Goal: Task Accomplishment & Management: Manage account settings

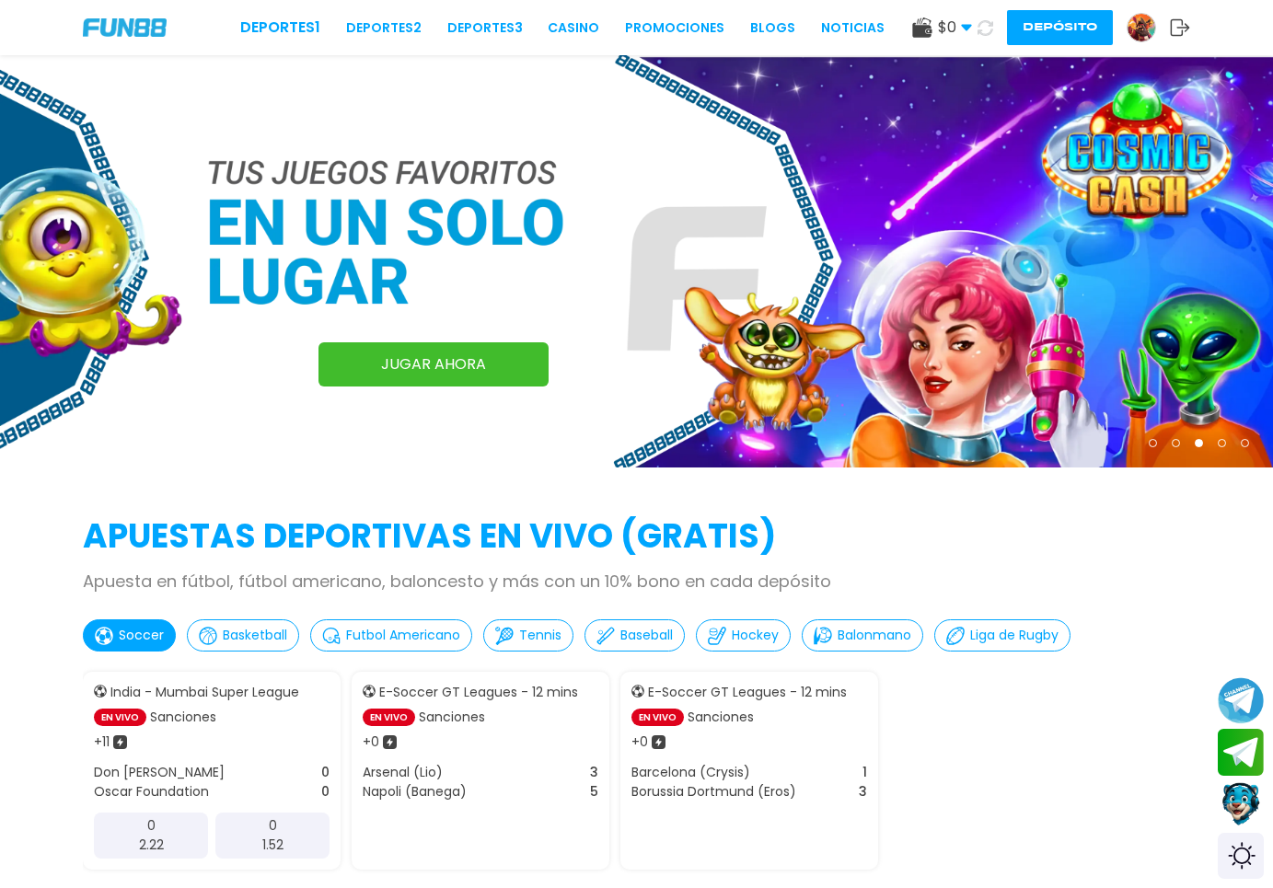
click at [1145, 49] on div "Deportes 1 Deportes 2 Deportes 3 CASINO Promociones BLOGS NOTICIAS $ 0 Dinero R…" at bounding box center [636, 27] width 1273 height 55
click at [1142, 39] on img at bounding box center [1141, 28] width 28 height 28
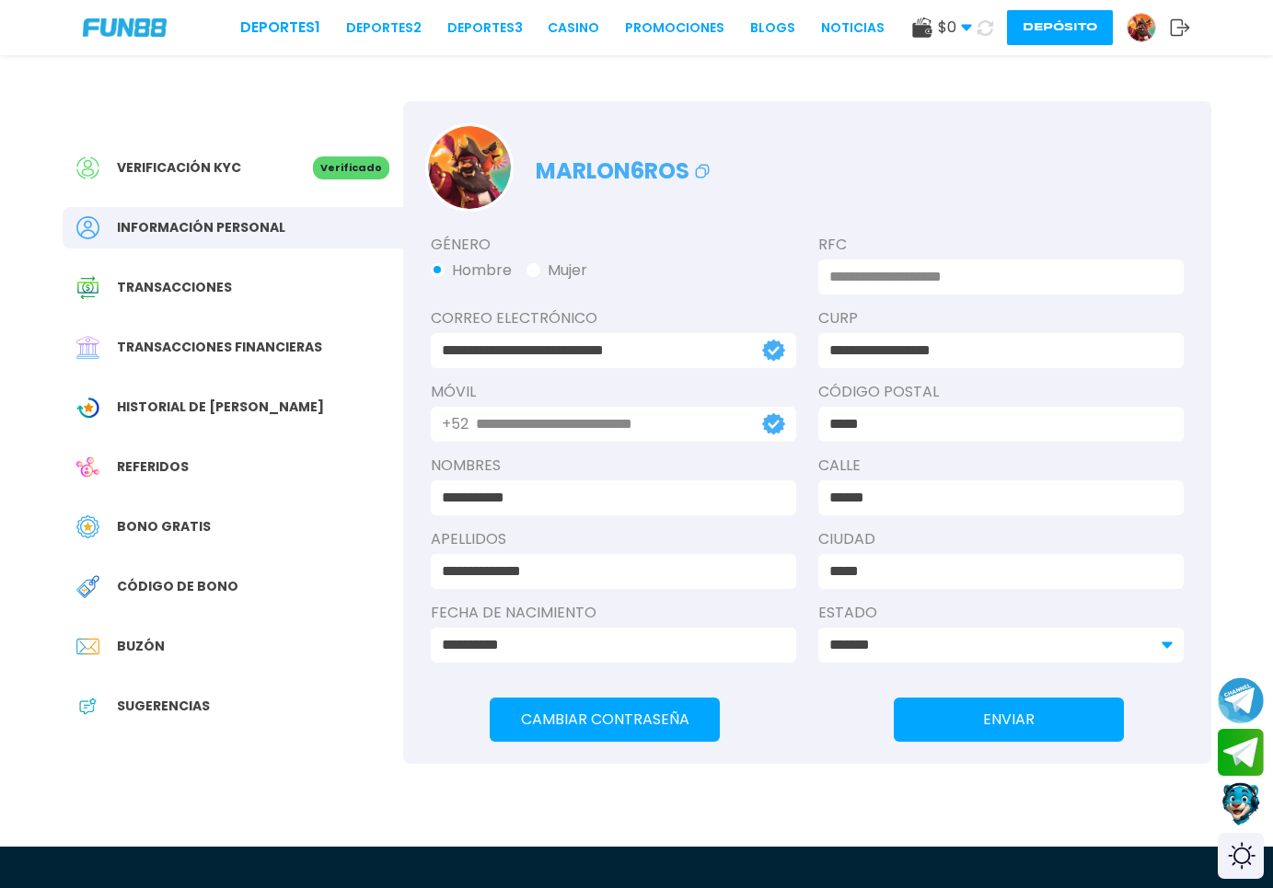
click at [293, 145] on div "Verificación KYC Verificado Información personal Transacciones Transacciones fi…" at bounding box center [233, 446] width 340 height 690
click at [244, 183] on div "Verificación KYC Verificado" at bounding box center [233, 167] width 340 height 41
drag, startPoint x: 1038, startPoint y: 32, endPoint x: 1031, endPoint y: 58, distance: 26.6
click at [1040, 33] on button "Depósito" at bounding box center [1060, 27] width 106 height 35
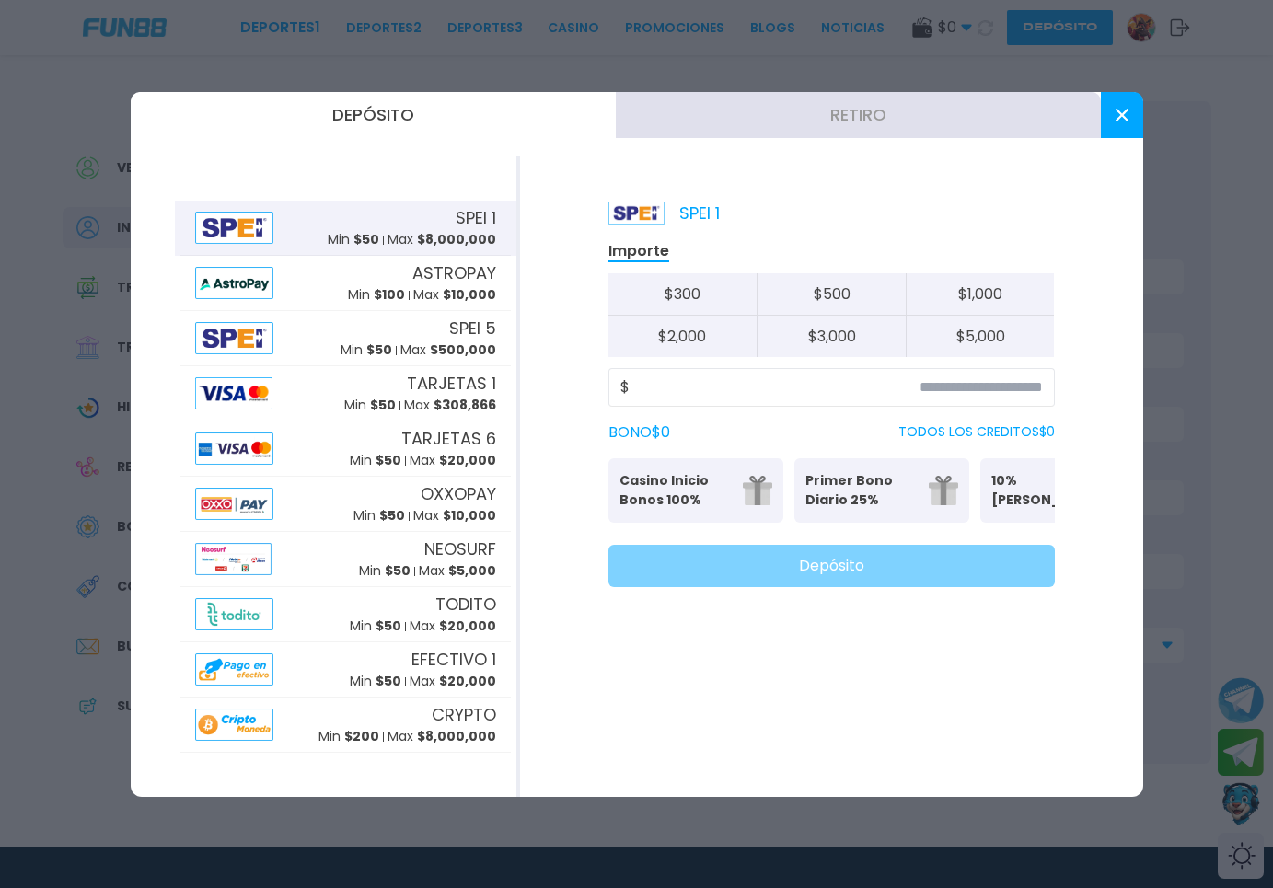
click at [884, 109] on button "Retiro" at bounding box center [858, 115] width 485 height 46
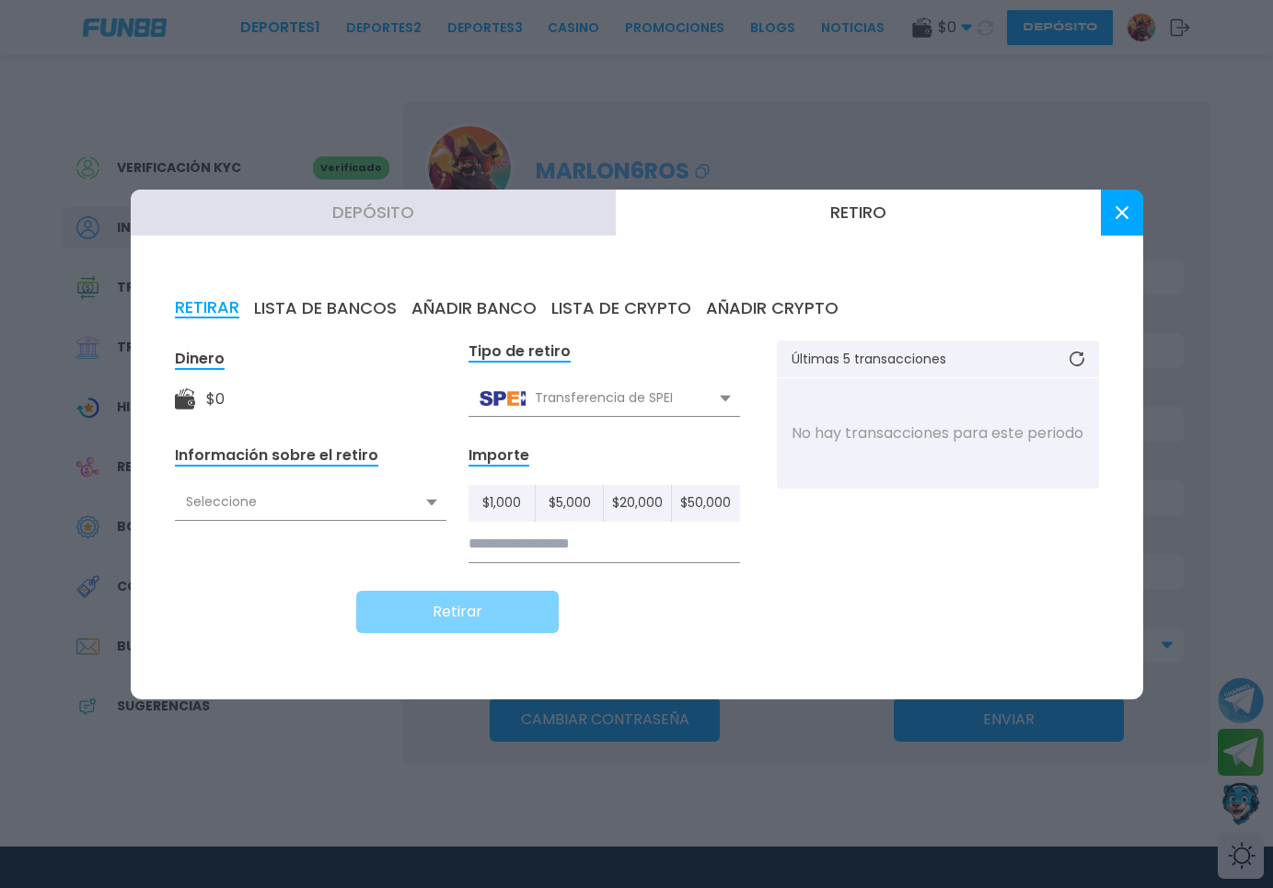
click at [352, 513] on div "Seleccione" at bounding box center [310, 502] width 271 height 35
click at [386, 225] on button "Depósito" at bounding box center [373, 213] width 485 height 46
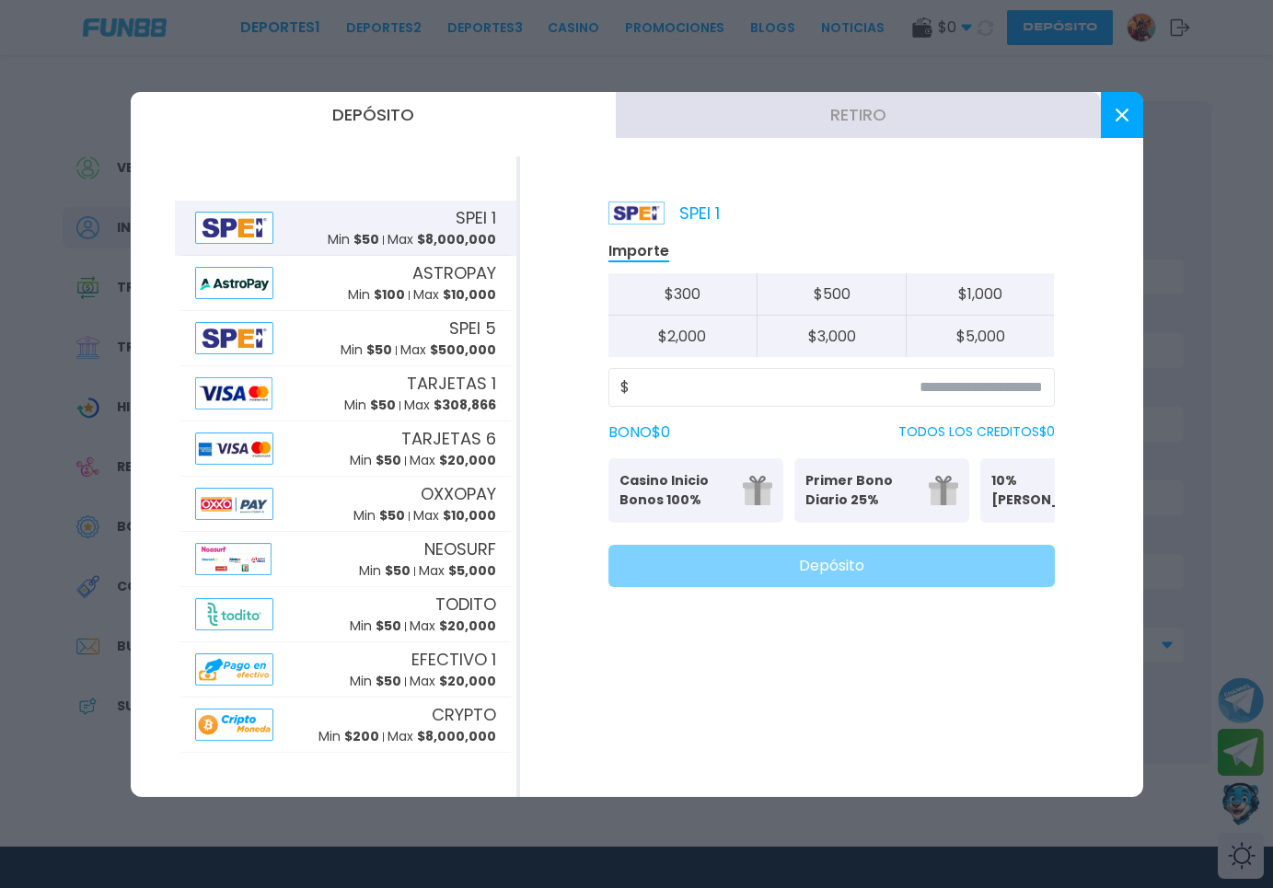
drag, startPoint x: 675, startPoint y: 487, endPoint x: 701, endPoint y: 478, distance: 27.4
click at [675, 486] on p "Casino Inicio Bonos 100%" at bounding box center [675, 490] width 112 height 39
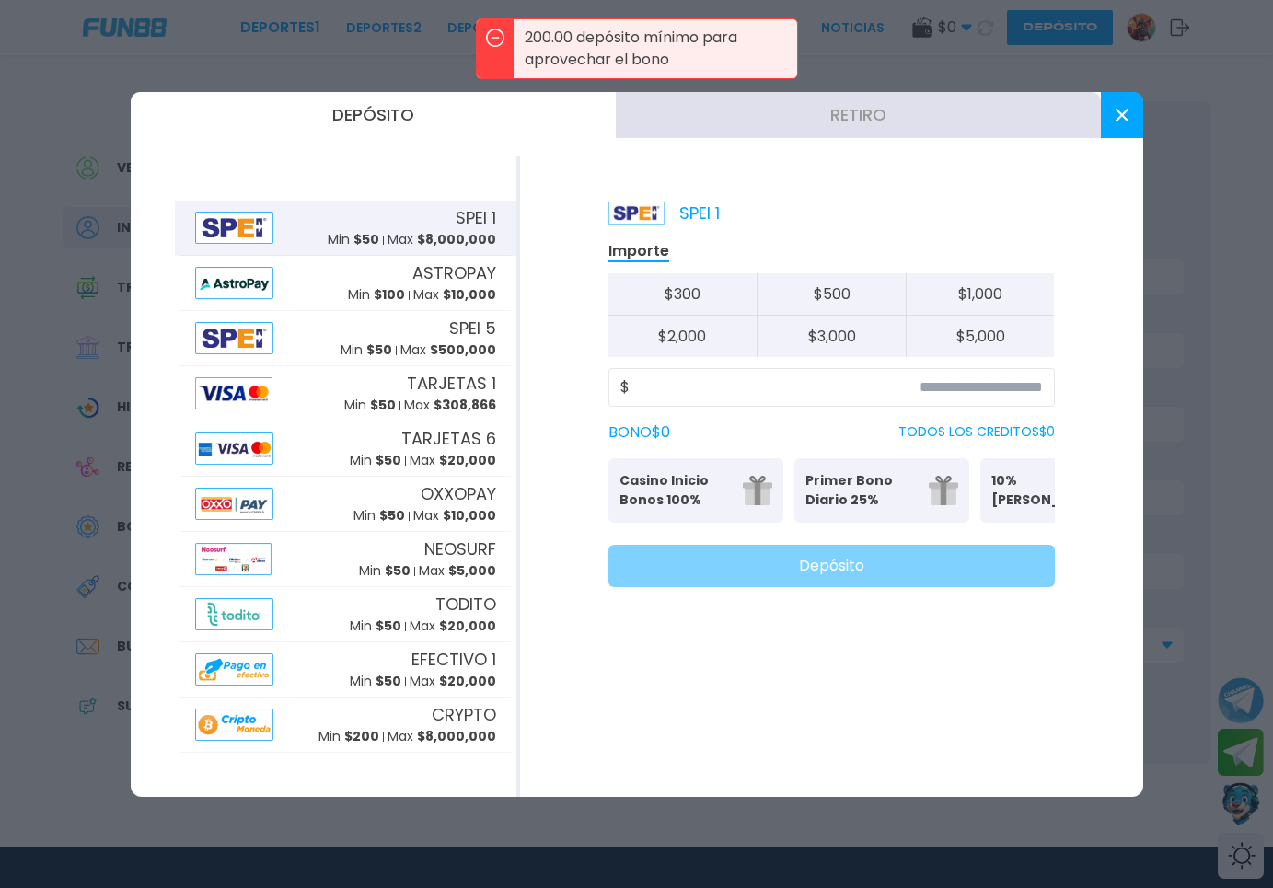
click at [726, 483] on p "Casino Inicio Bonos 100%" at bounding box center [675, 490] width 112 height 39
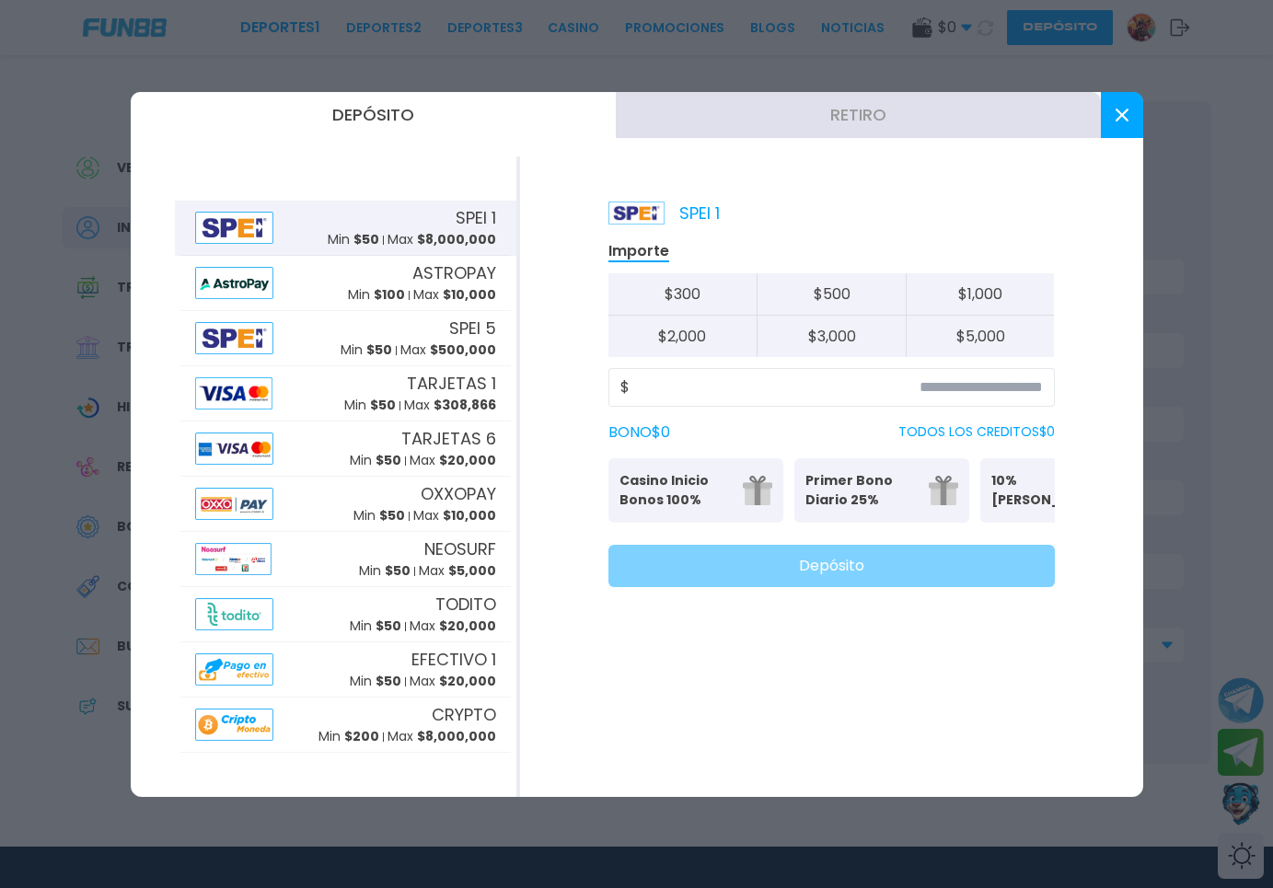
click at [856, 284] on button "$ 500" at bounding box center [830, 294] width 149 height 42
type input "***"
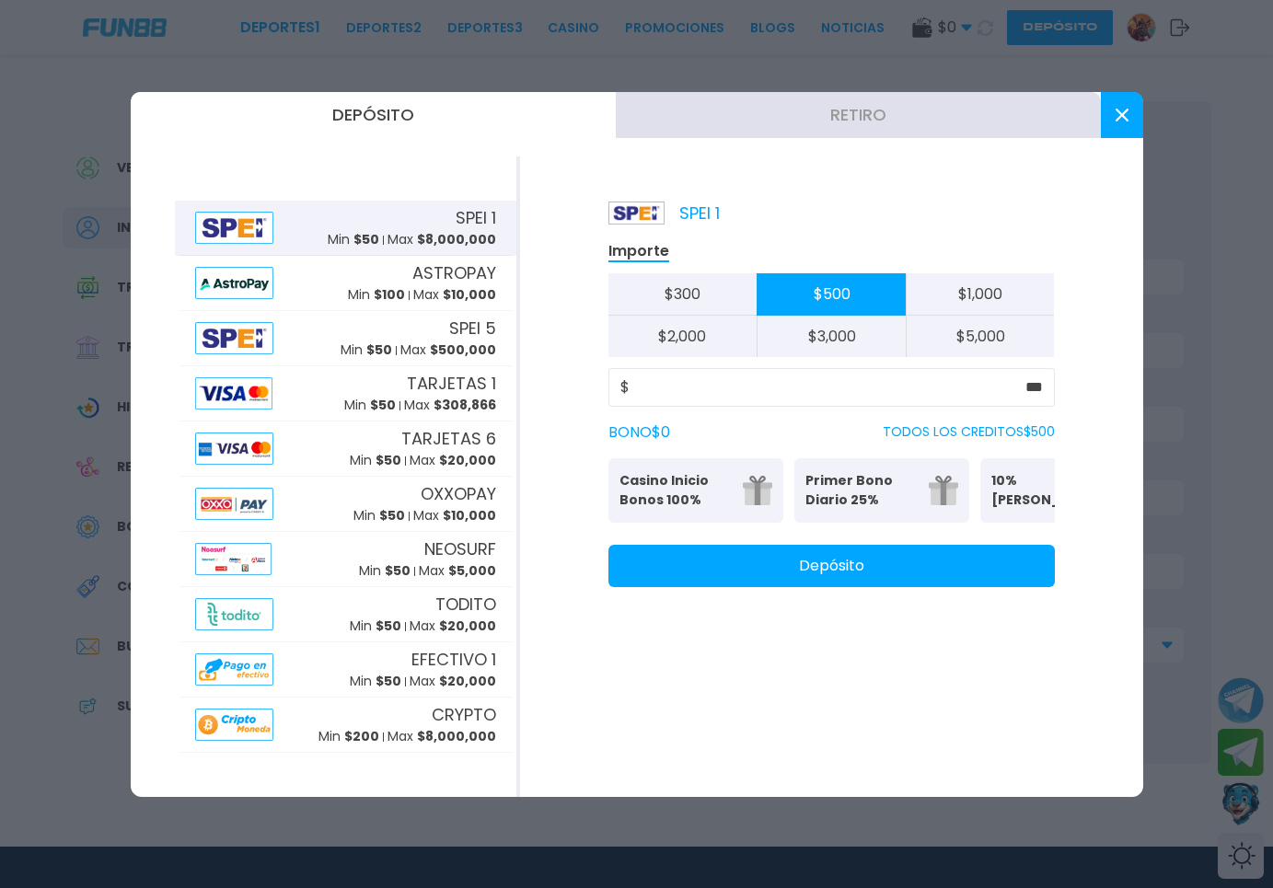
click at [666, 489] on p "Casino Inicio Bonos 100%" at bounding box center [675, 490] width 112 height 39
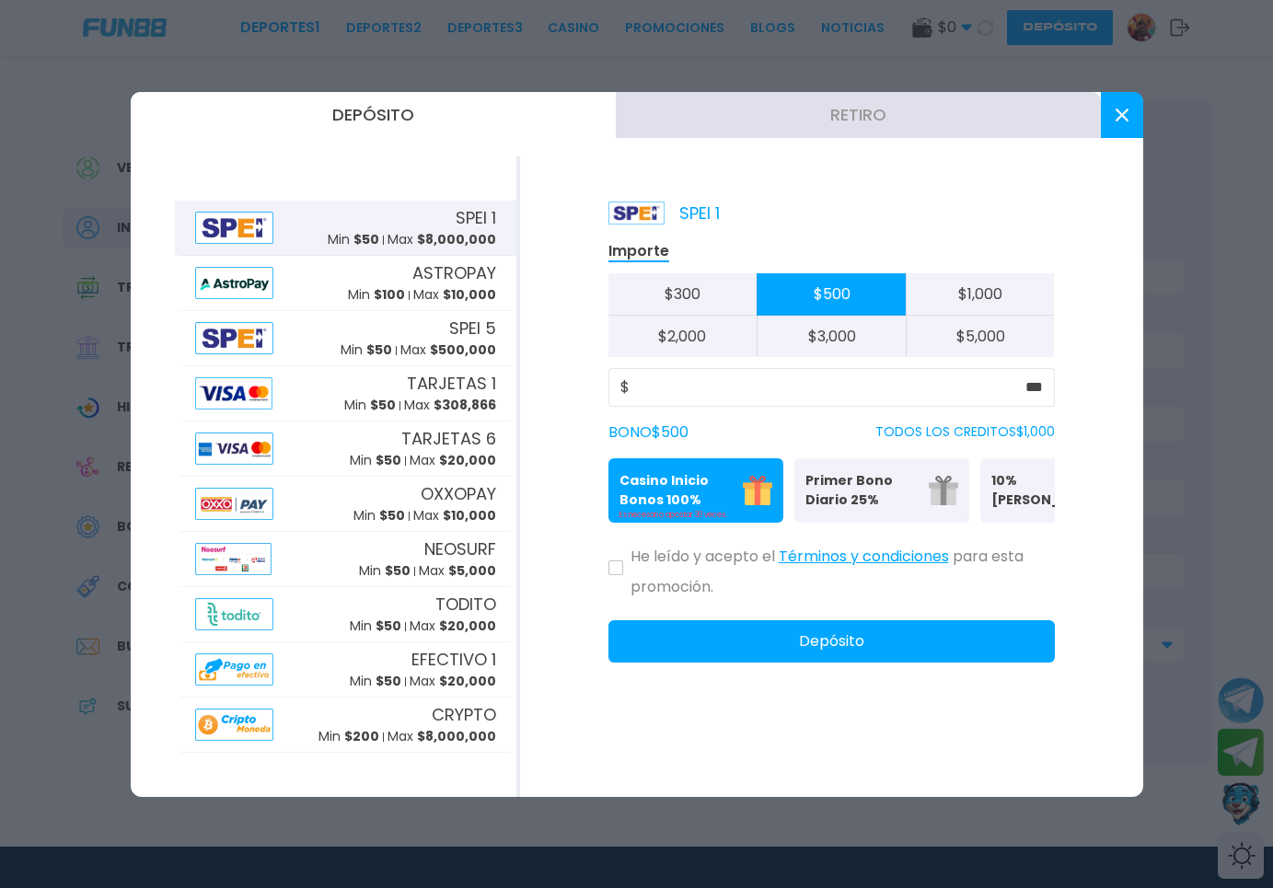
click at [614, 571] on icon at bounding box center [616, 568] width 8 height 6
click at [774, 662] on button "Depósito" at bounding box center [831, 641] width 446 height 42
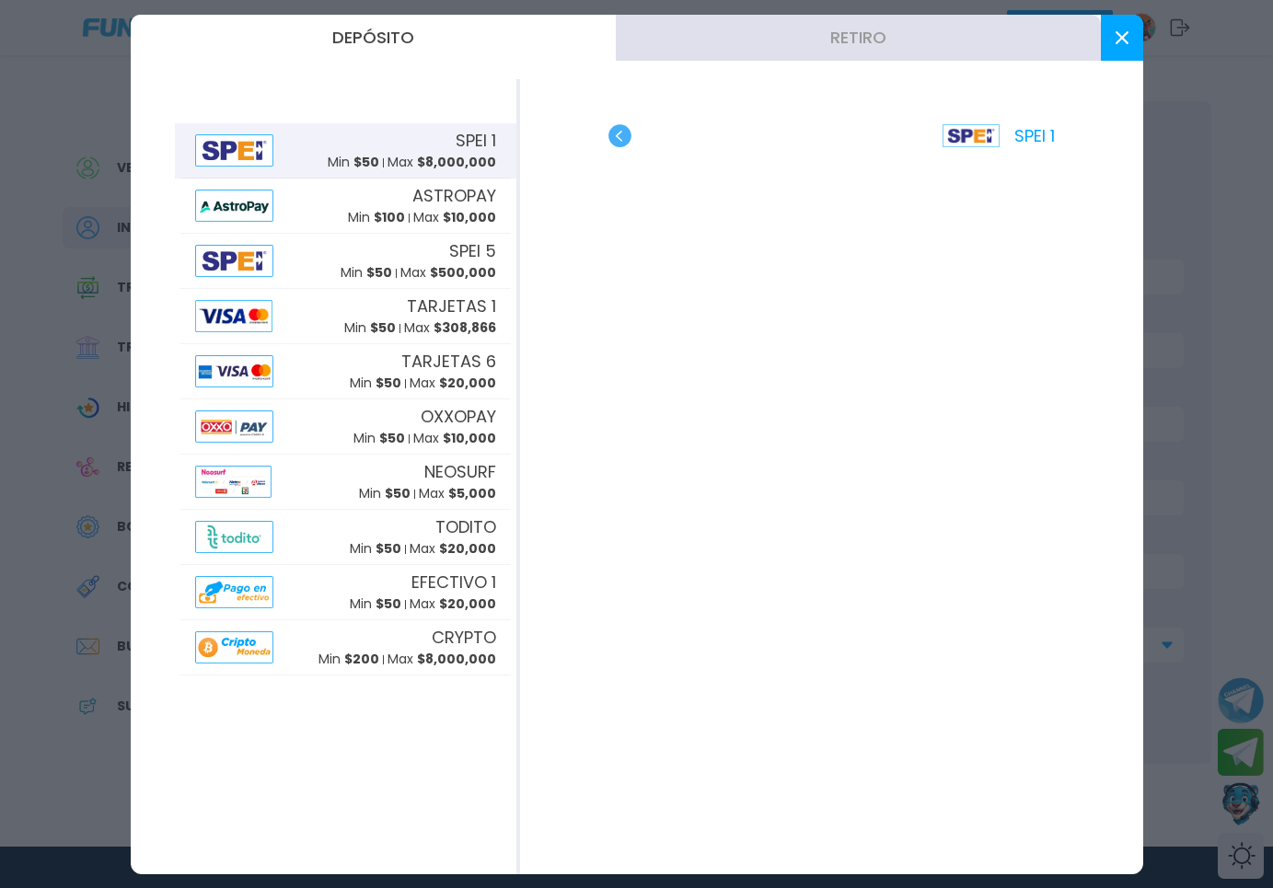
click at [1115, 31] on icon at bounding box center [1121, 37] width 13 height 13
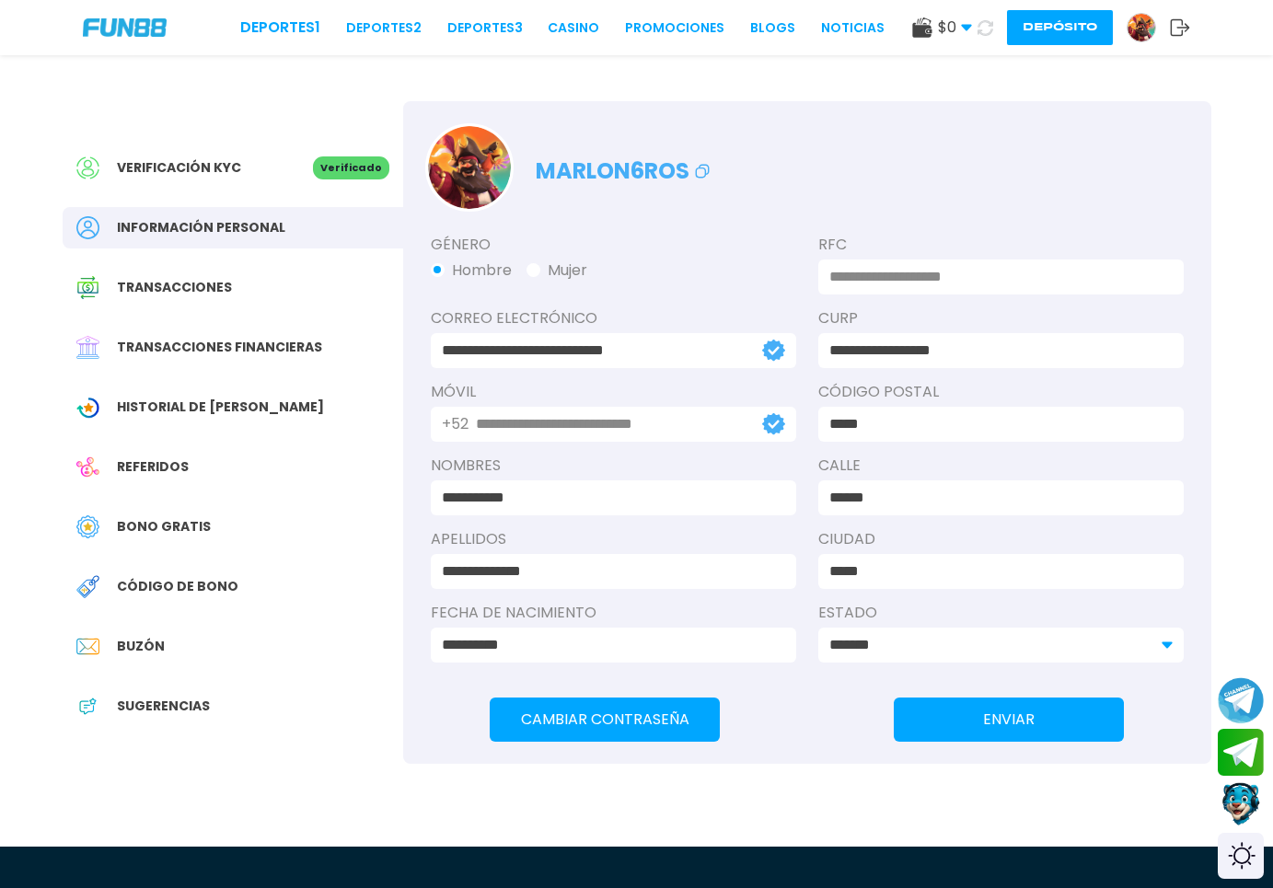
click at [984, 32] on icon at bounding box center [985, 28] width 16 height 16
click at [547, 31] on link "CASINO" at bounding box center [573, 27] width 52 height 19
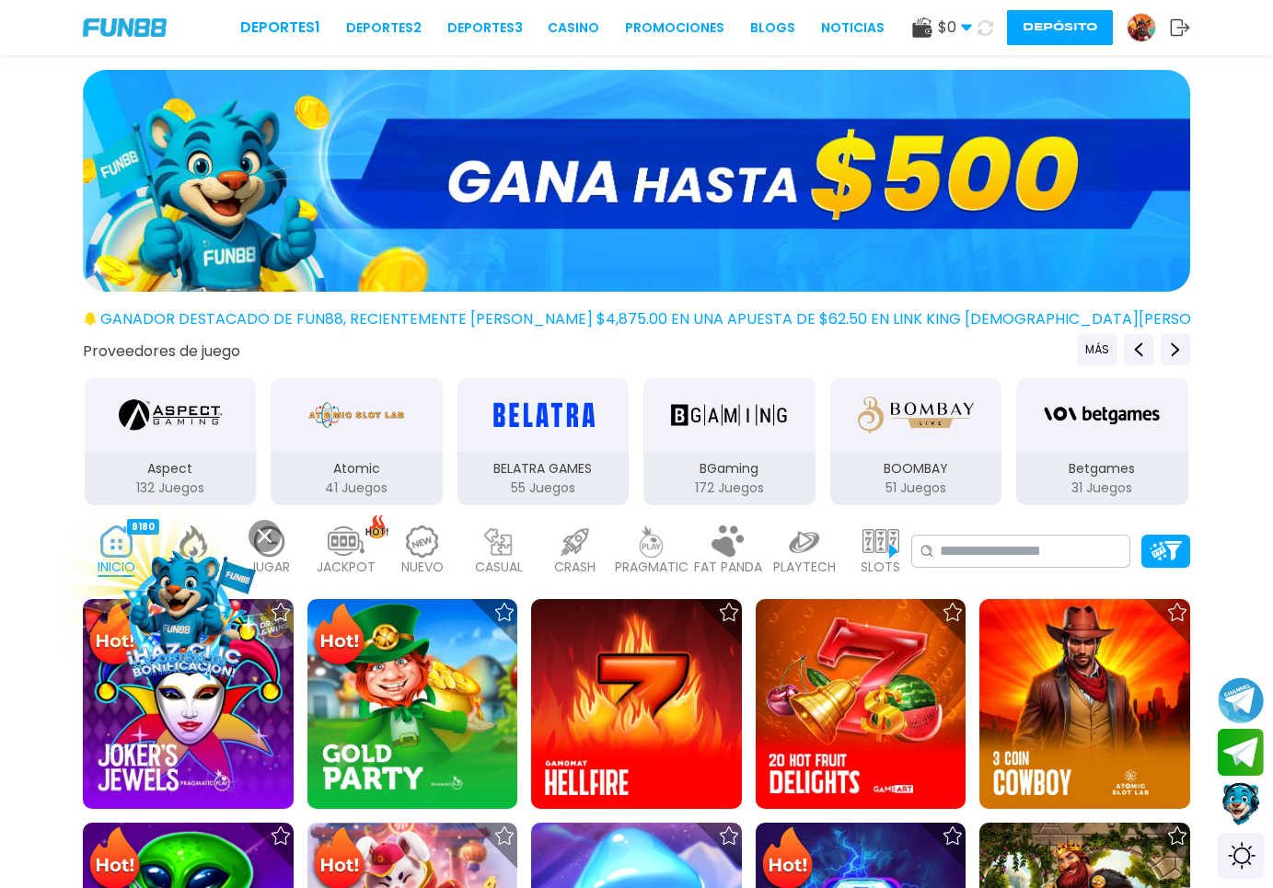
click at [261, 529] on icon at bounding box center [265, 536] width 14 height 14
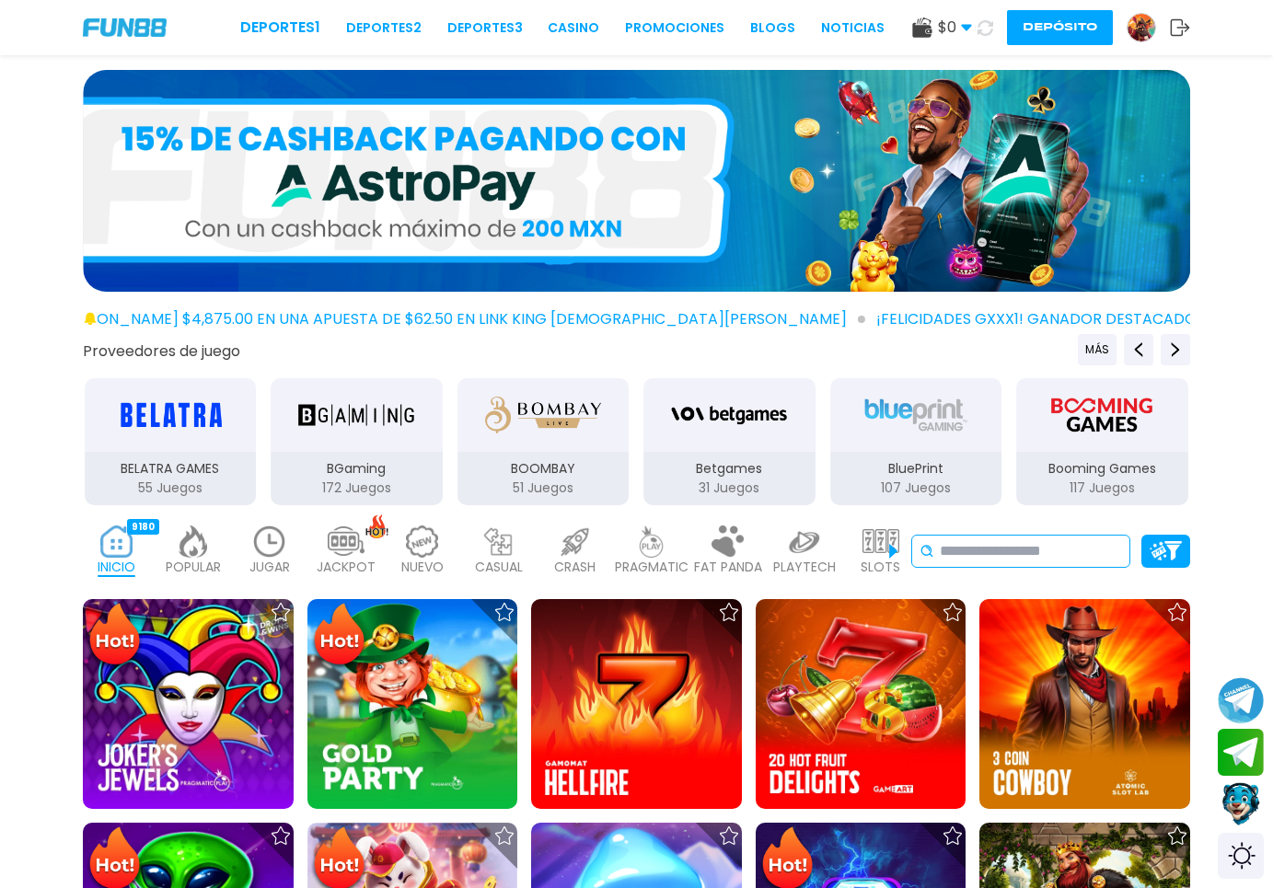
click at [973, 559] on input at bounding box center [1030, 551] width 182 height 22
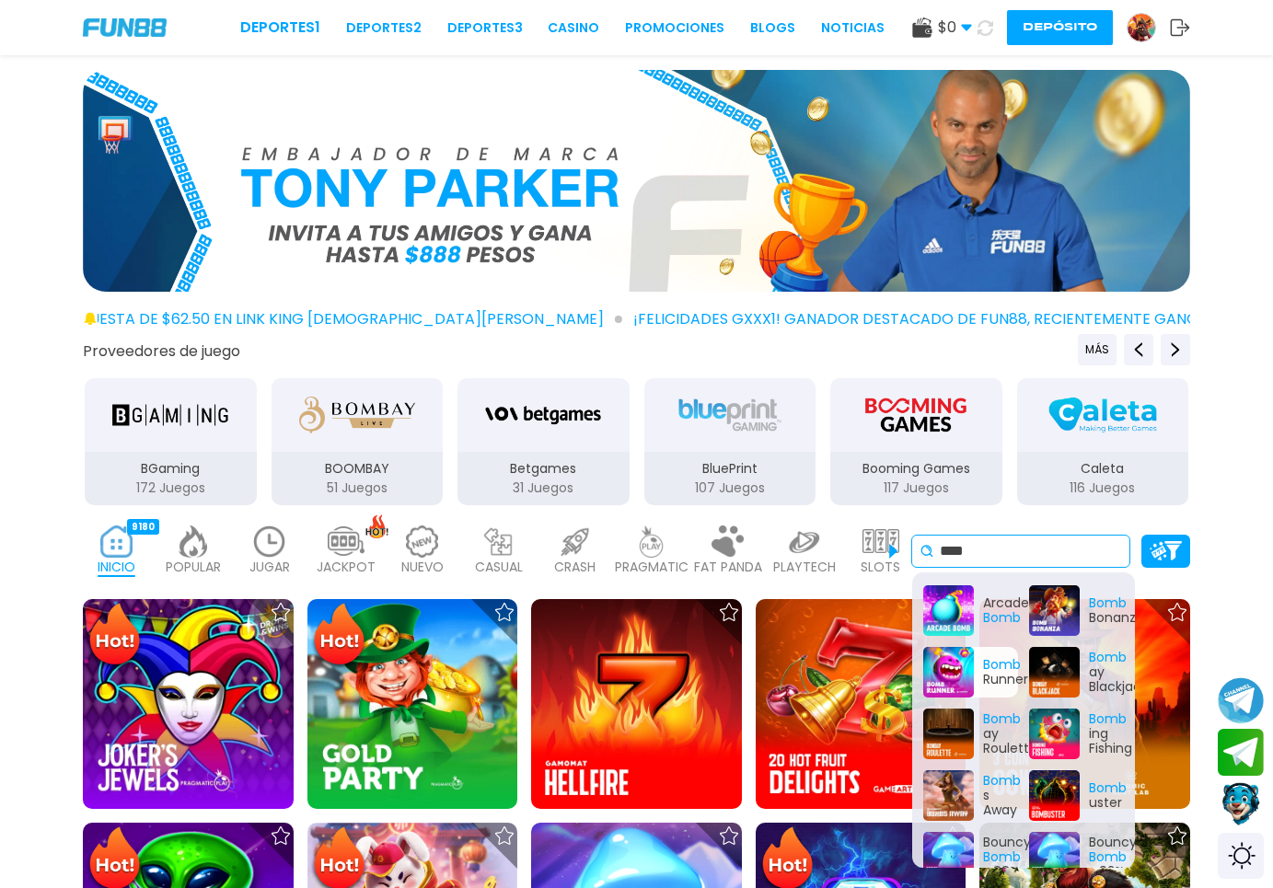
type input "****"
click at [955, 683] on div "Bomb Runner" at bounding box center [970, 672] width 95 height 51
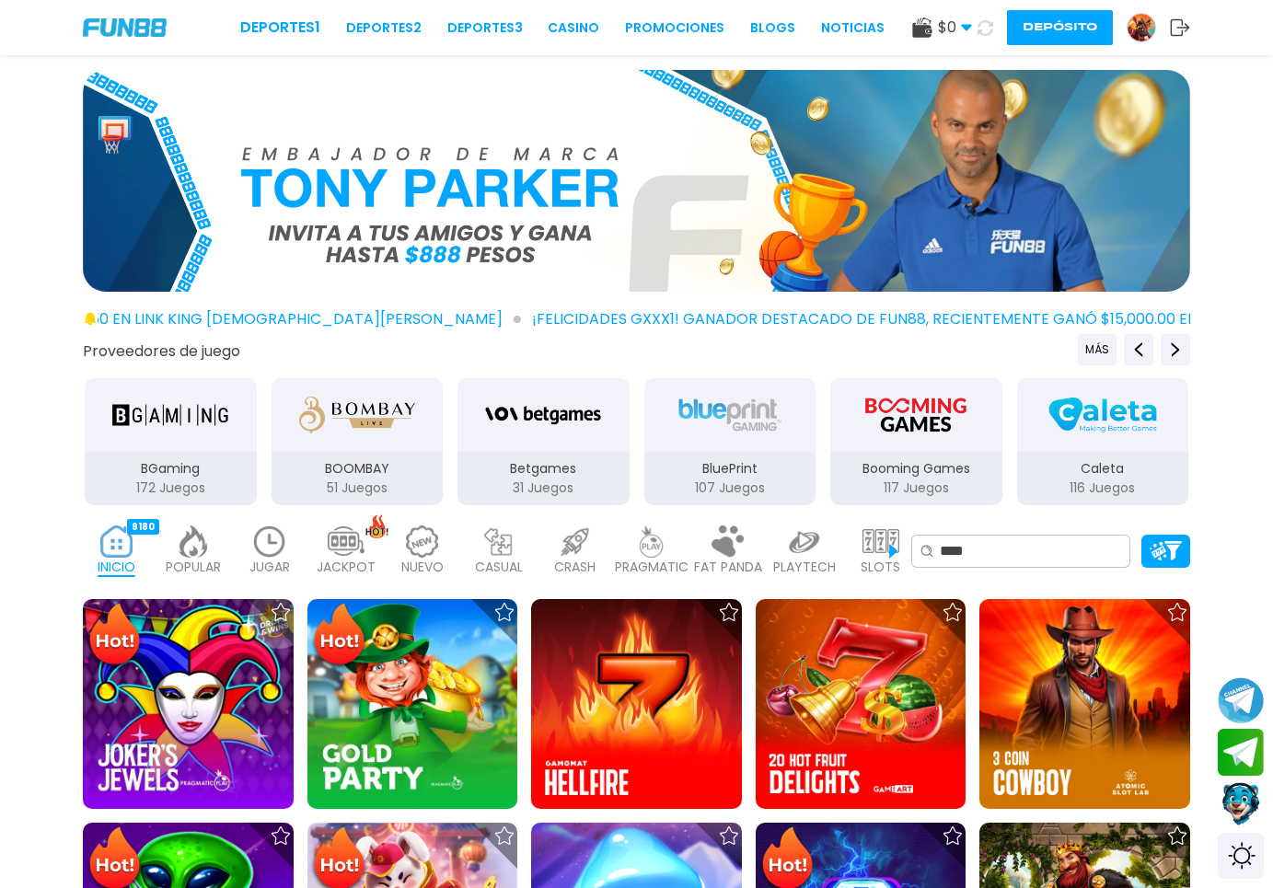
click at [987, 26] on use at bounding box center [985, 27] width 16 height 16
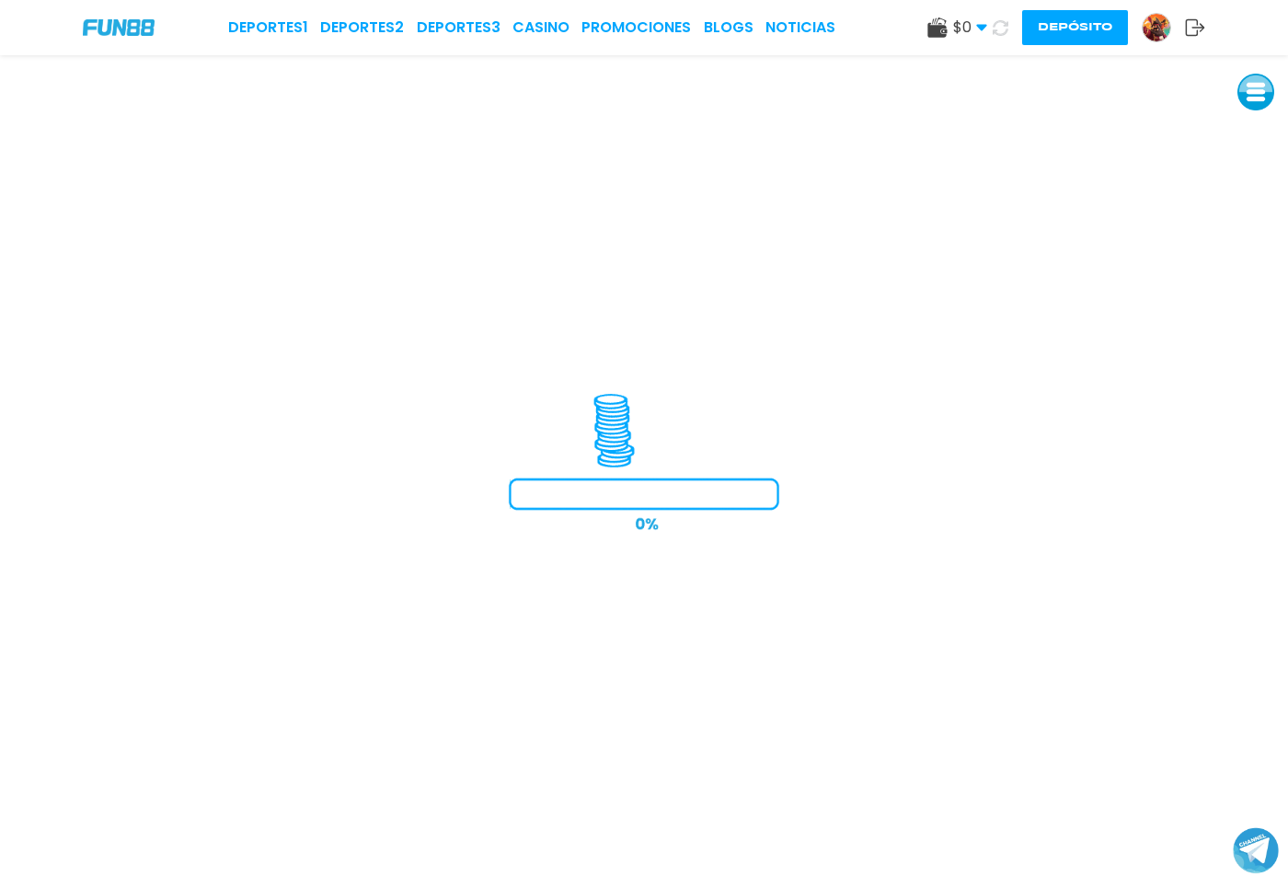
click at [993, 28] on button at bounding box center [1000, 28] width 27 height 27
click at [993, 28] on icon at bounding box center [1001, 28] width 16 height 16
click at [1001, 31] on icon at bounding box center [1001, 28] width 16 height 16
click at [1002, 35] on use at bounding box center [1000, 27] width 21 height 21
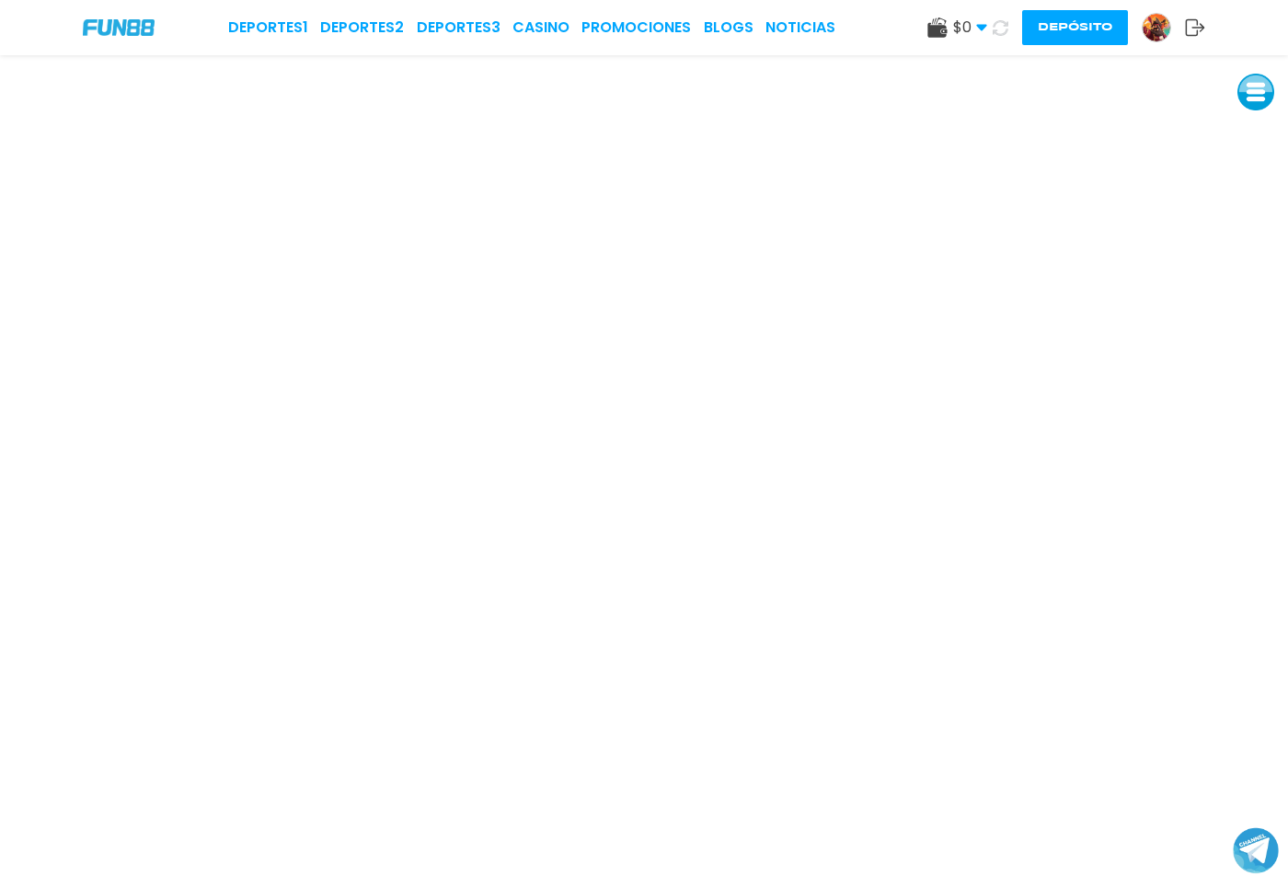
click at [1002, 35] on use at bounding box center [1001, 27] width 16 height 16
click at [1005, 22] on icon at bounding box center [1001, 28] width 16 height 16
click at [1002, 28] on icon at bounding box center [1001, 28] width 16 height 16
click at [1006, 24] on use at bounding box center [1001, 27] width 16 height 16
click at [1006, 24] on icon at bounding box center [1001, 28] width 16 height 16
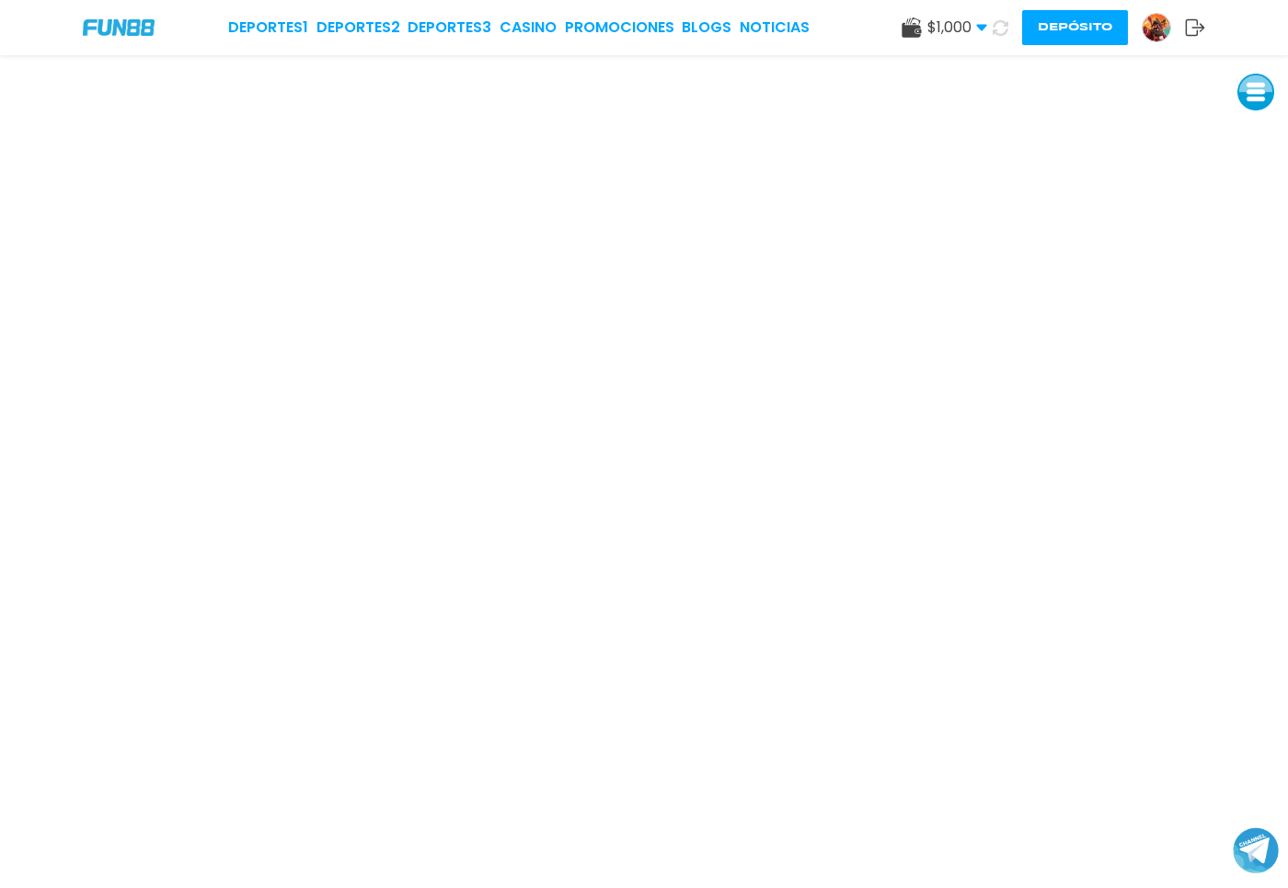
click at [1152, 28] on img at bounding box center [1157, 28] width 28 height 28
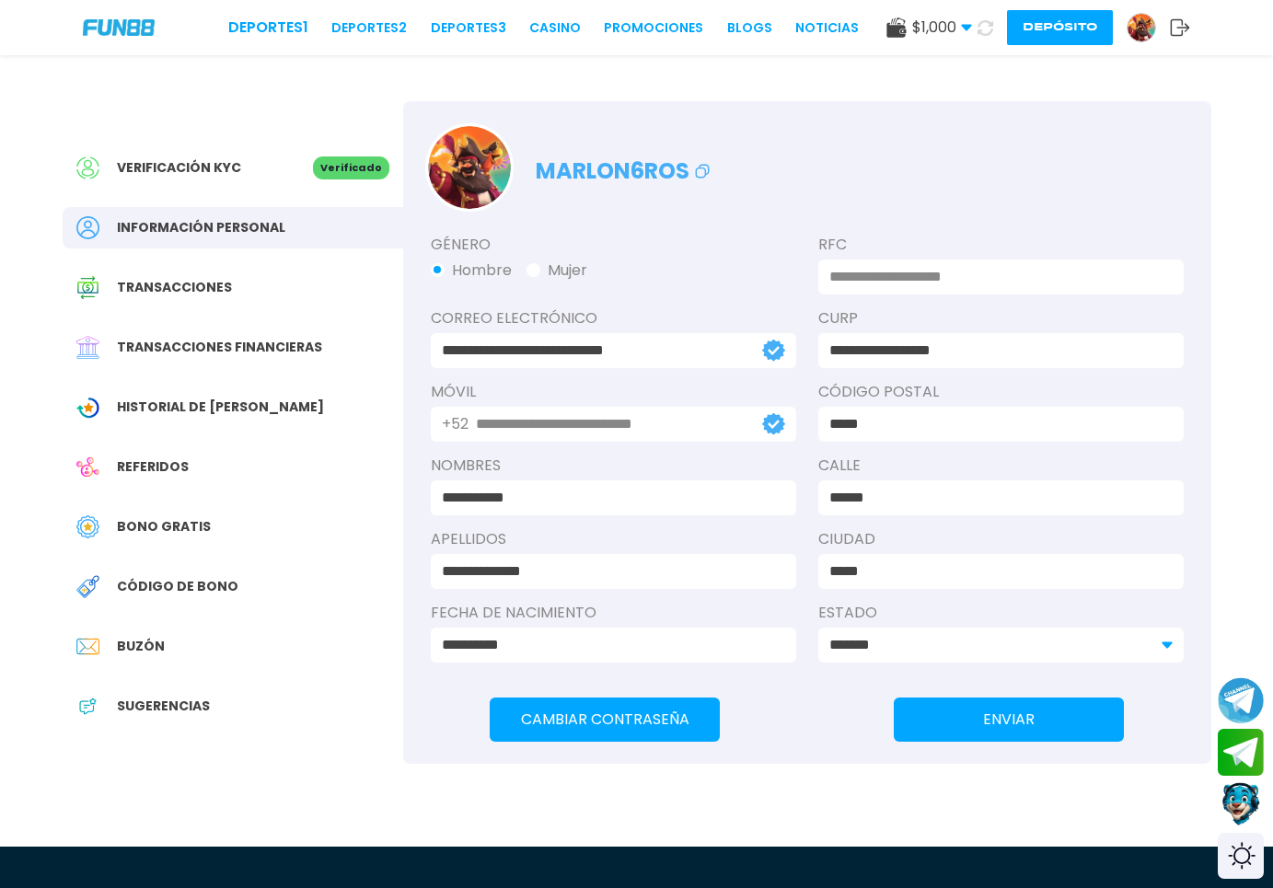
click at [1148, 29] on img at bounding box center [1141, 28] width 28 height 28
click at [1138, 40] on img at bounding box center [1141, 28] width 28 height 28
click at [217, 356] on span "Transacciones financieras" at bounding box center [219, 347] width 205 height 19
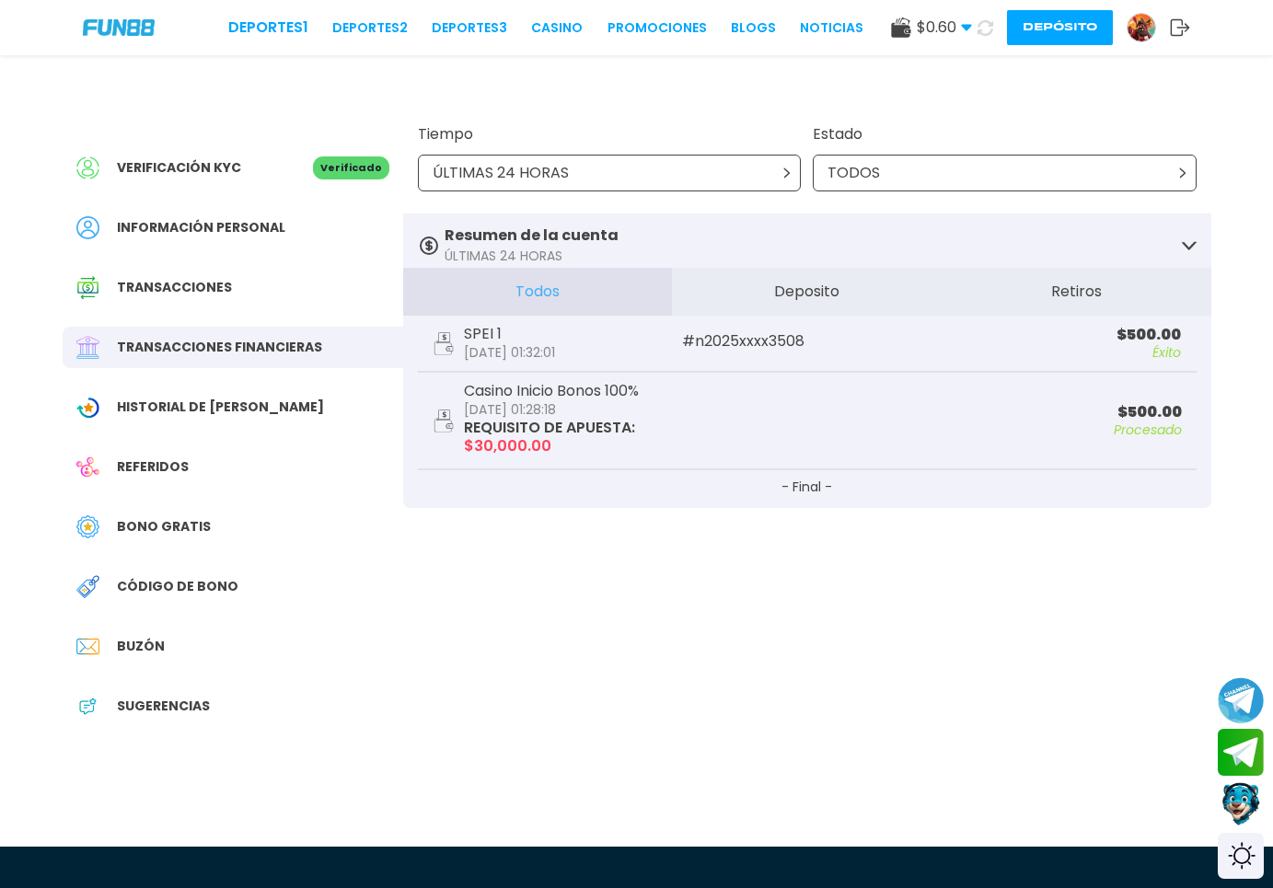
click at [663, 427] on div "Casino Inicio Bonos 100% [DATE] 01:28:18 REQUISITO DE APUESTA : $ 30,000.00" at bounding box center [619, 421] width 374 height 74
click at [198, 414] on span "Historial de [PERSON_NAME]" at bounding box center [220, 406] width 207 height 19
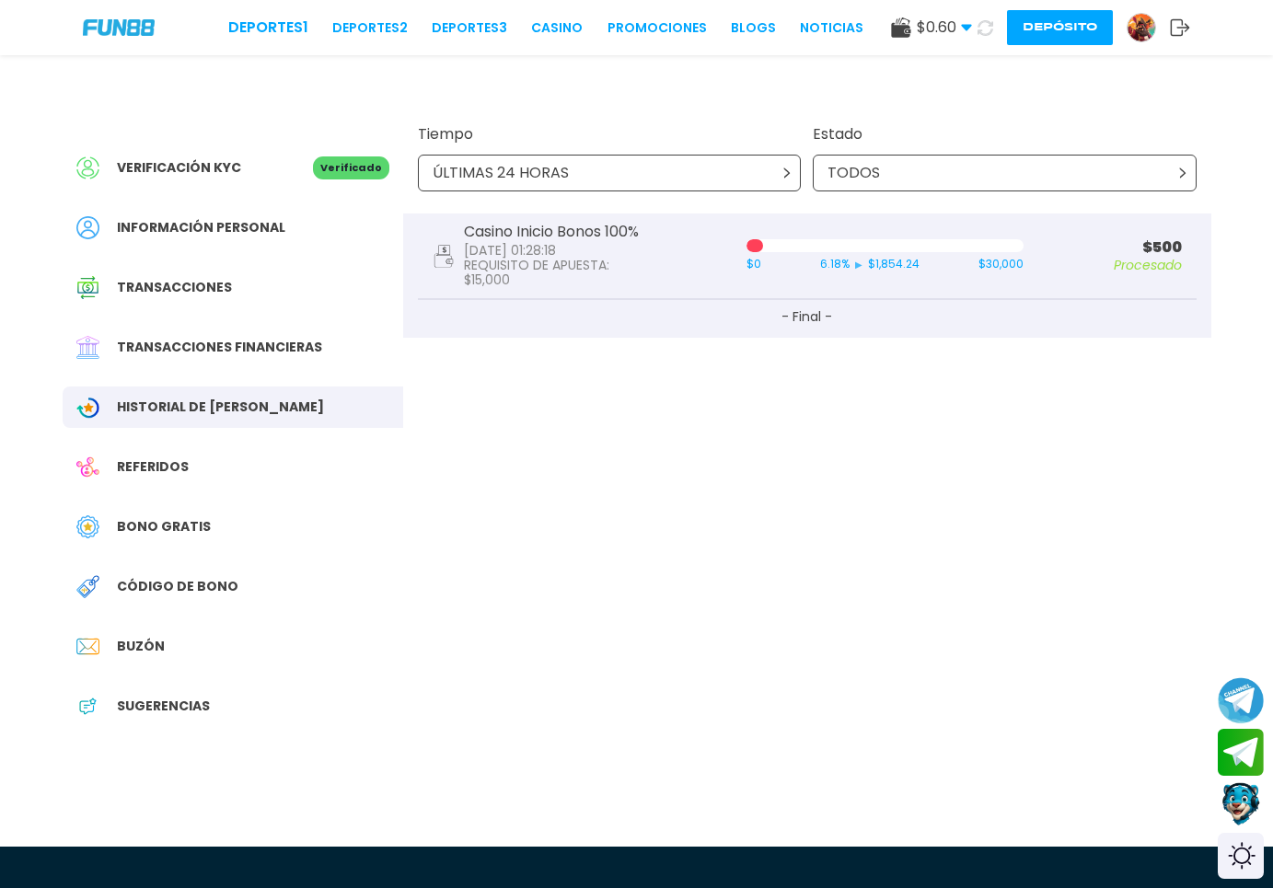
click at [149, 468] on span "Referidos" at bounding box center [153, 466] width 72 height 19
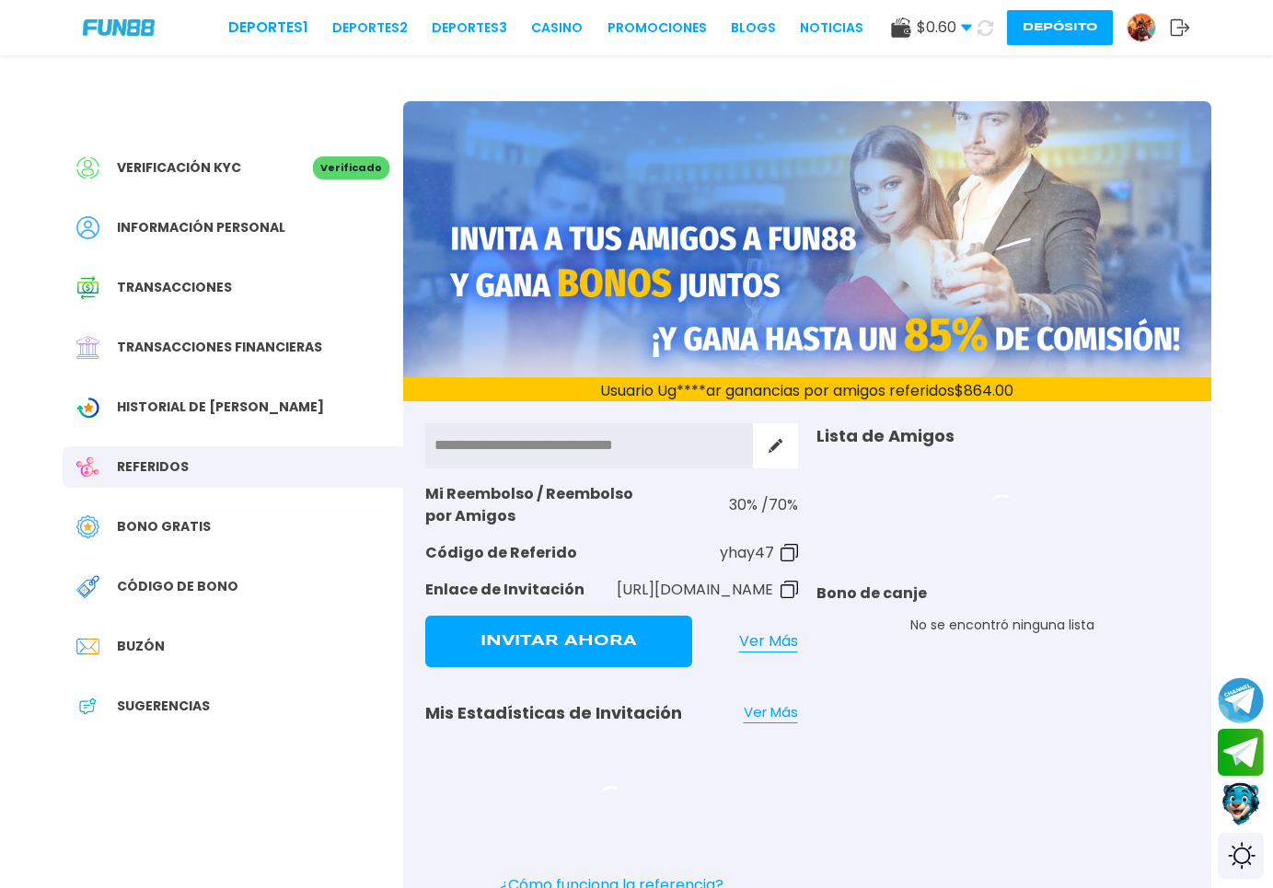
click at [149, 527] on span "Bono Gratis" at bounding box center [164, 526] width 94 height 19
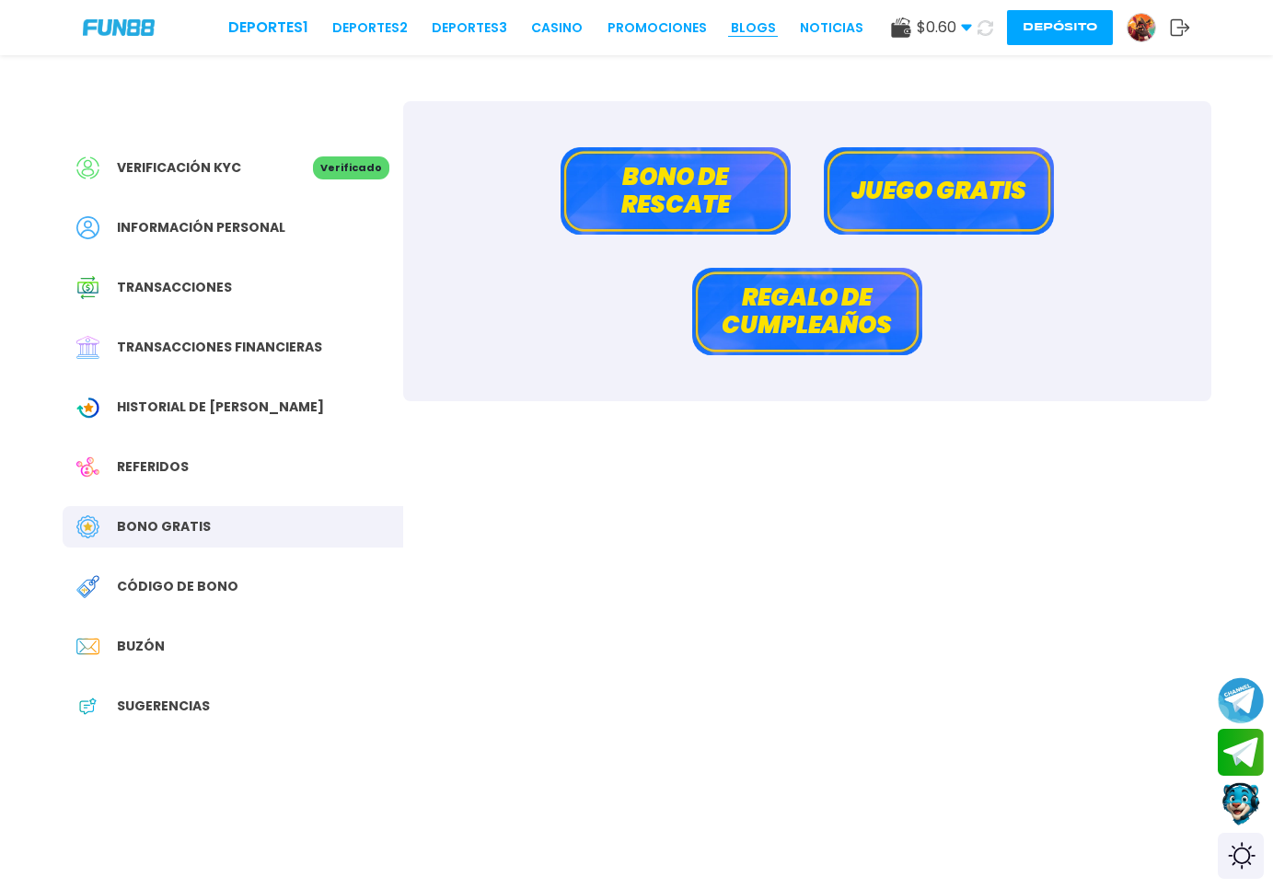
drag, startPoint x: 705, startPoint y: 186, endPoint x: 699, endPoint y: 36, distance: 150.1
click at [781, 88] on div "Verificación KYC Verificado Información personal Transacciones Transacciones fi…" at bounding box center [636, 522] width 1192 height 934
click at [986, 29] on icon at bounding box center [985, 28] width 16 height 16
click at [535, 34] on link "CASINO" at bounding box center [557, 27] width 52 height 19
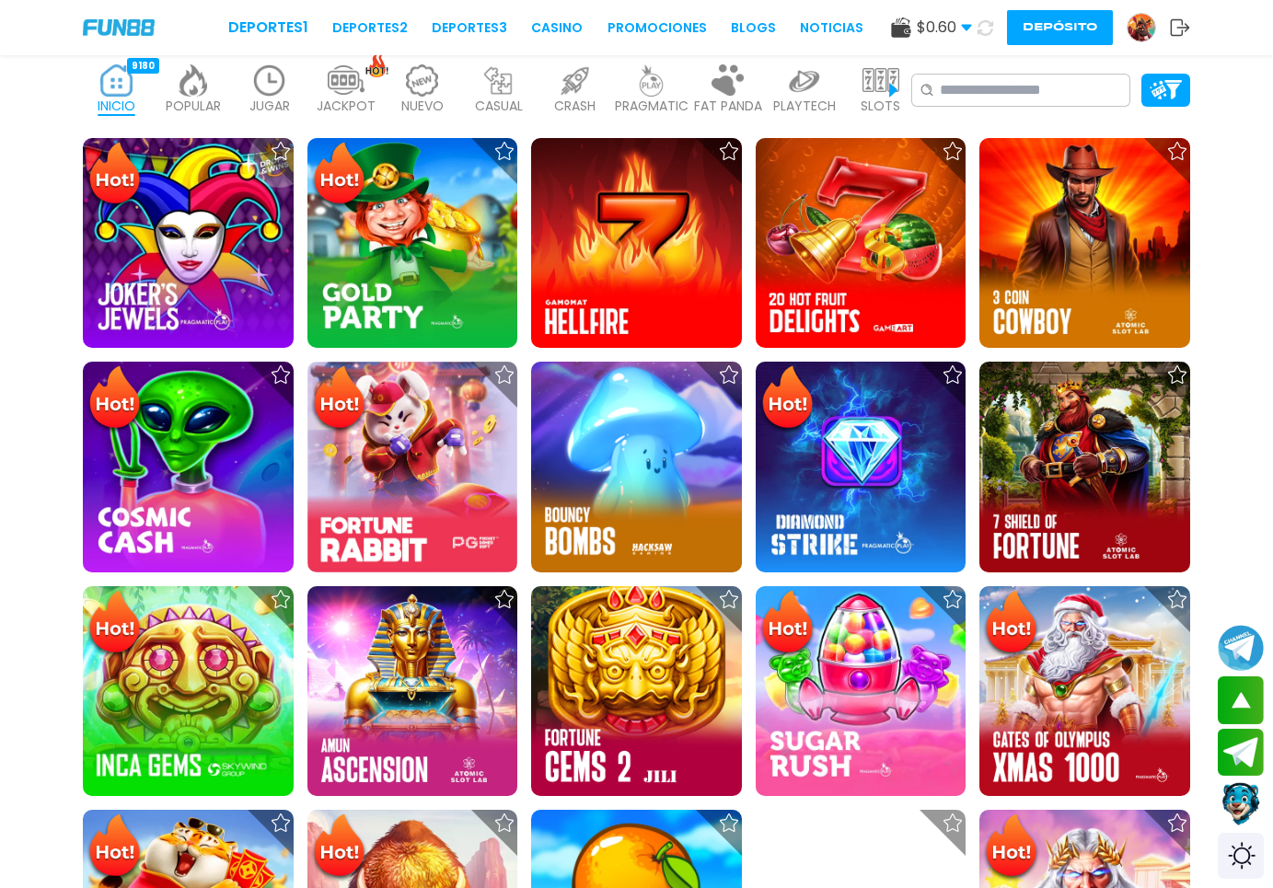
scroll to position [563, 0]
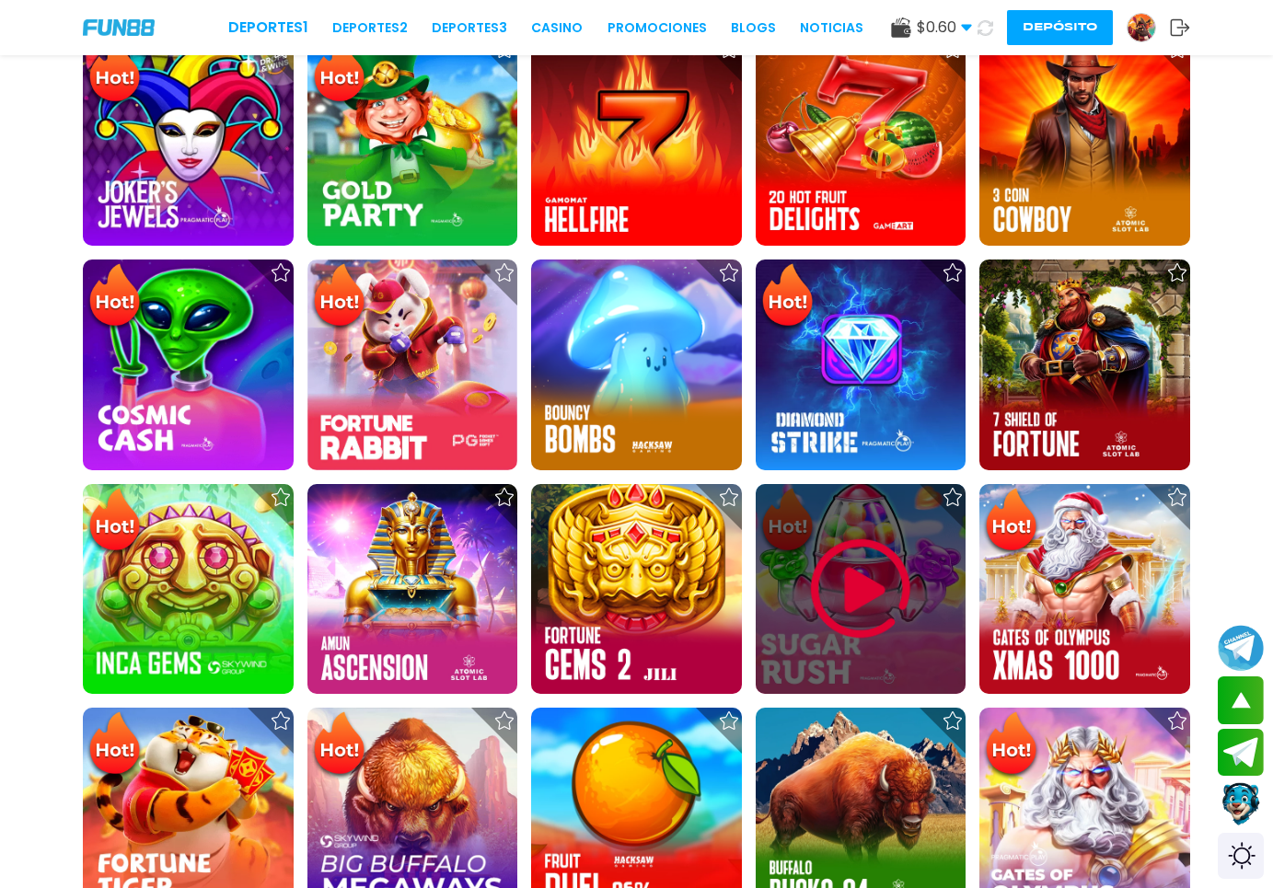
click at [868, 640] on img at bounding box center [860, 589] width 110 height 110
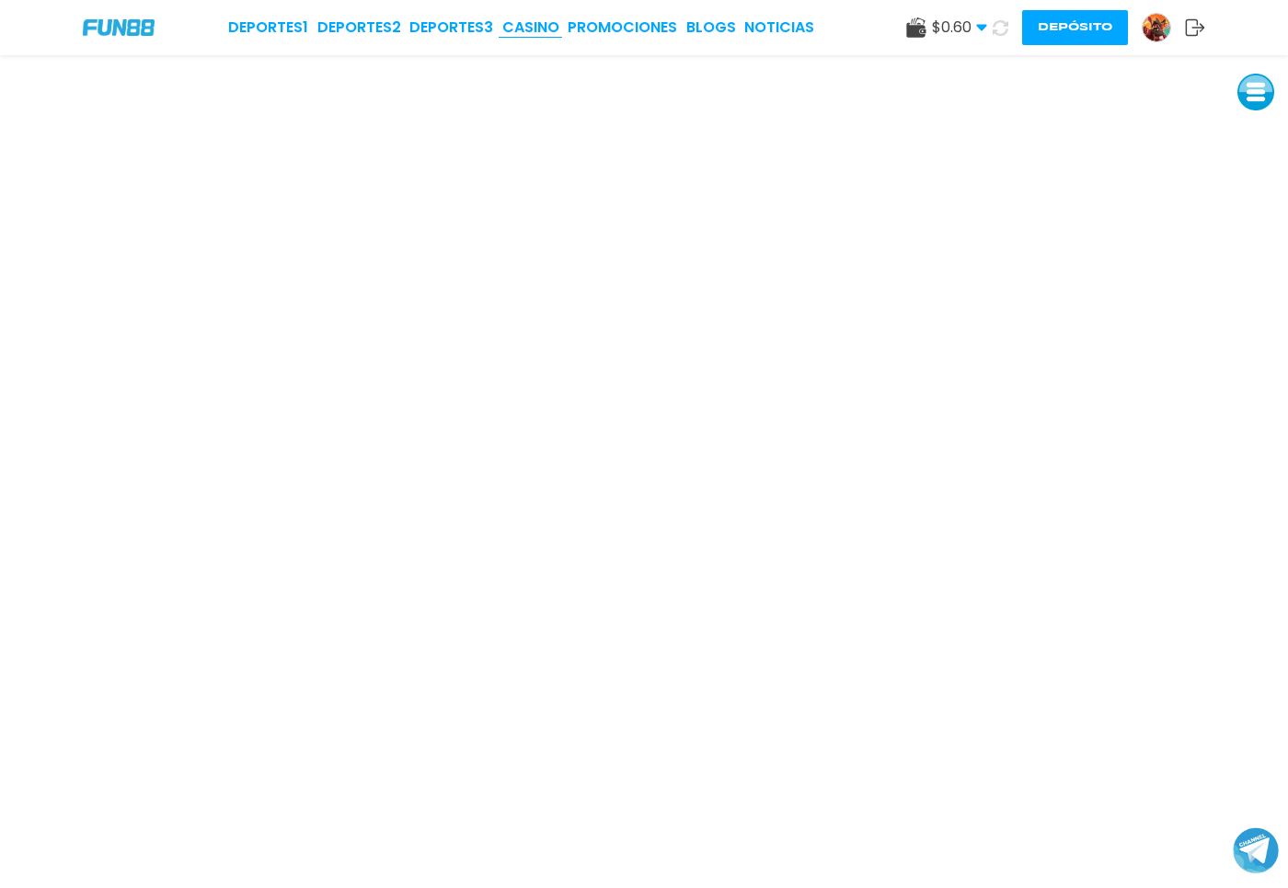
click at [531, 20] on link "CASINO" at bounding box center [530, 28] width 57 height 22
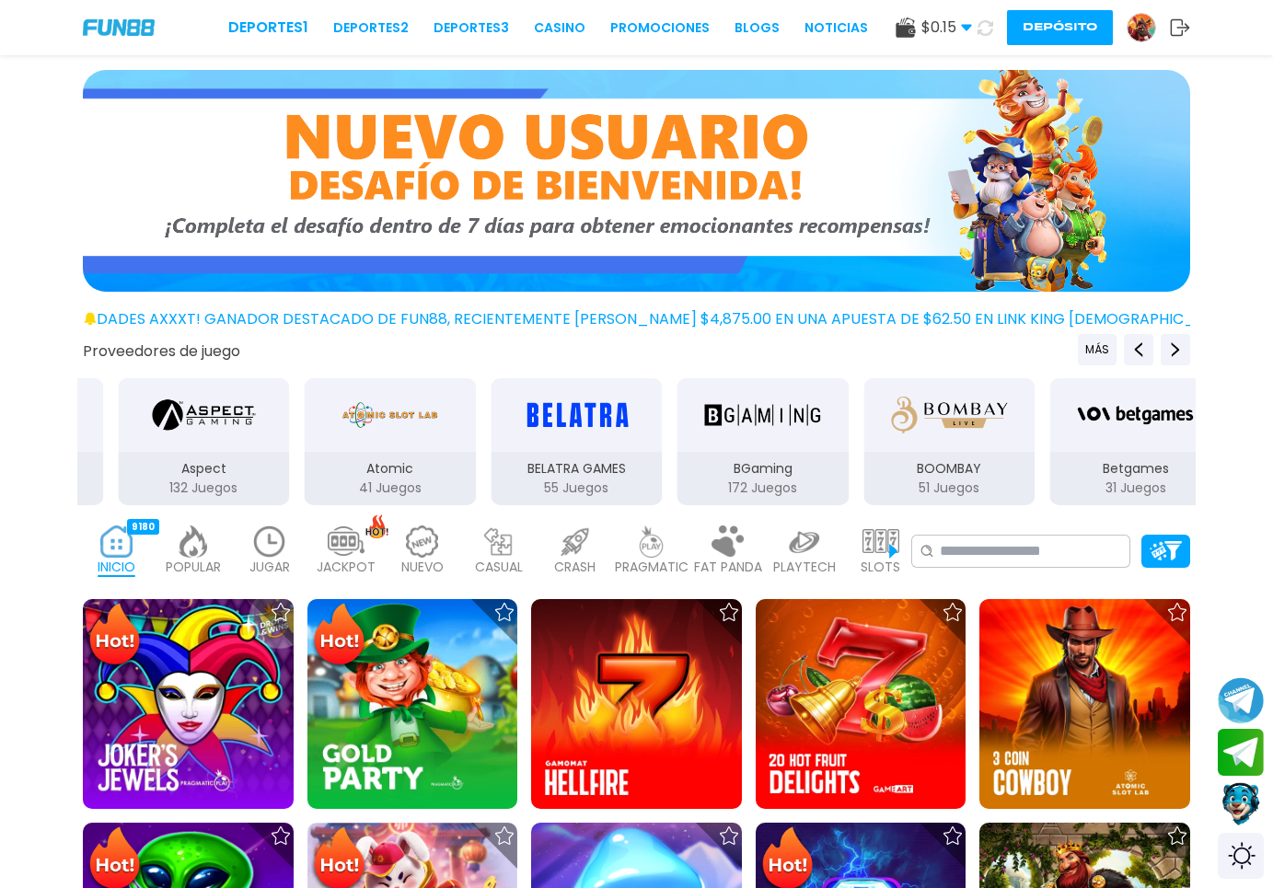
click at [1146, 18] on img at bounding box center [1141, 28] width 28 height 28
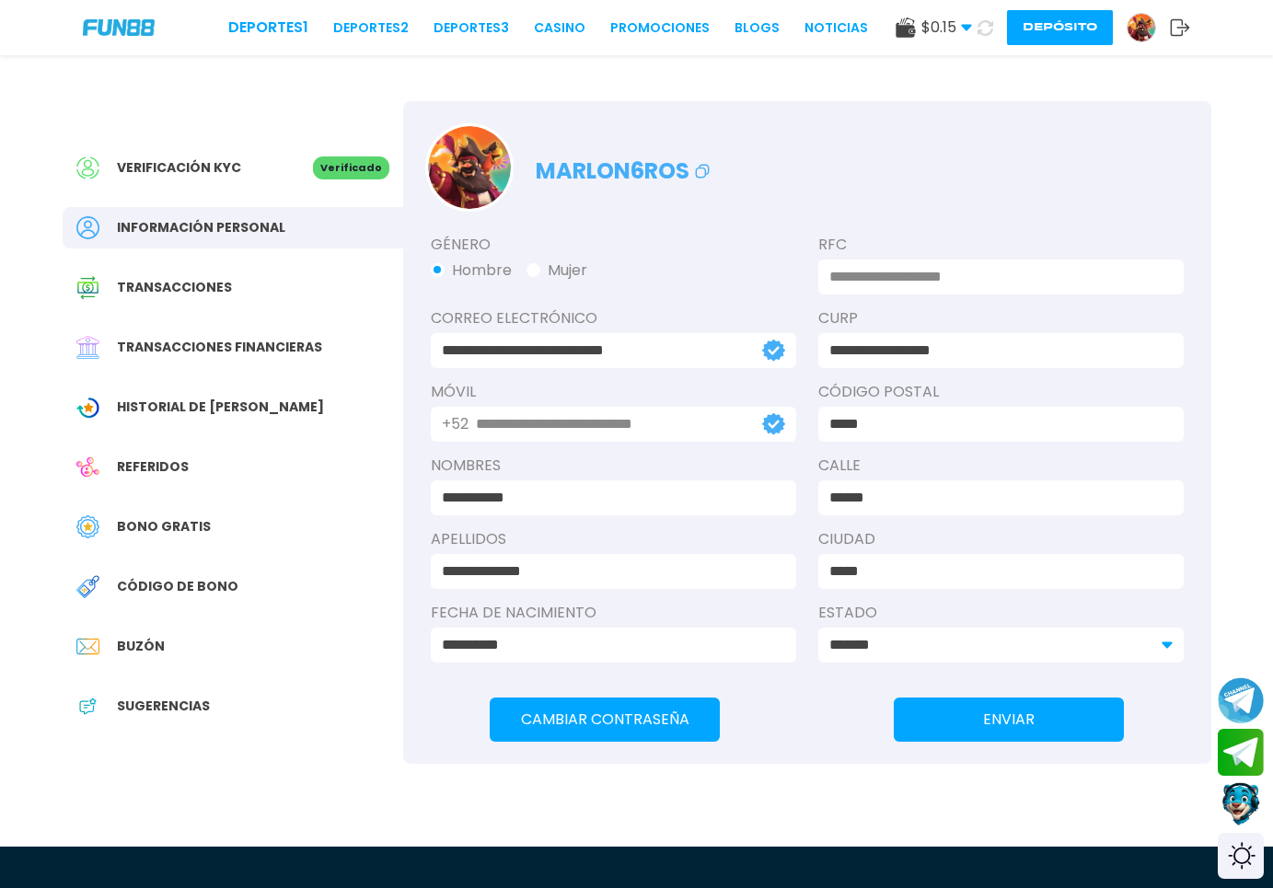
click at [140, 520] on span "Bono Gratis" at bounding box center [164, 526] width 94 height 19
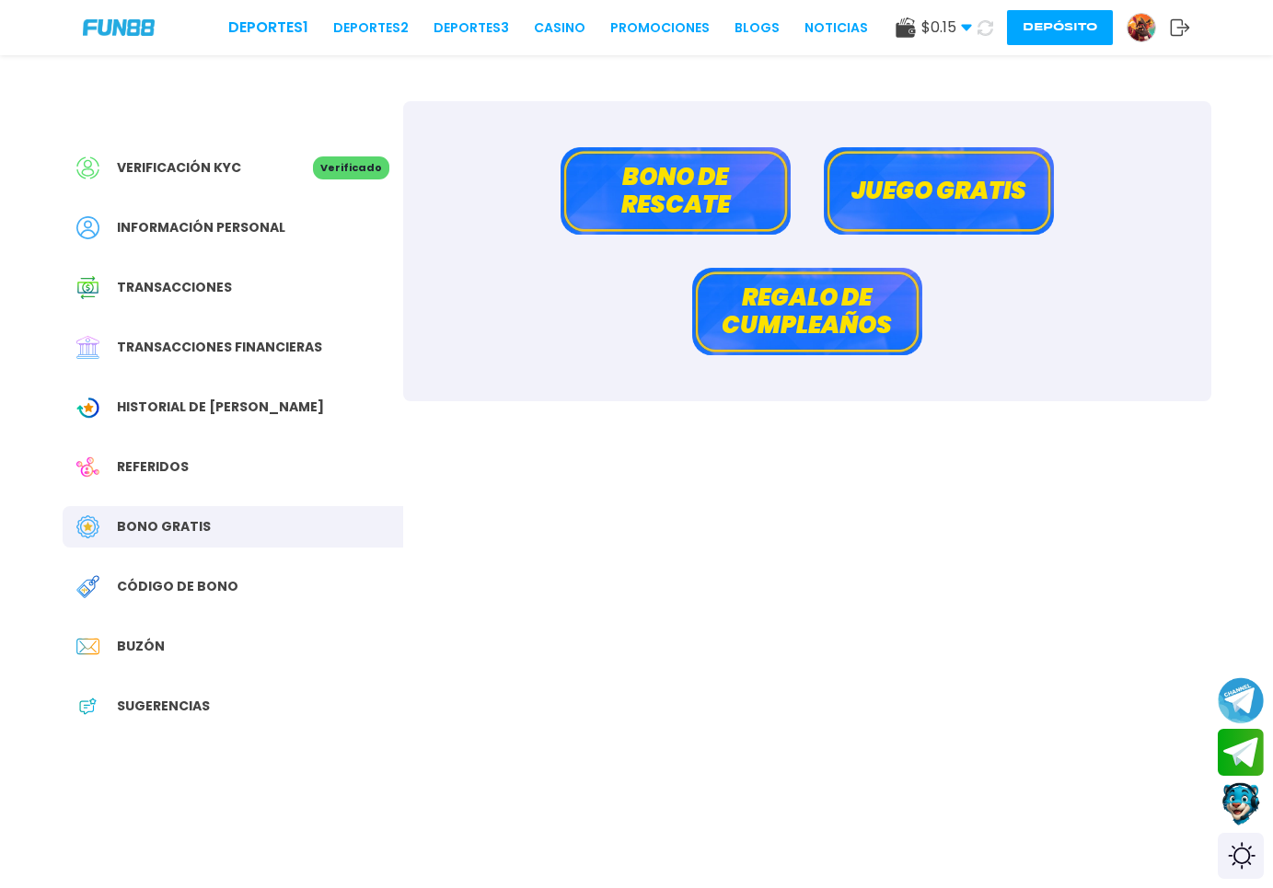
click at [979, 194] on button "Juego gratis" at bounding box center [938, 190] width 230 height 87
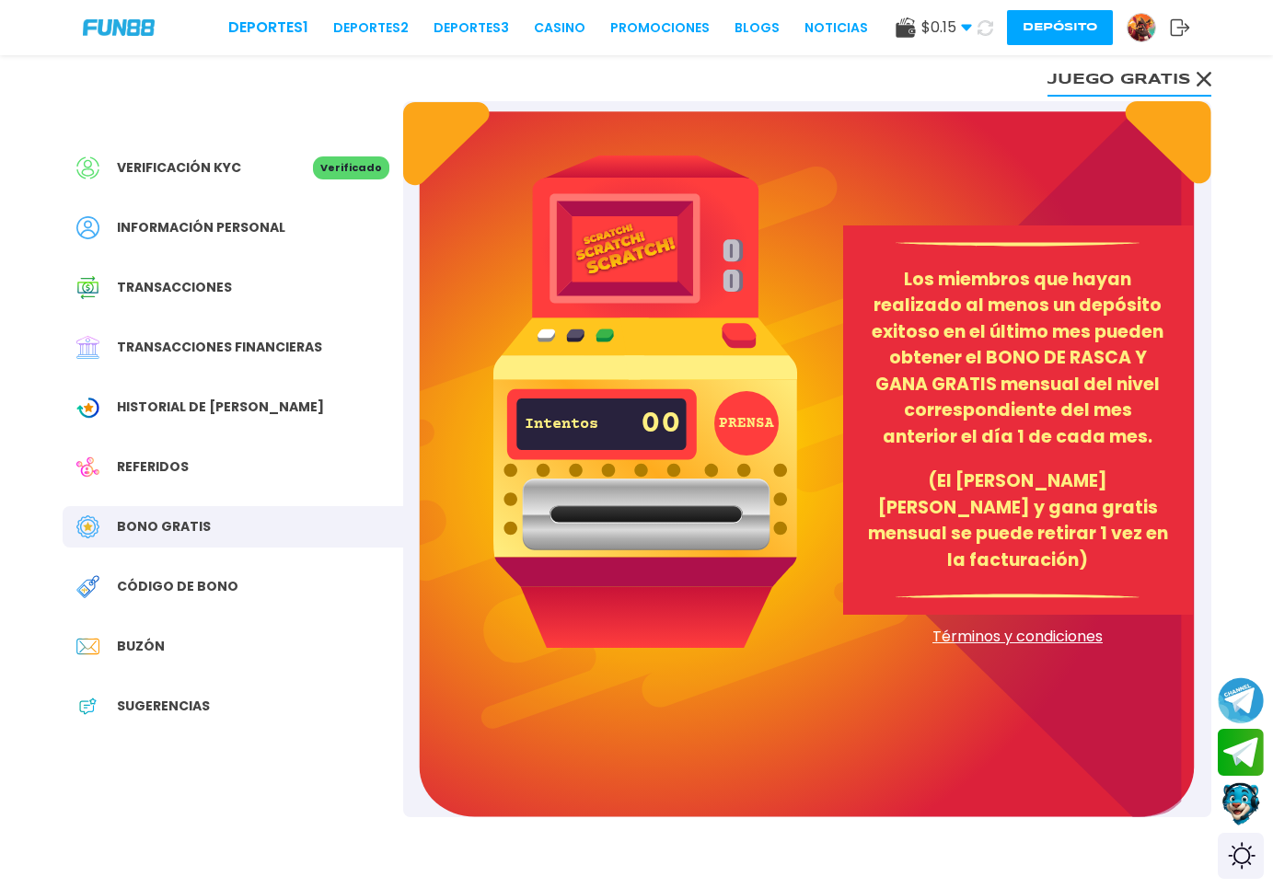
click at [1189, 75] on button "Juego gratis" at bounding box center [1129, 78] width 164 height 37
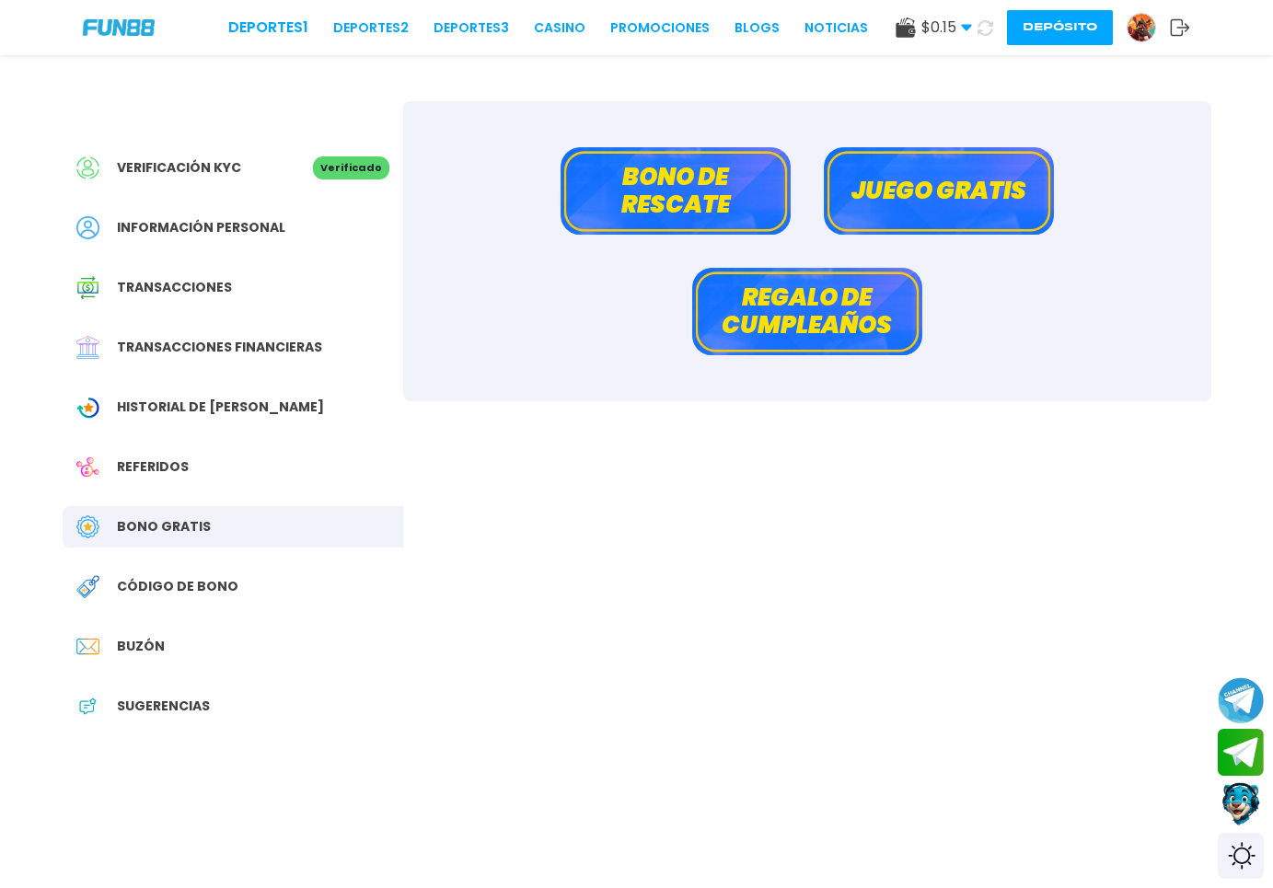
click at [712, 178] on button "Bono de rescate" at bounding box center [675, 190] width 230 height 87
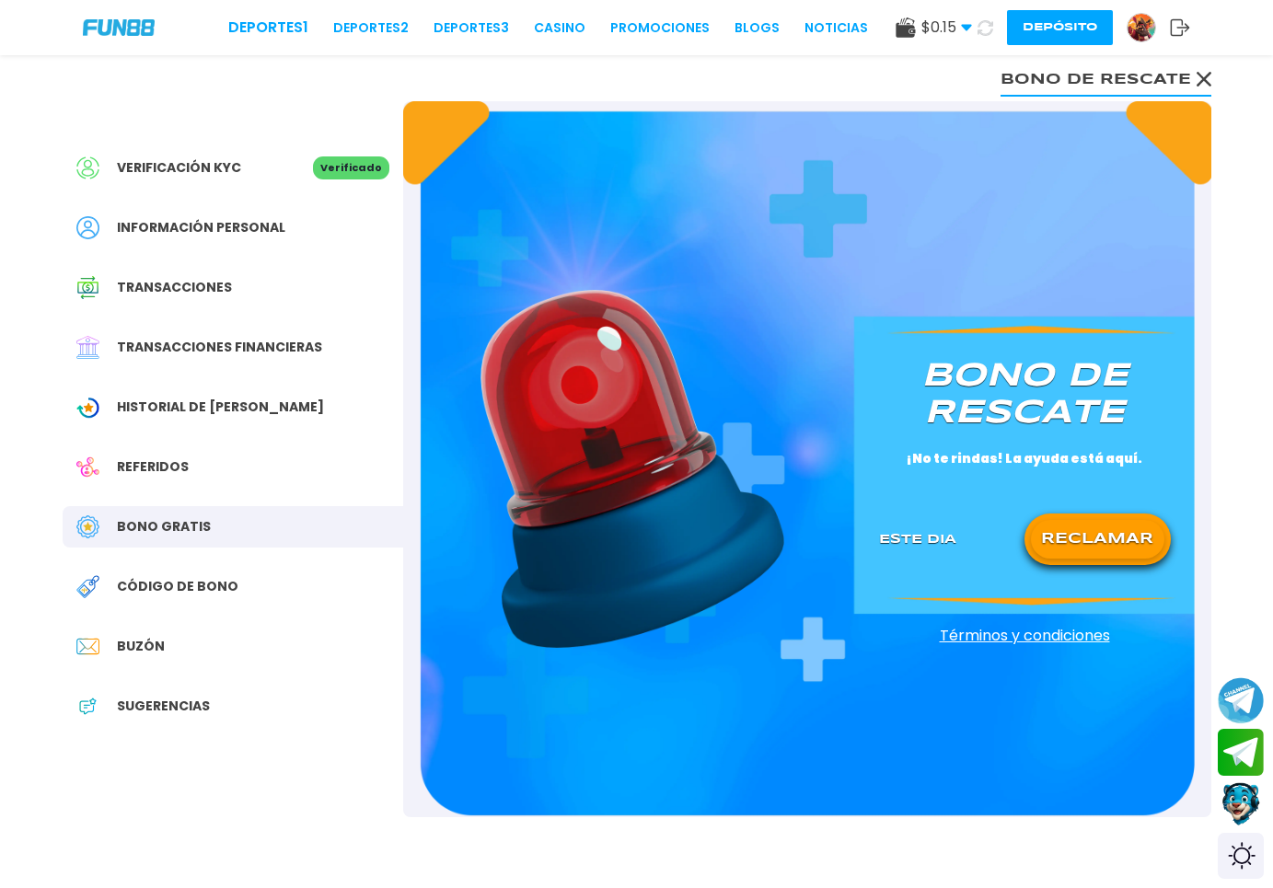
drag, startPoint x: 1100, startPoint y: 537, endPoint x: 1143, endPoint y: 510, distance: 50.5
click at [1143, 510] on div "[PERSON_NAME] de rescate ¡No te rindas! La ayuda está aquí. Este Dia RECLAMAR" at bounding box center [1025, 459] width 336 height 249
click at [1118, 537] on button "RECLAMAR" at bounding box center [1097, 539] width 133 height 39
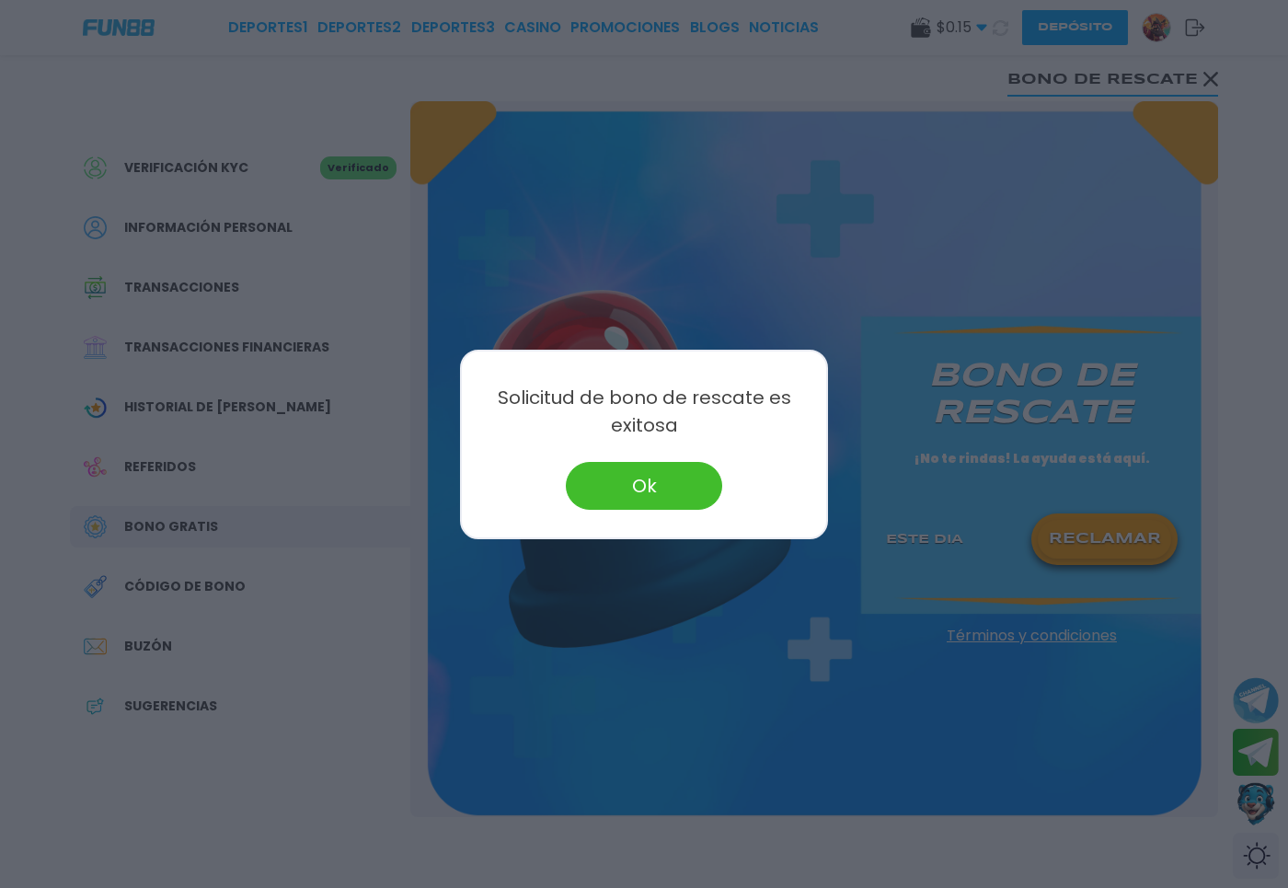
click at [688, 479] on button "Ok" at bounding box center [644, 486] width 156 height 48
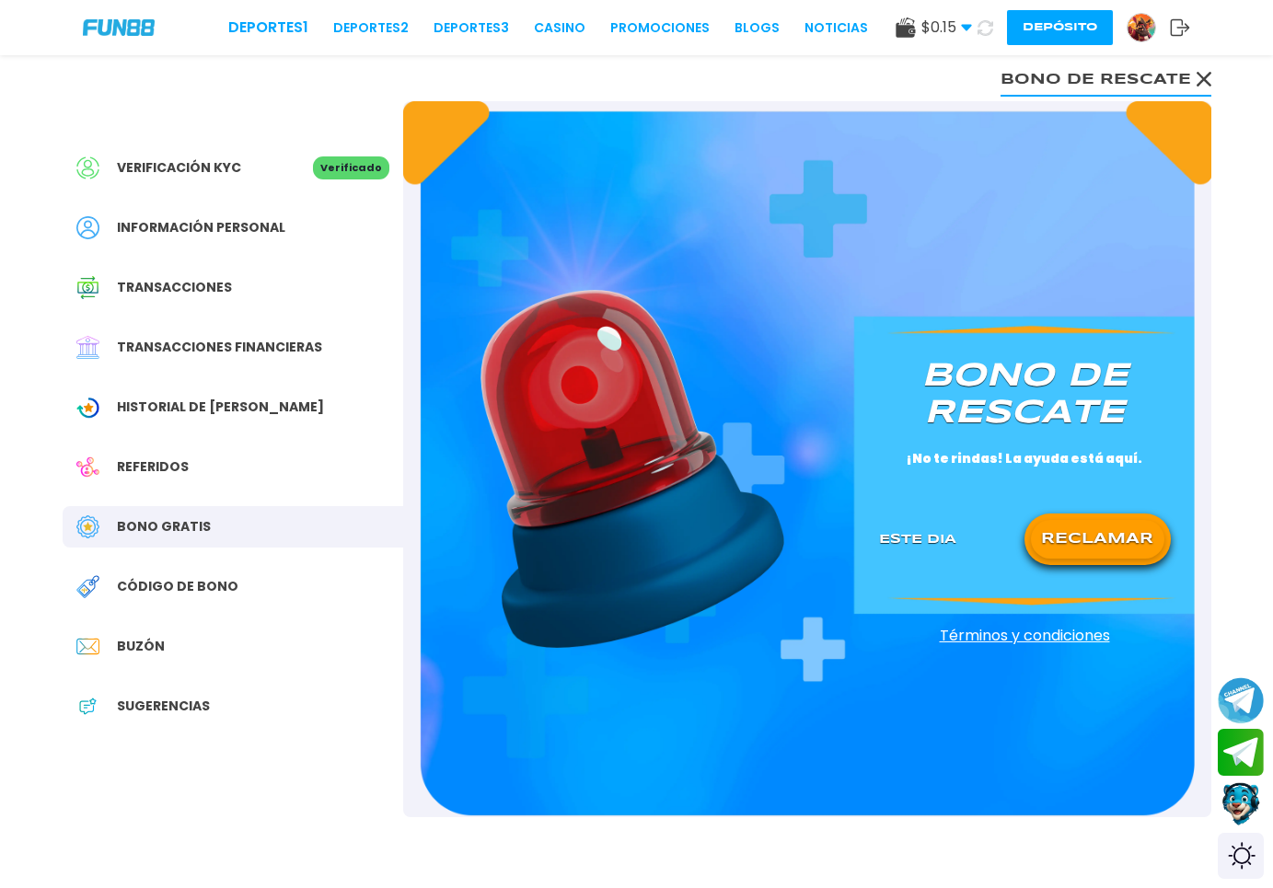
click at [983, 21] on use at bounding box center [985, 27] width 16 height 16
click at [534, 27] on link "CASINO" at bounding box center [560, 27] width 52 height 19
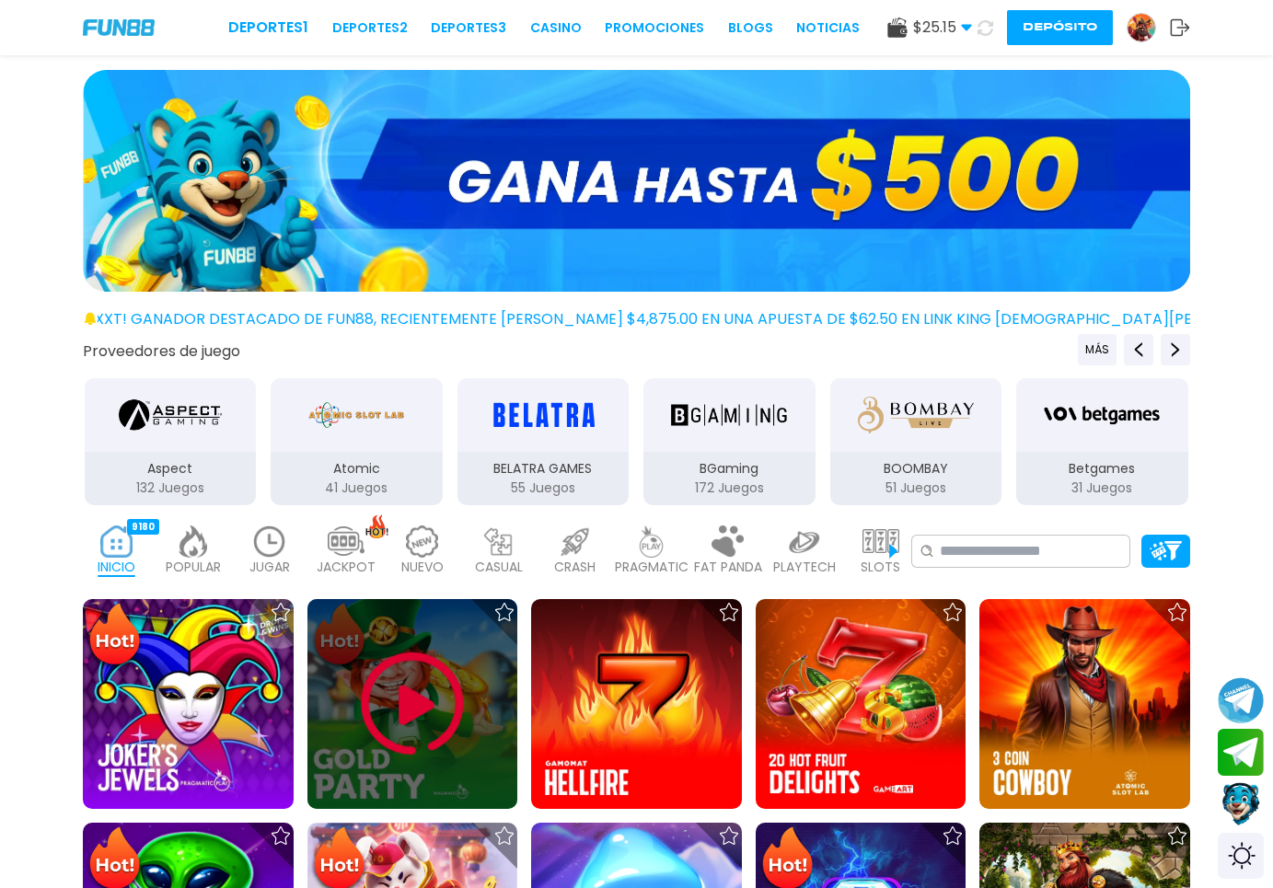
click at [409, 736] on img at bounding box center [412, 704] width 110 height 110
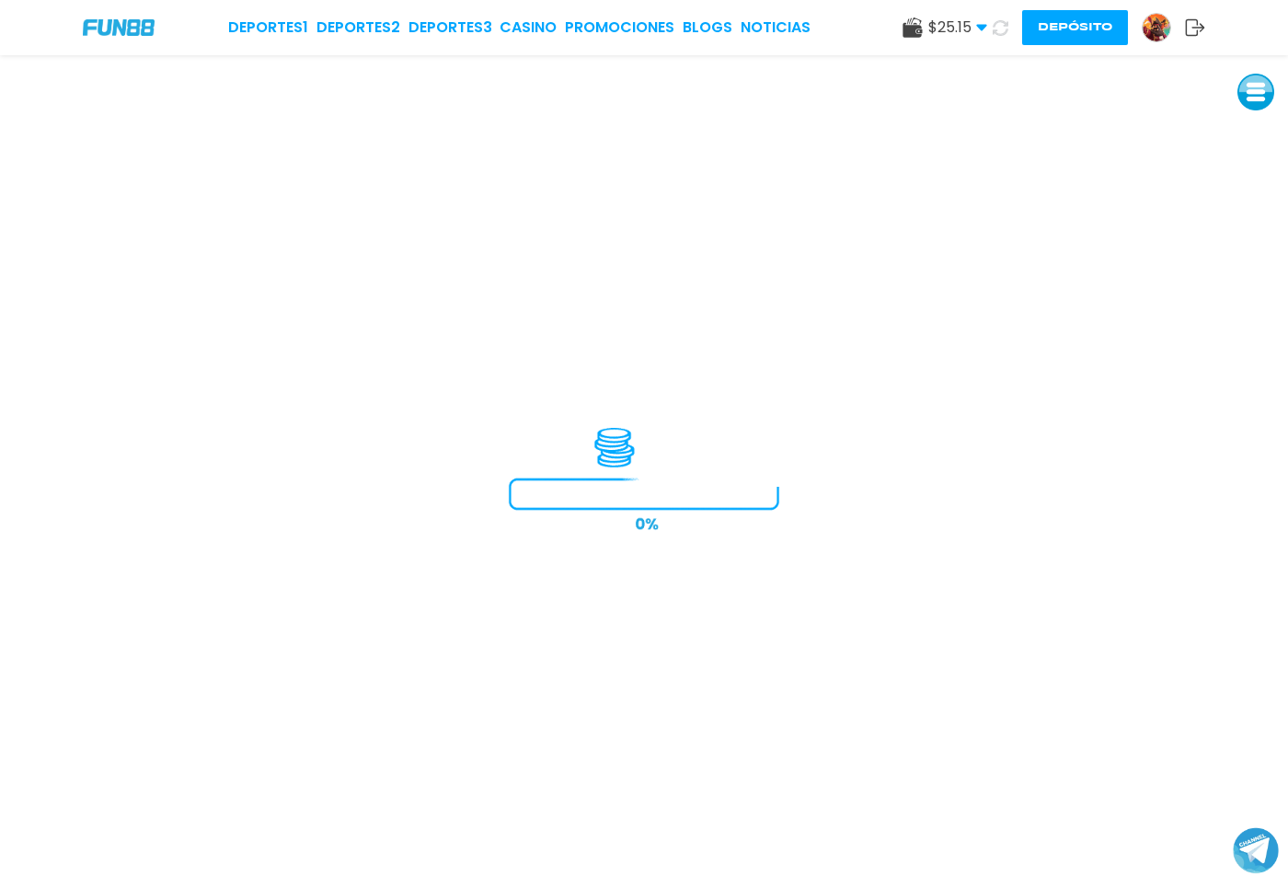
click at [1144, 24] on img at bounding box center [1157, 28] width 28 height 28
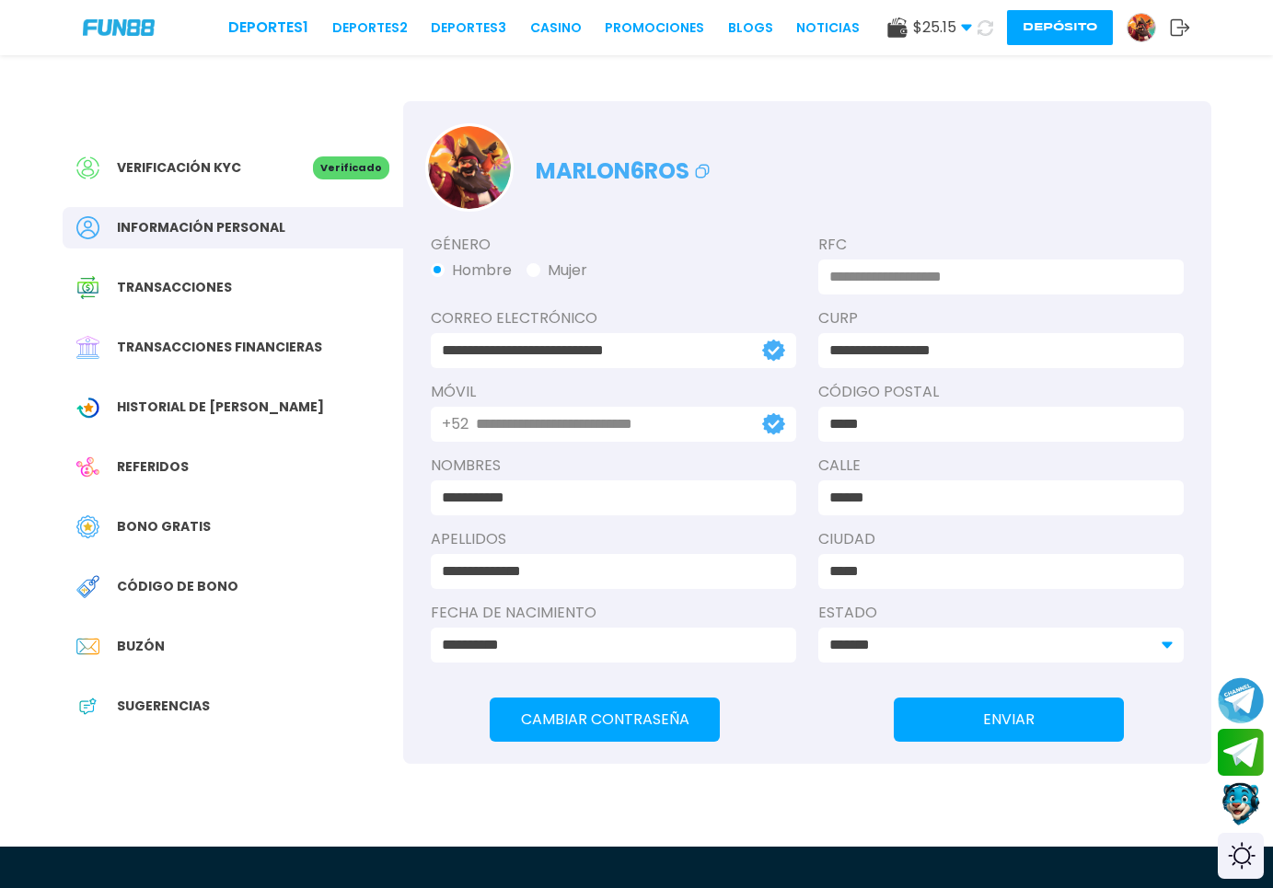
click at [1144, 24] on img at bounding box center [1141, 28] width 28 height 28
click at [196, 351] on span "Transacciones financieras" at bounding box center [219, 347] width 205 height 19
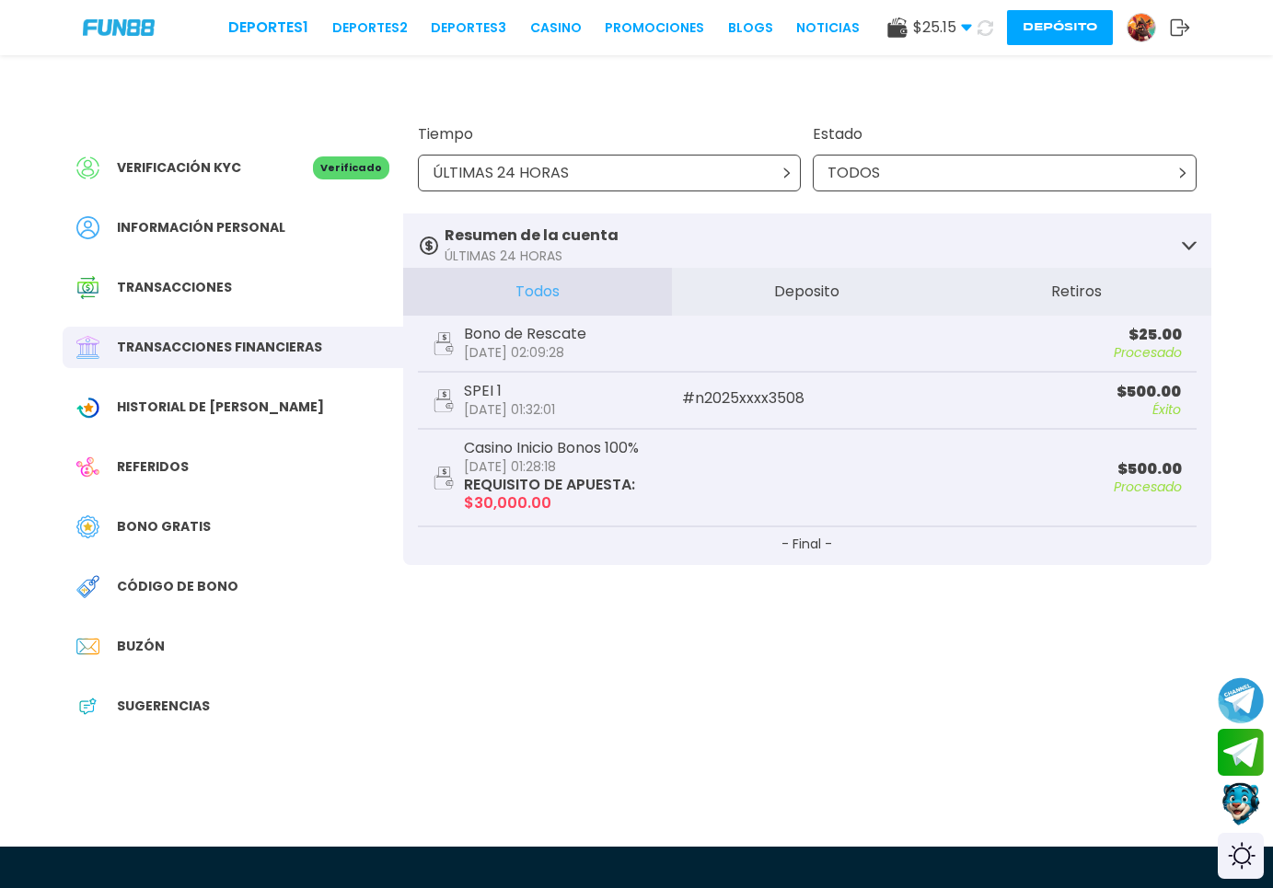
click at [205, 399] on span "Historial de [PERSON_NAME]" at bounding box center [220, 406] width 207 height 19
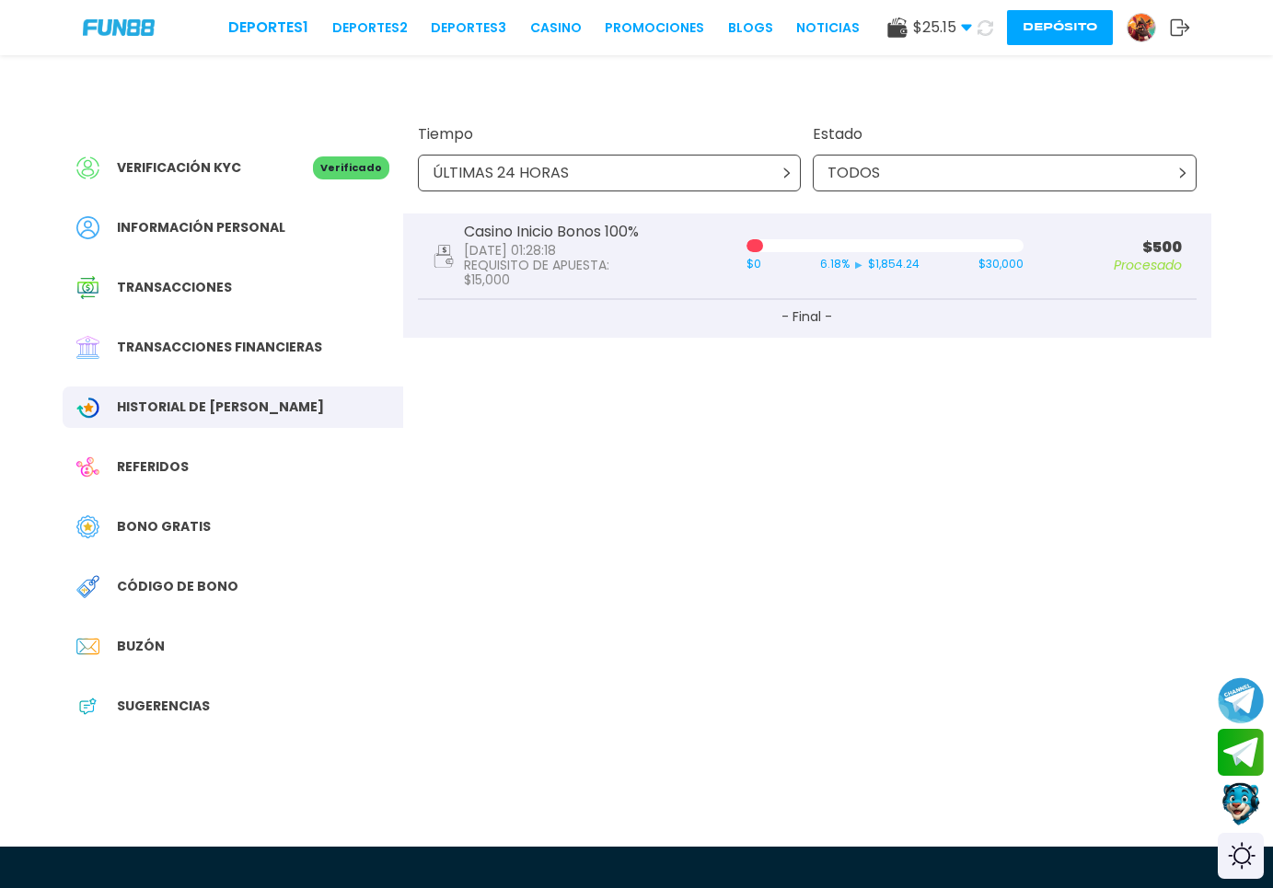
click at [633, 166] on div "ÚLTIMAS 24 HORAS" at bounding box center [610, 173] width 384 height 37
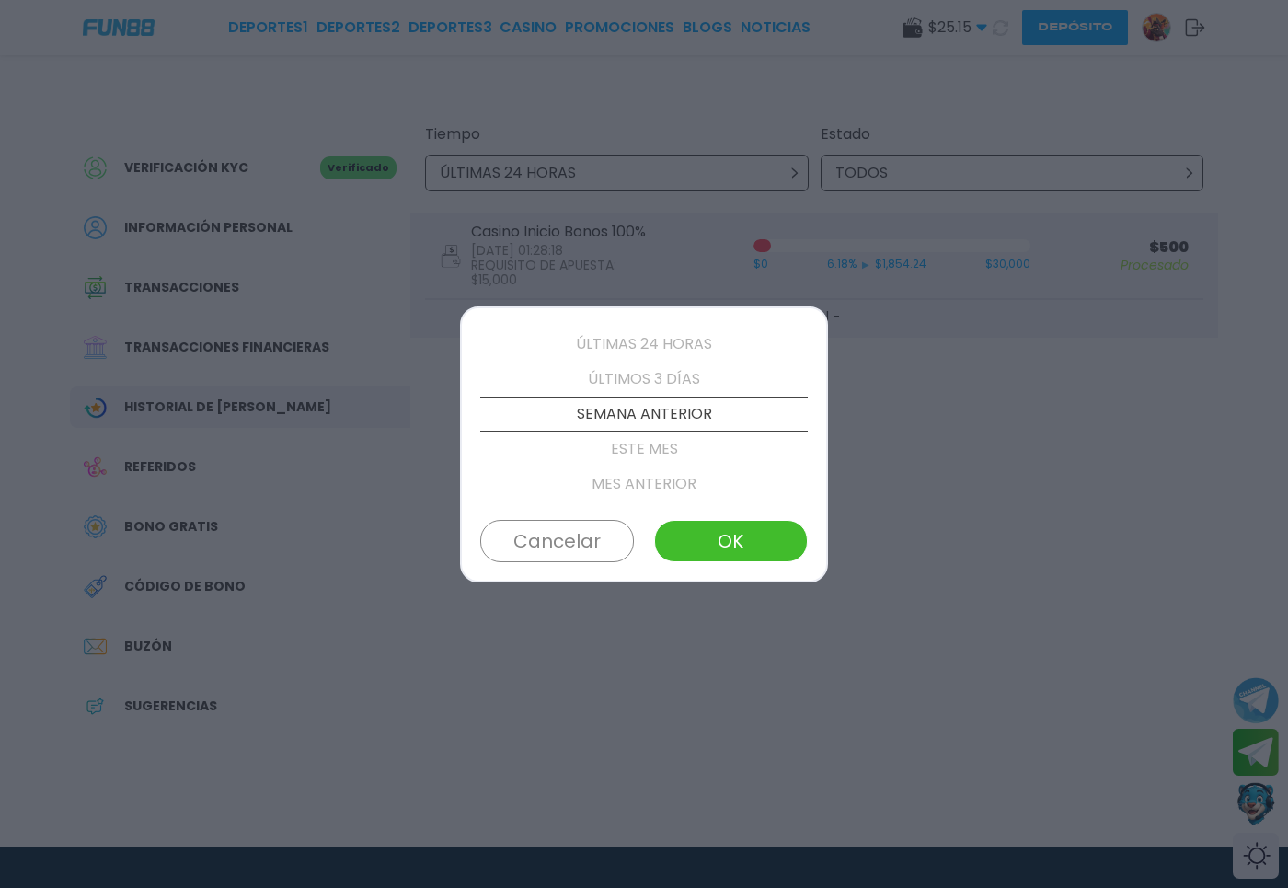
click at [627, 446] on p "ESTE MES" at bounding box center [644, 449] width 328 height 35
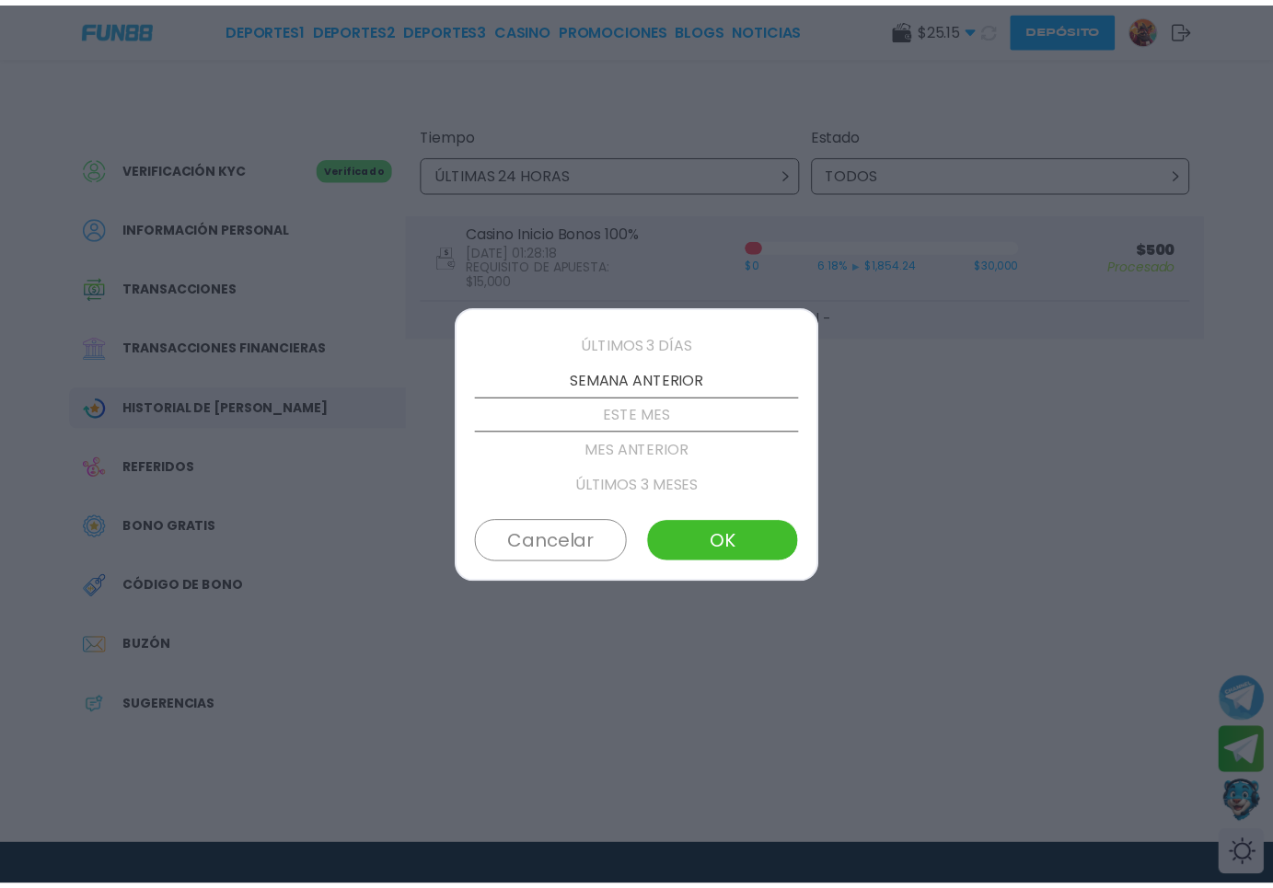
scroll to position [105, 0]
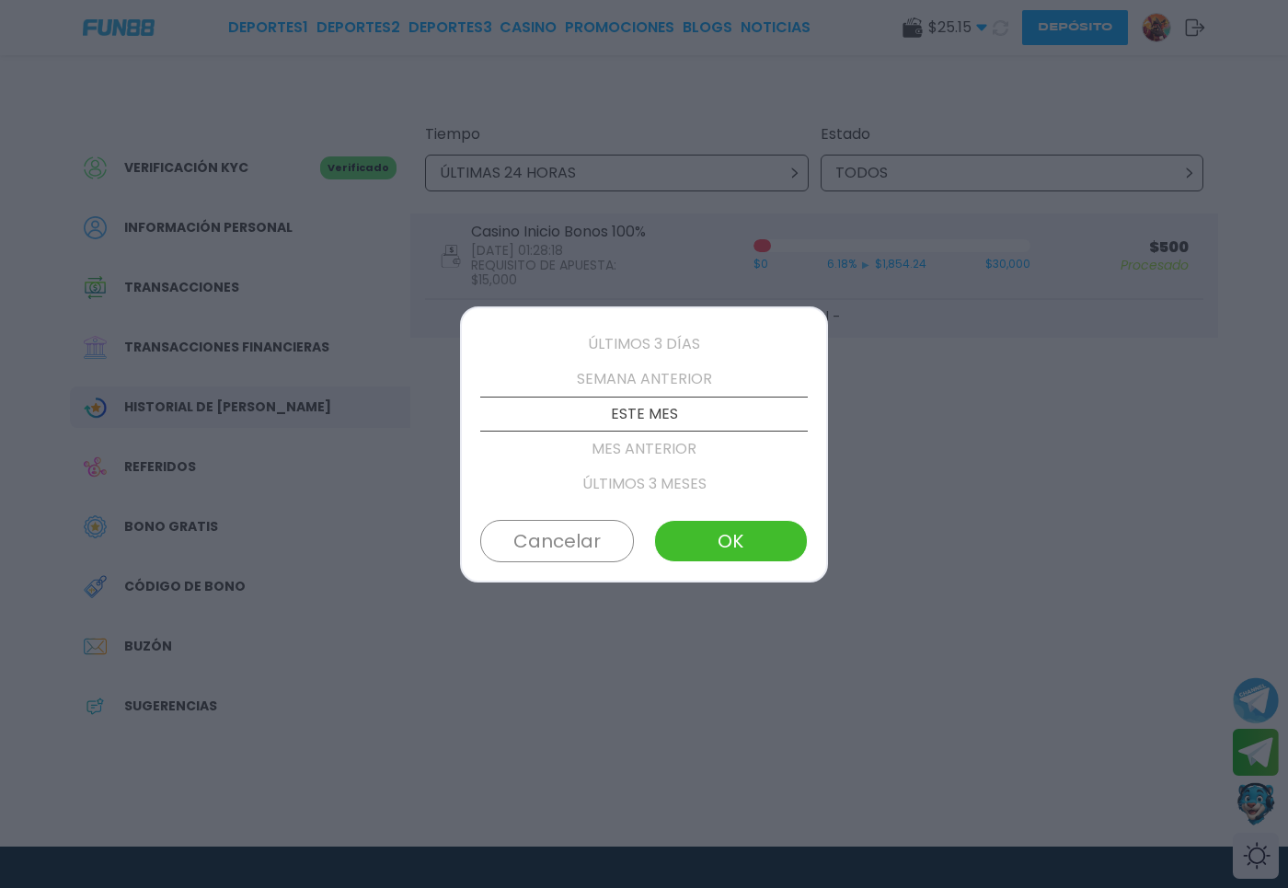
click at [663, 527] on button "OK" at bounding box center [731, 541] width 154 height 42
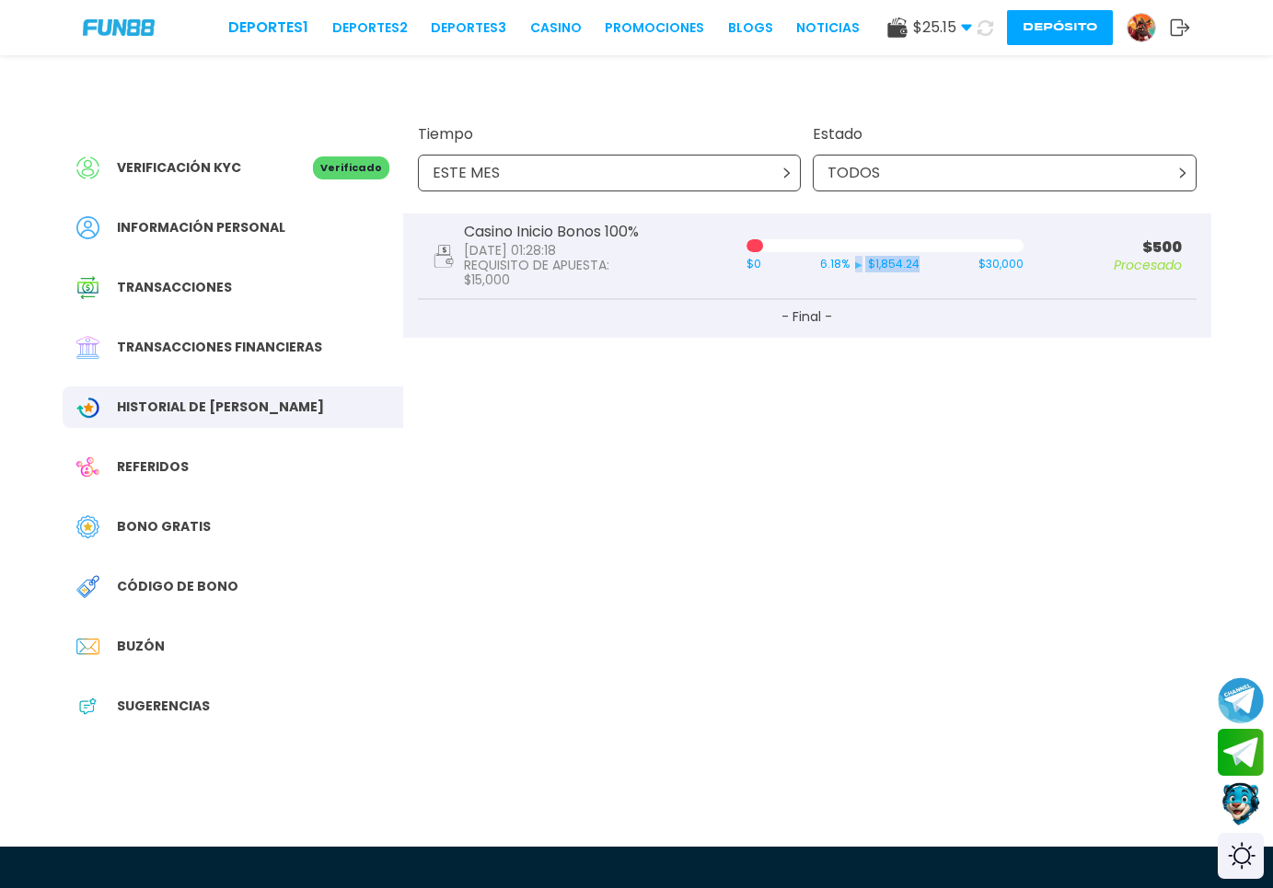
drag, startPoint x: 916, startPoint y: 266, endPoint x: 858, endPoint y: 282, distance: 61.2
click at [858, 282] on div "Casino Inicio Bonos 100% [DATE] 01:28:18 REQUISITO DE APUESTA : $ 15,000 $0 6.1…" at bounding box center [807, 256] width 778 height 86
copy p "▶ $ 1,854.24"
click at [218, 351] on span "Transacciones financieras" at bounding box center [219, 347] width 205 height 19
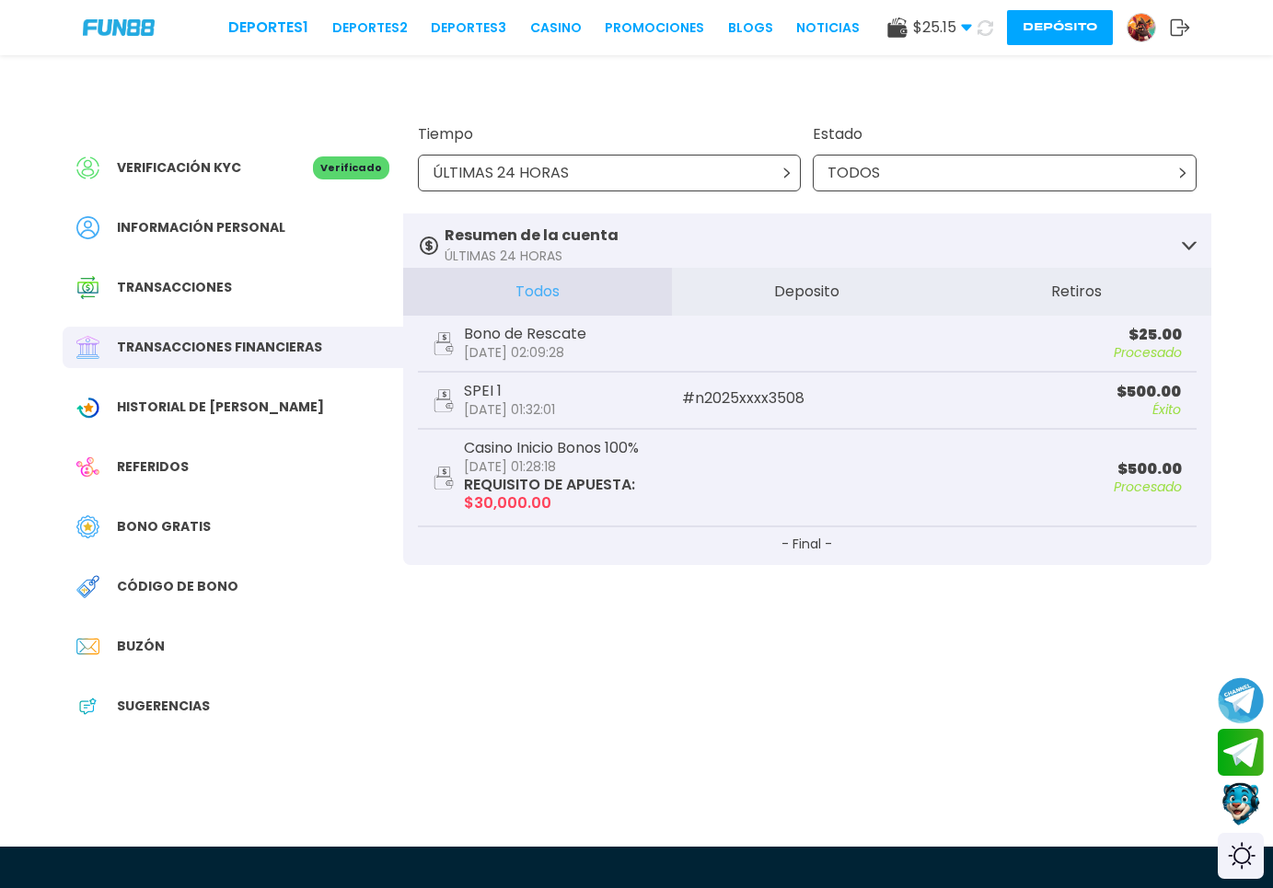
click at [176, 409] on span "Historial de [PERSON_NAME]" at bounding box center [220, 406] width 207 height 19
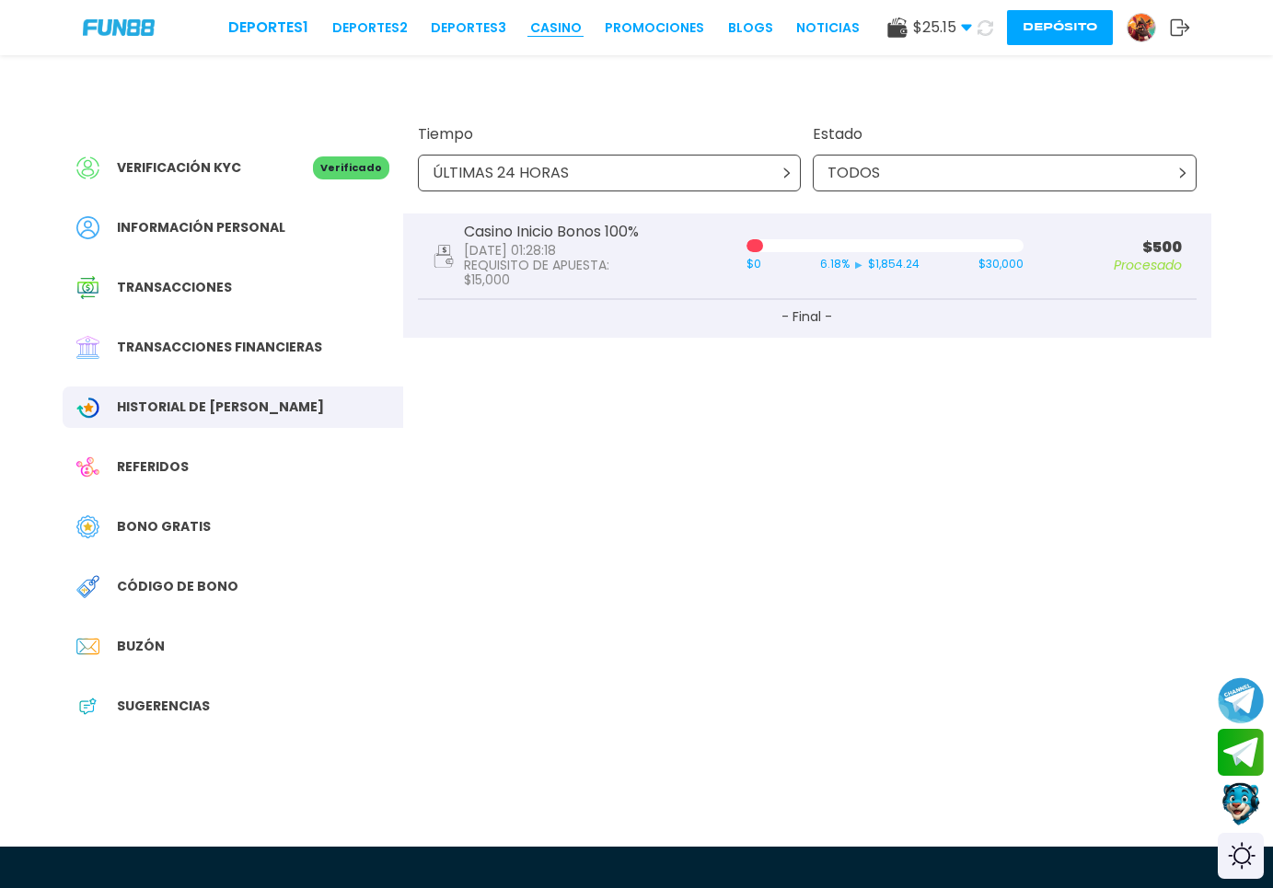
click at [537, 28] on link "CASINO" at bounding box center [556, 27] width 52 height 19
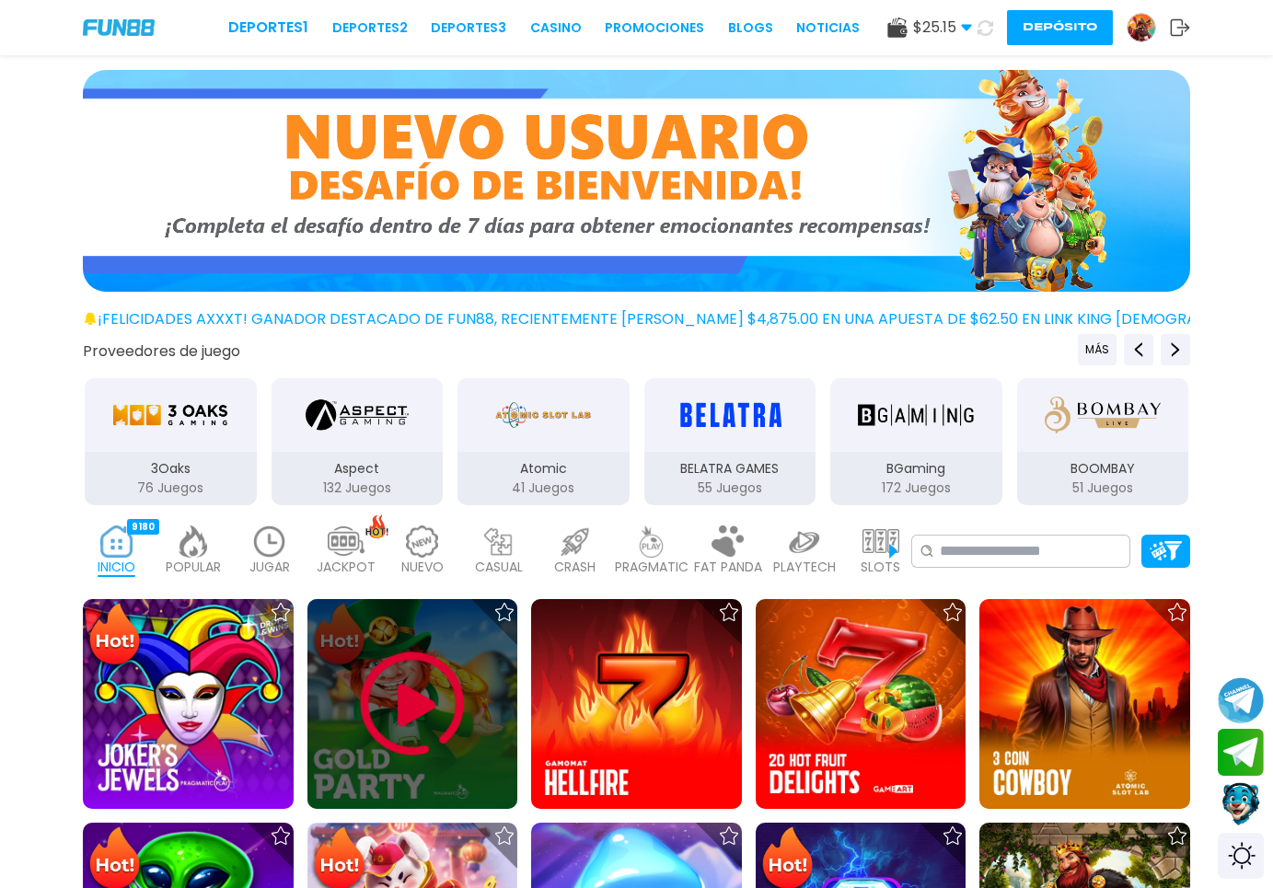
click at [400, 722] on img at bounding box center [412, 704] width 110 height 110
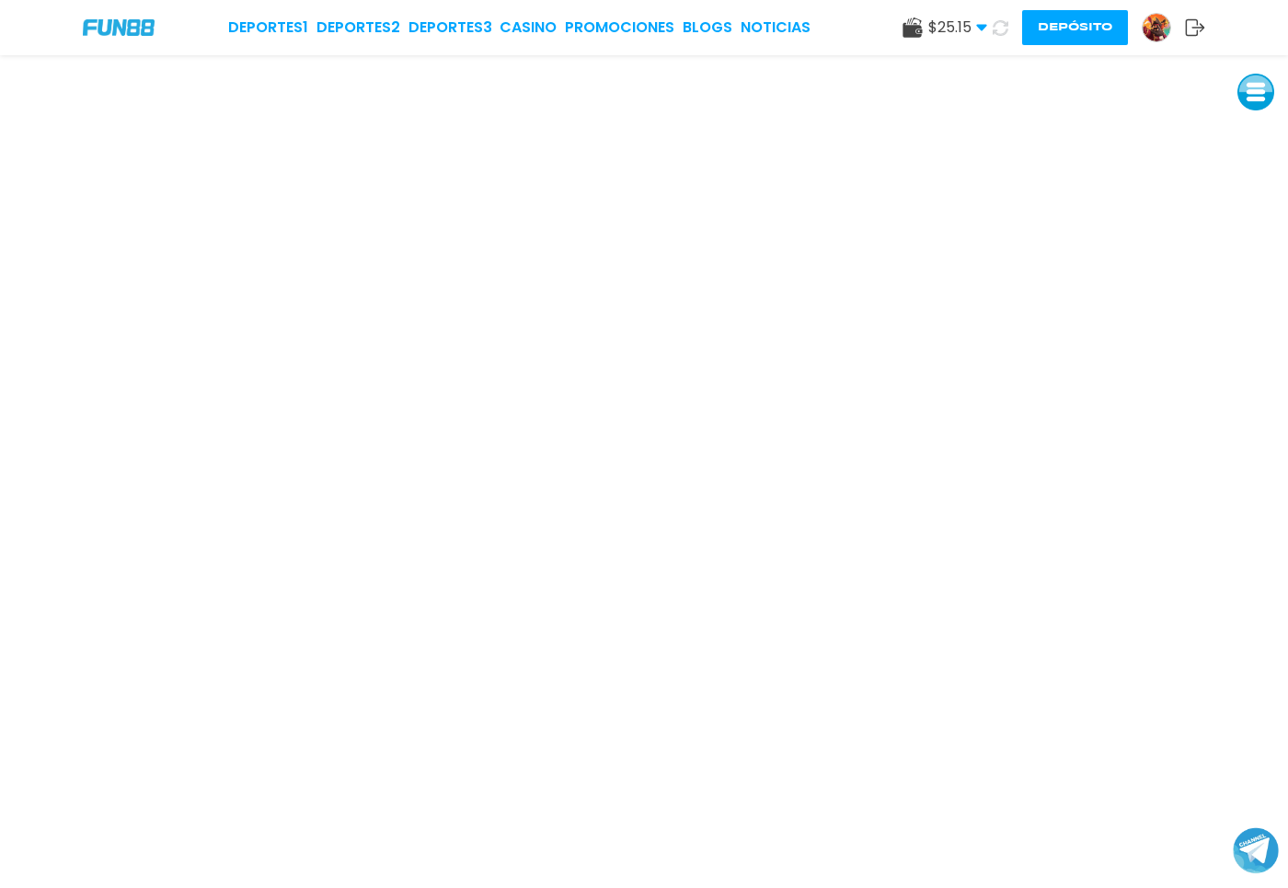
click at [996, 23] on use at bounding box center [1001, 27] width 16 height 16
click at [1155, 35] on img at bounding box center [1157, 28] width 28 height 28
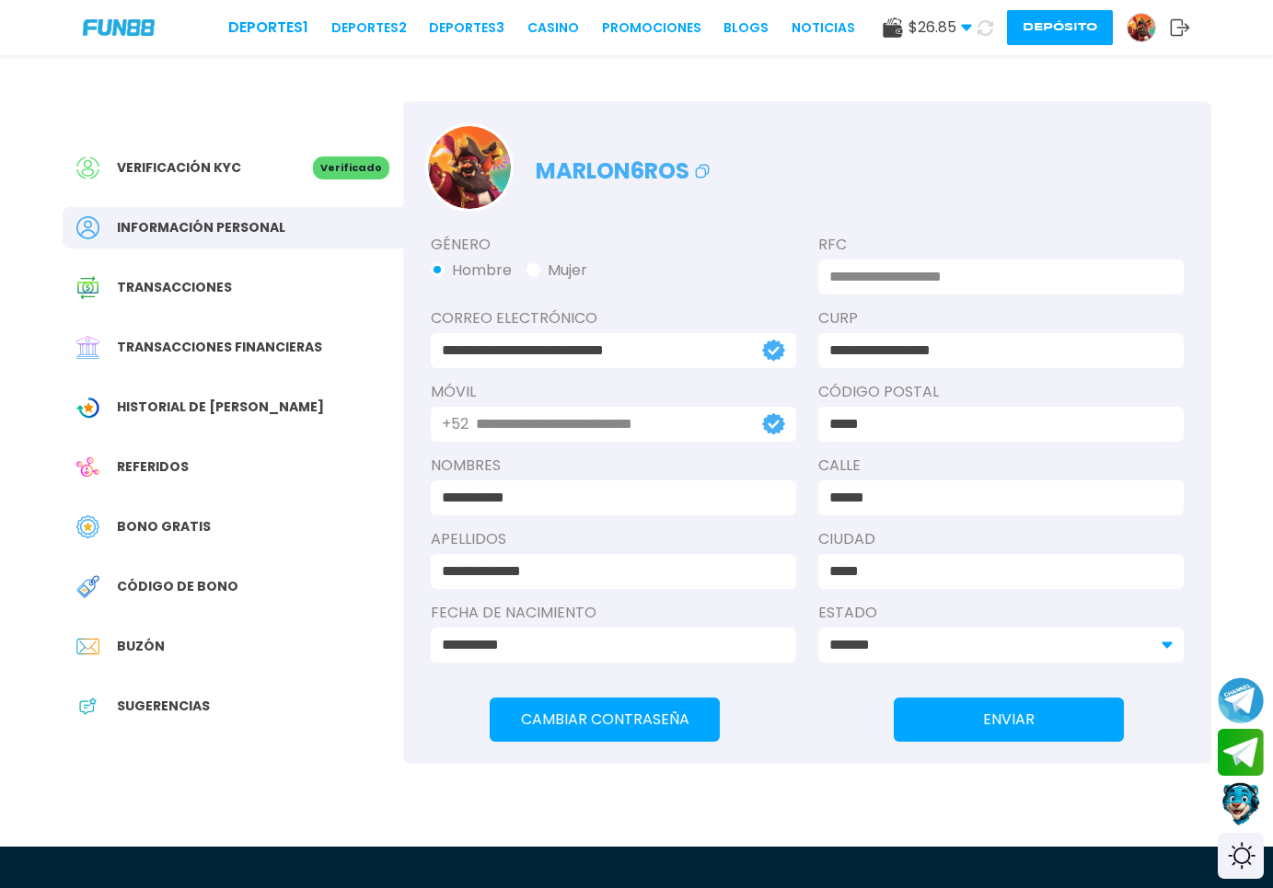
click at [179, 431] on div "Verificación KYC Verificado Información personal Transacciones Transacciones fi…" at bounding box center [233, 446] width 340 height 690
click at [207, 340] on span "Transacciones financieras" at bounding box center [219, 347] width 205 height 19
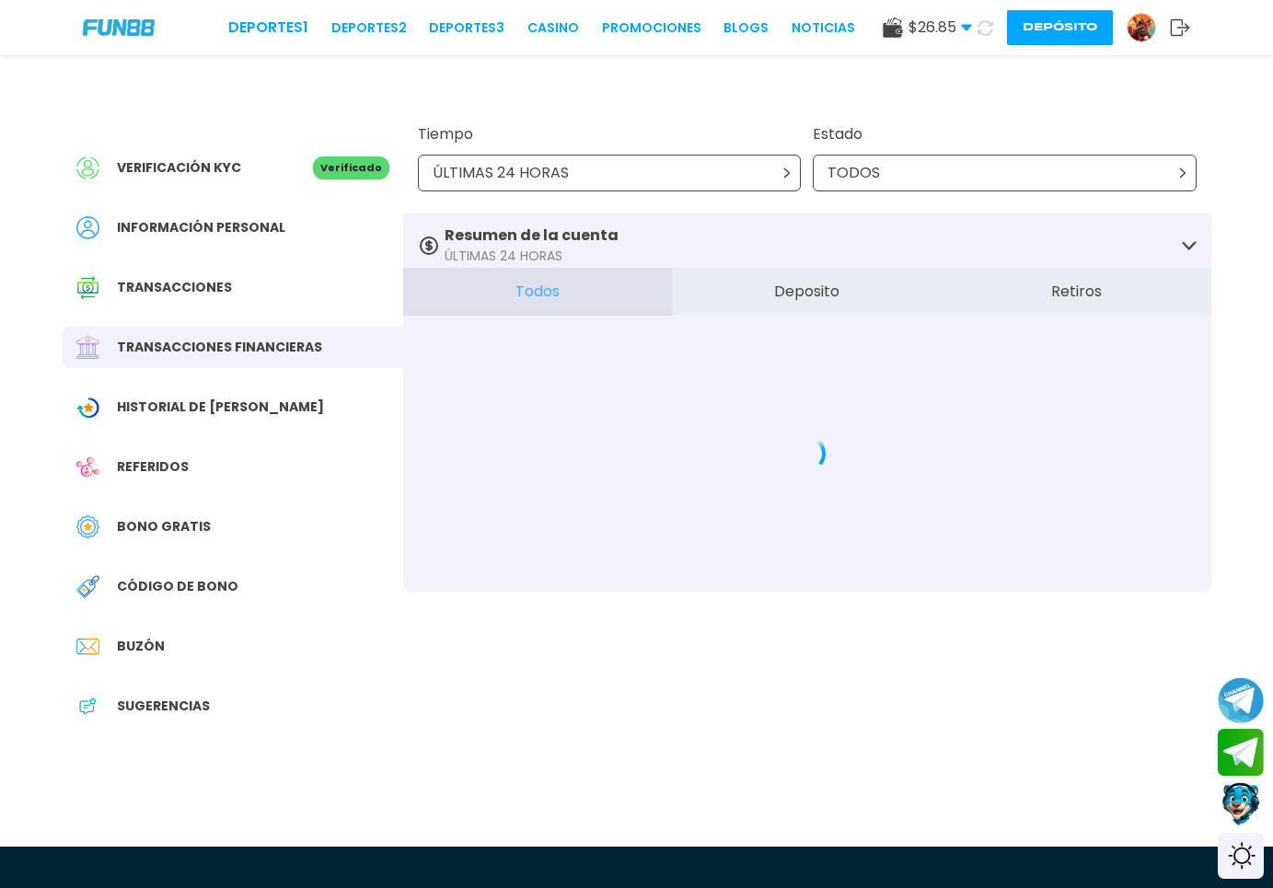
click at [207, 340] on span "Transacciones financieras" at bounding box center [219, 347] width 205 height 19
click at [213, 335] on div "Transacciones financieras" at bounding box center [233, 347] width 340 height 41
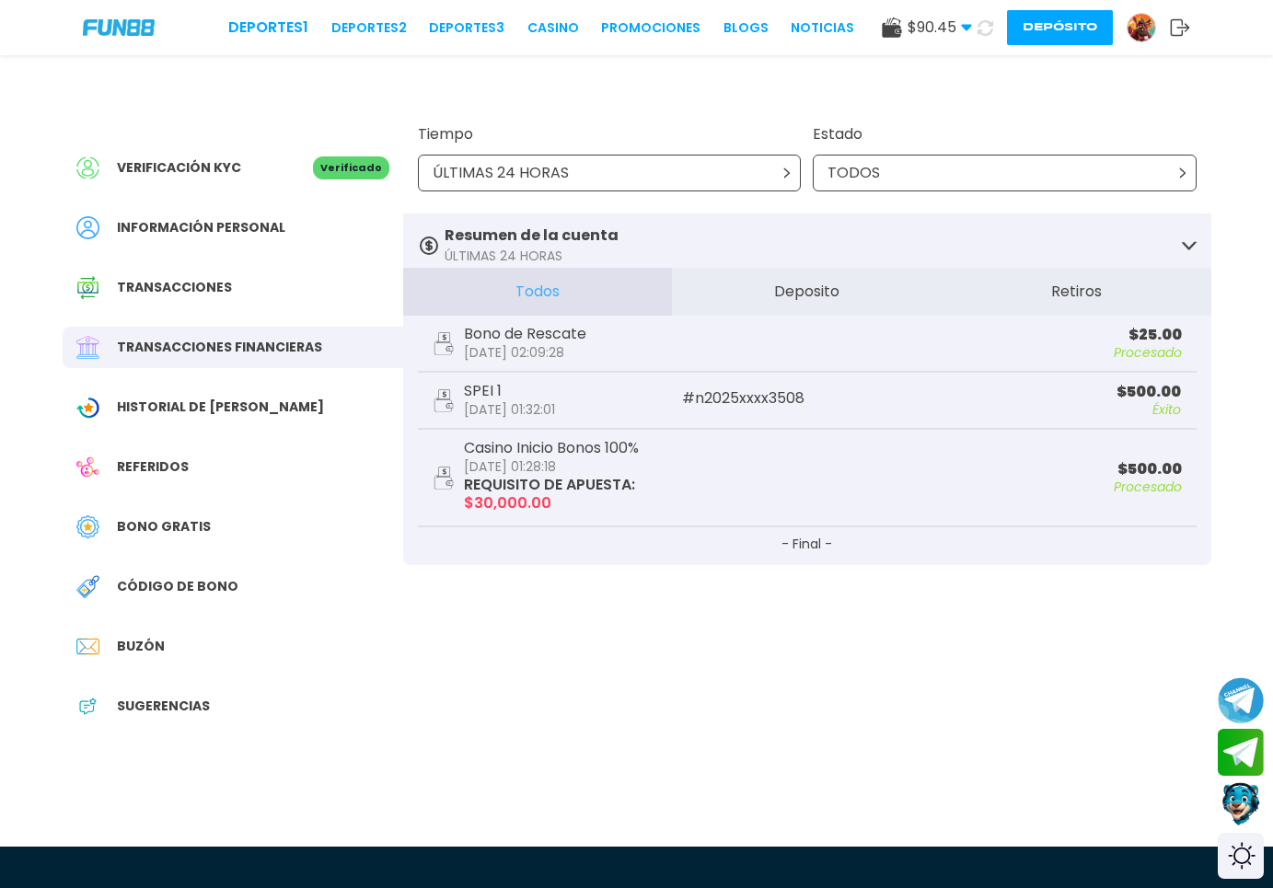
drag, startPoint x: 754, startPoint y: 175, endPoint x: 1052, endPoint y: 630, distance: 544.3
click at [1052, 565] on div "Tiempo ÚLTIMAS 24 HORAS Estado TODOS Resumen de la cuenta ÚLTIMAS 24 HORAS vict…" at bounding box center [807, 333] width 808 height 464
click at [913, 660] on div "Verificación KYC Verificado Información personal Transacciones Transacciones fi…" at bounding box center [636, 423] width 1192 height 736
click at [159, 426] on div "Historial de [PERSON_NAME]" at bounding box center [233, 406] width 340 height 41
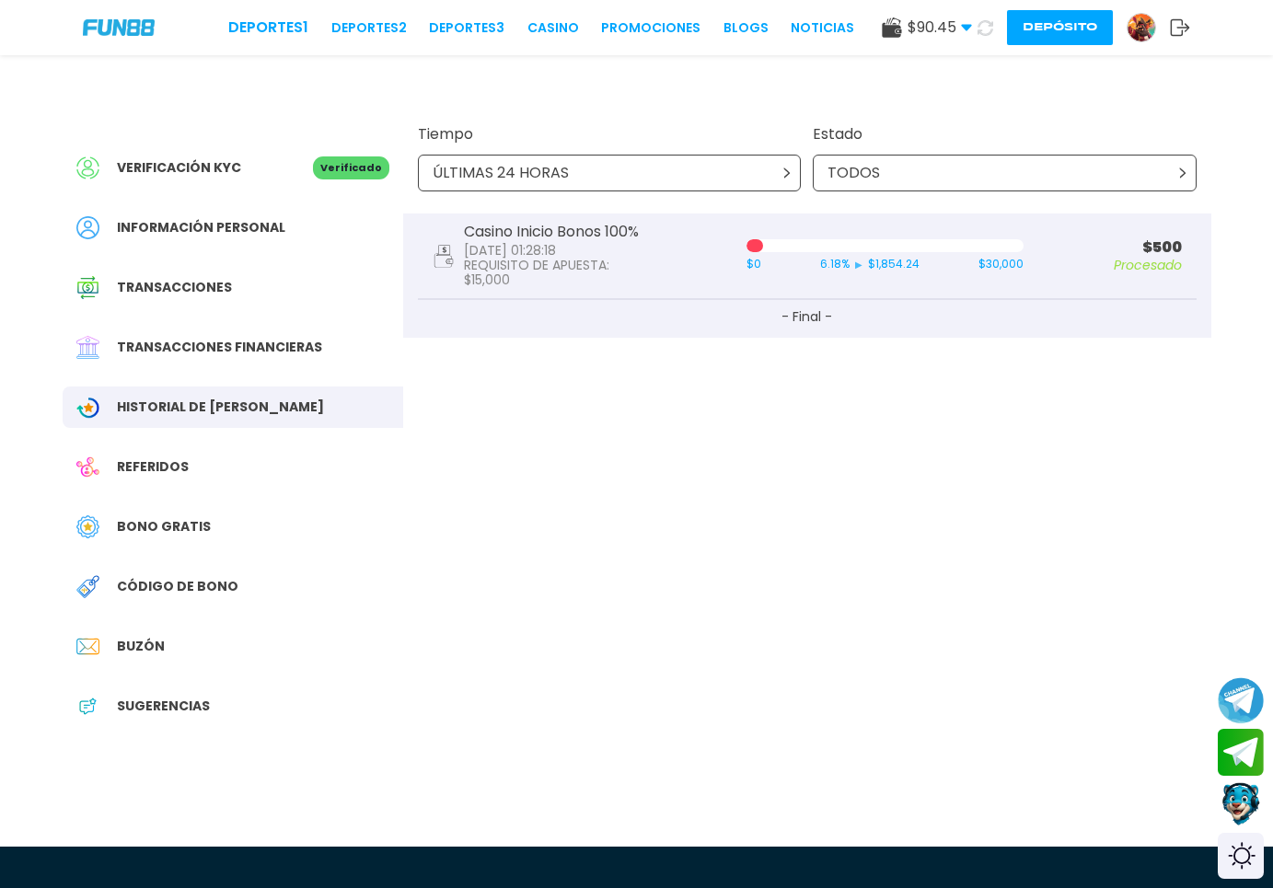
click at [213, 354] on span "Transacciones financieras" at bounding box center [219, 347] width 205 height 19
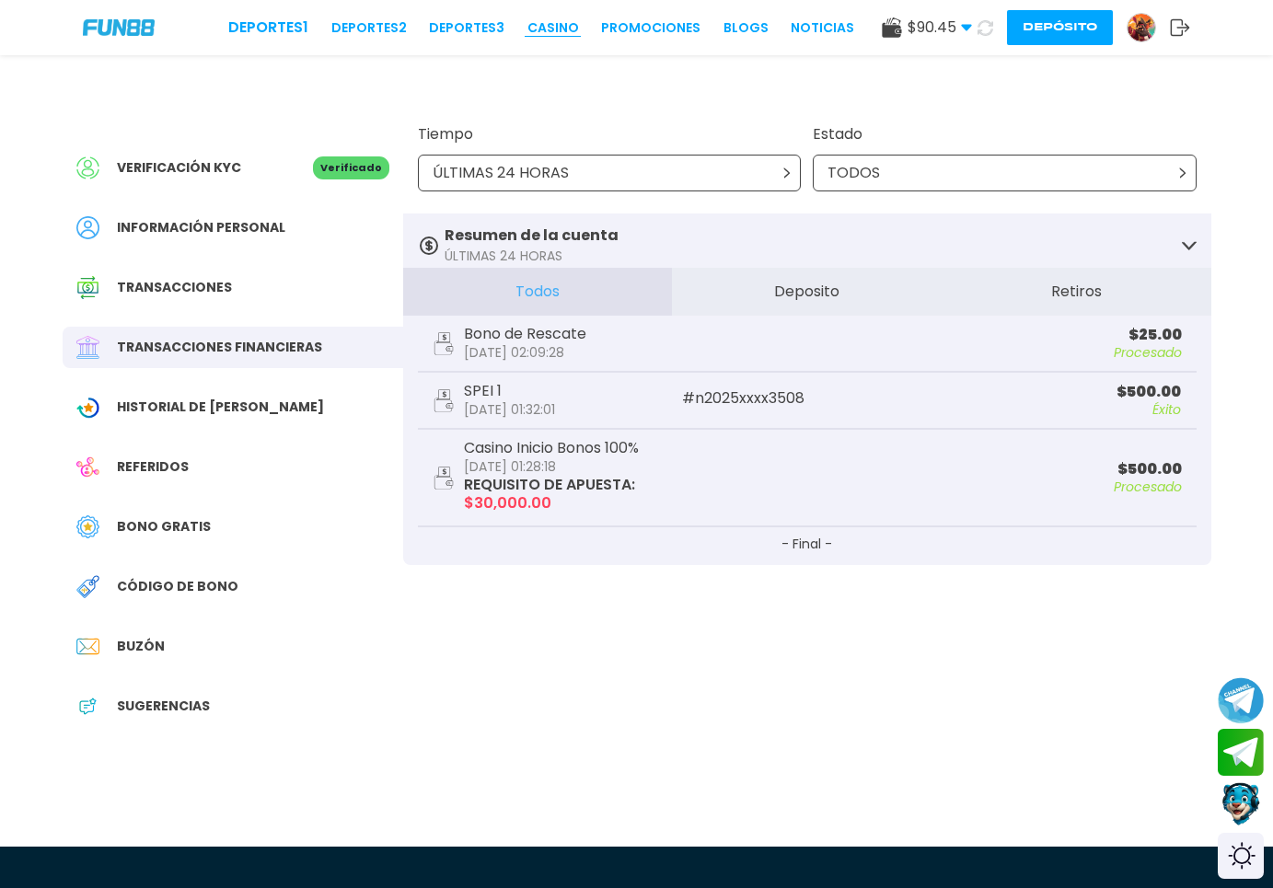
click at [529, 31] on link "CASINO" at bounding box center [553, 27] width 52 height 19
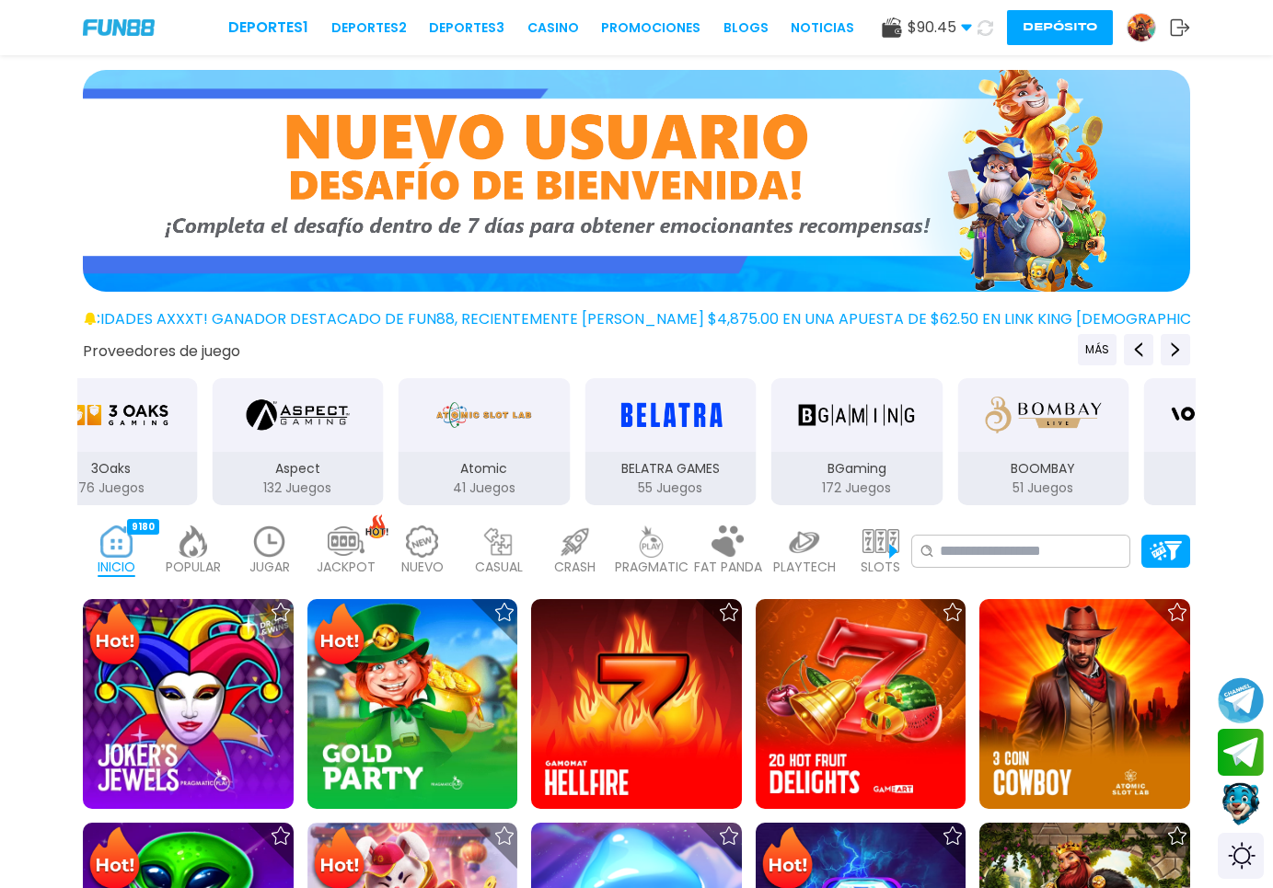
click at [272, 548] on img at bounding box center [269, 541] width 37 height 32
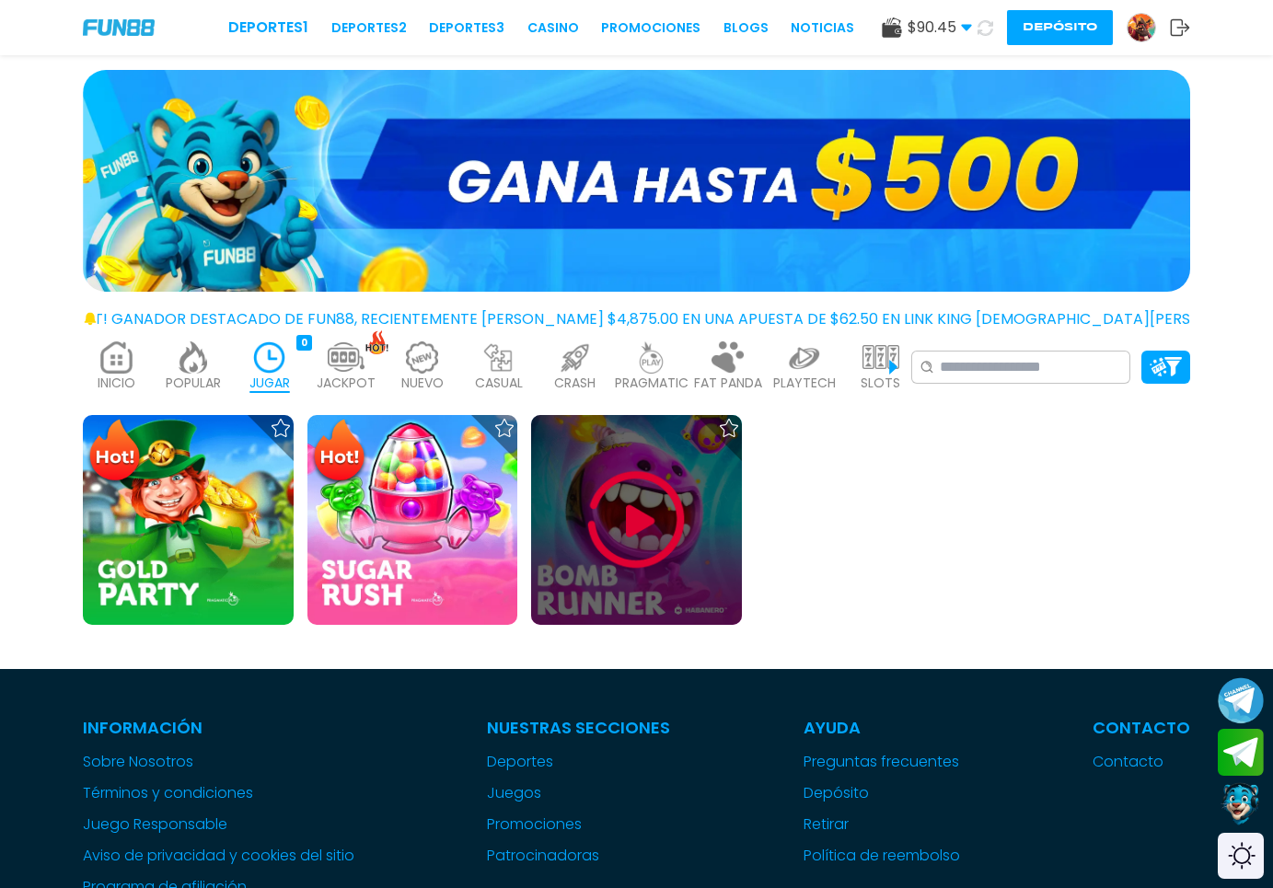
click at [670, 534] on img at bounding box center [636, 520] width 110 height 110
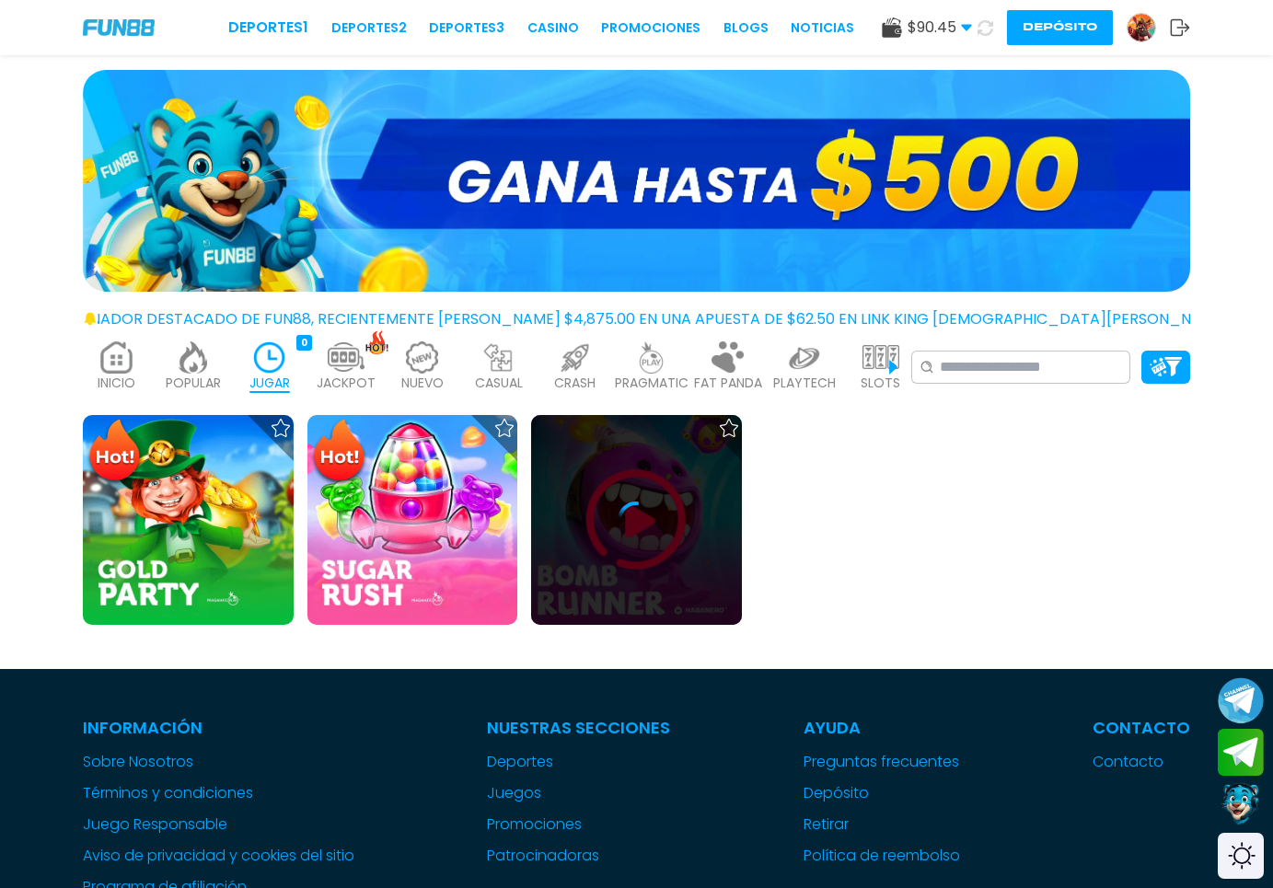
click at [662, 534] on div at bounding box center [636, 519] width 211 height 37
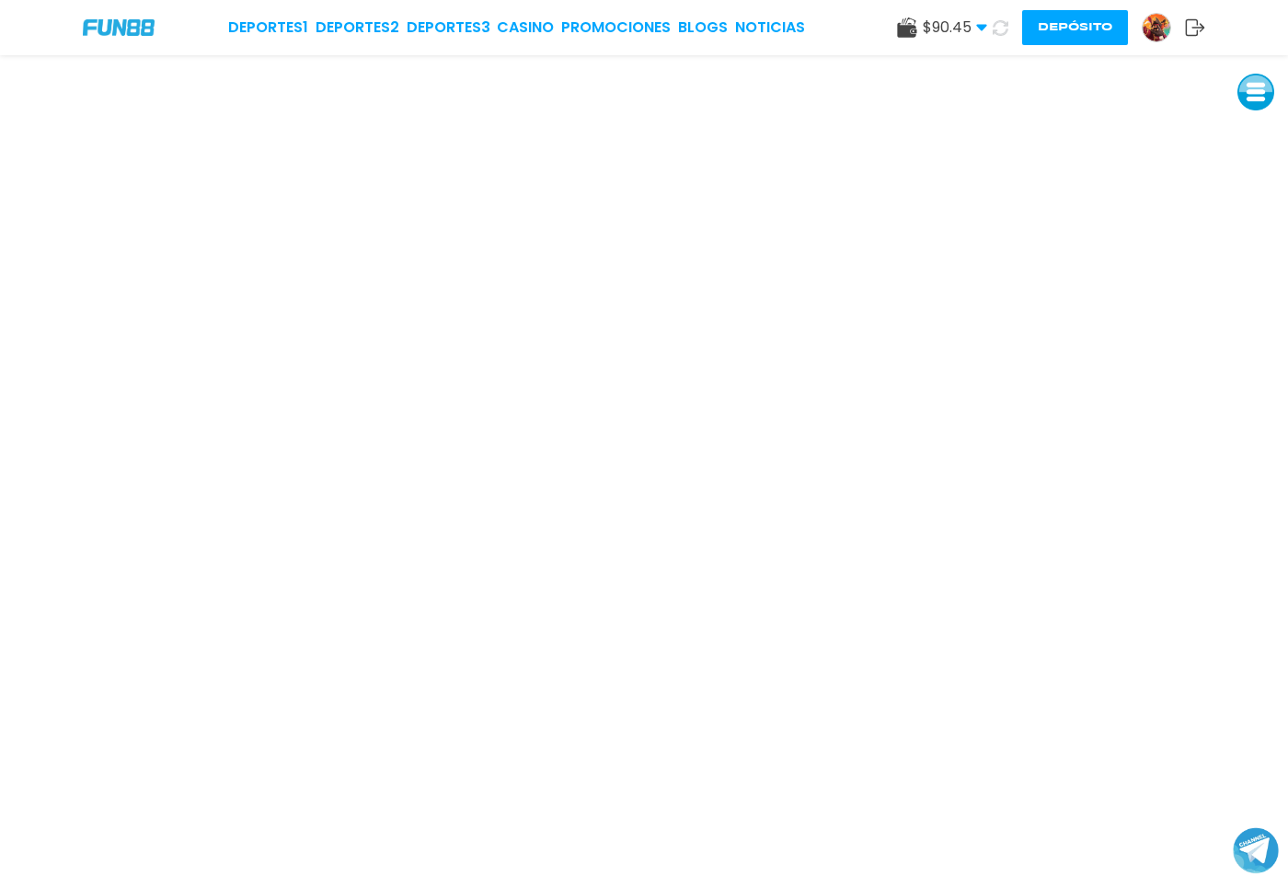
click at [996, 32] on icon at bounding box center [1001, 28] width 16 height 16
click at [1150, 29] on img at bounding box center [1157, 28] width 28 height 28
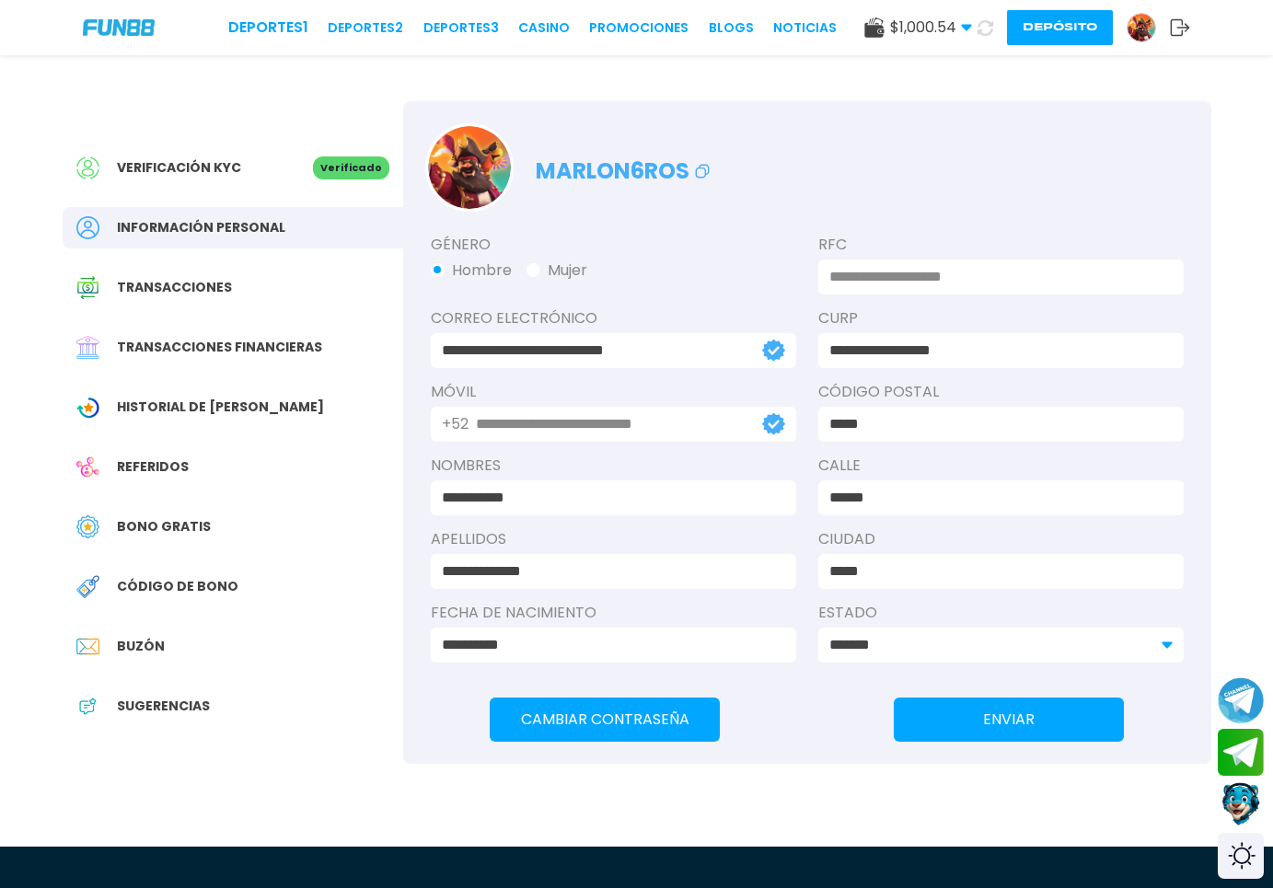
click at [210, 349] on span "Transacciones financieras" at bounding box center [219, 347] width 205 height 19
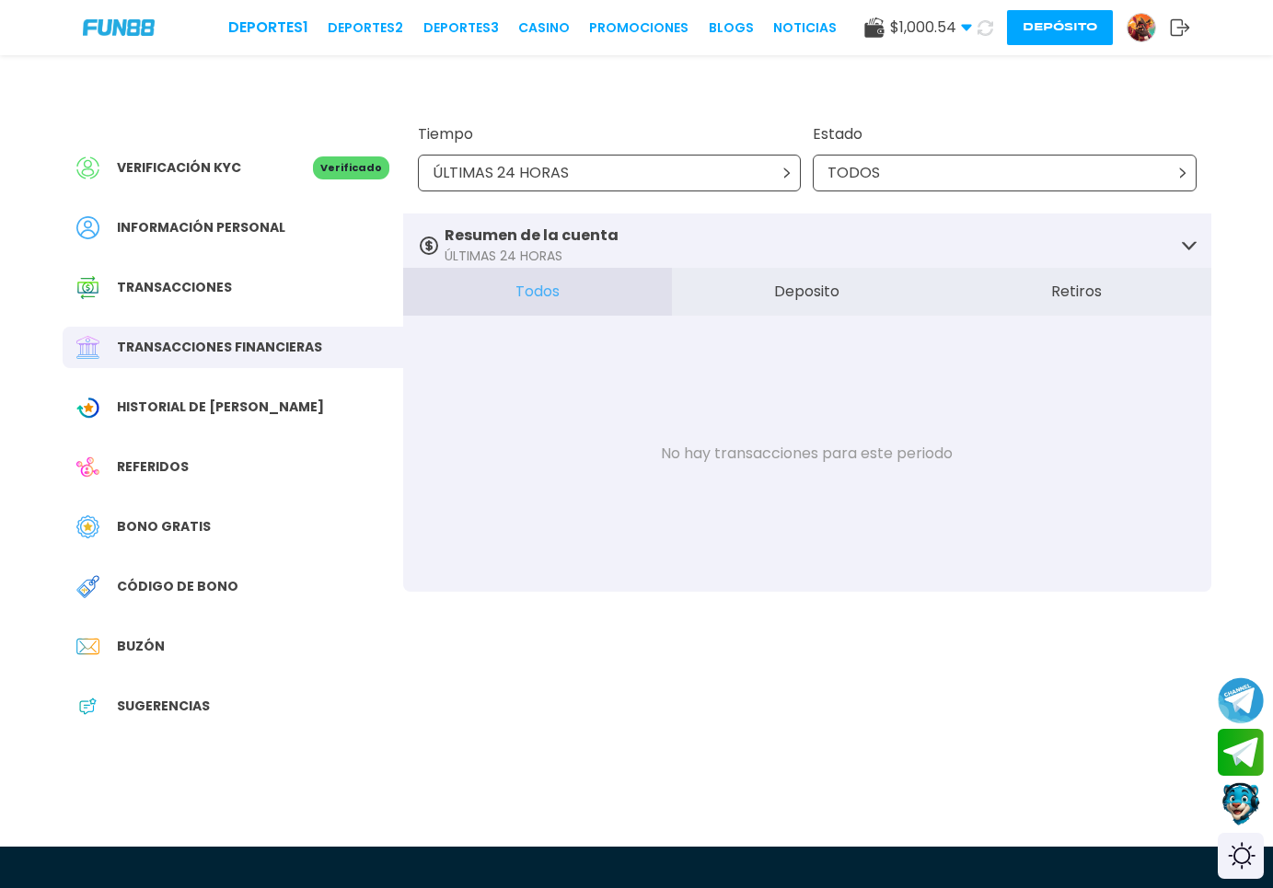
click at [697, 181] on div "ÚLTIMAS 24 HORAS" at bounding box center [610, 173] width 384 height 37
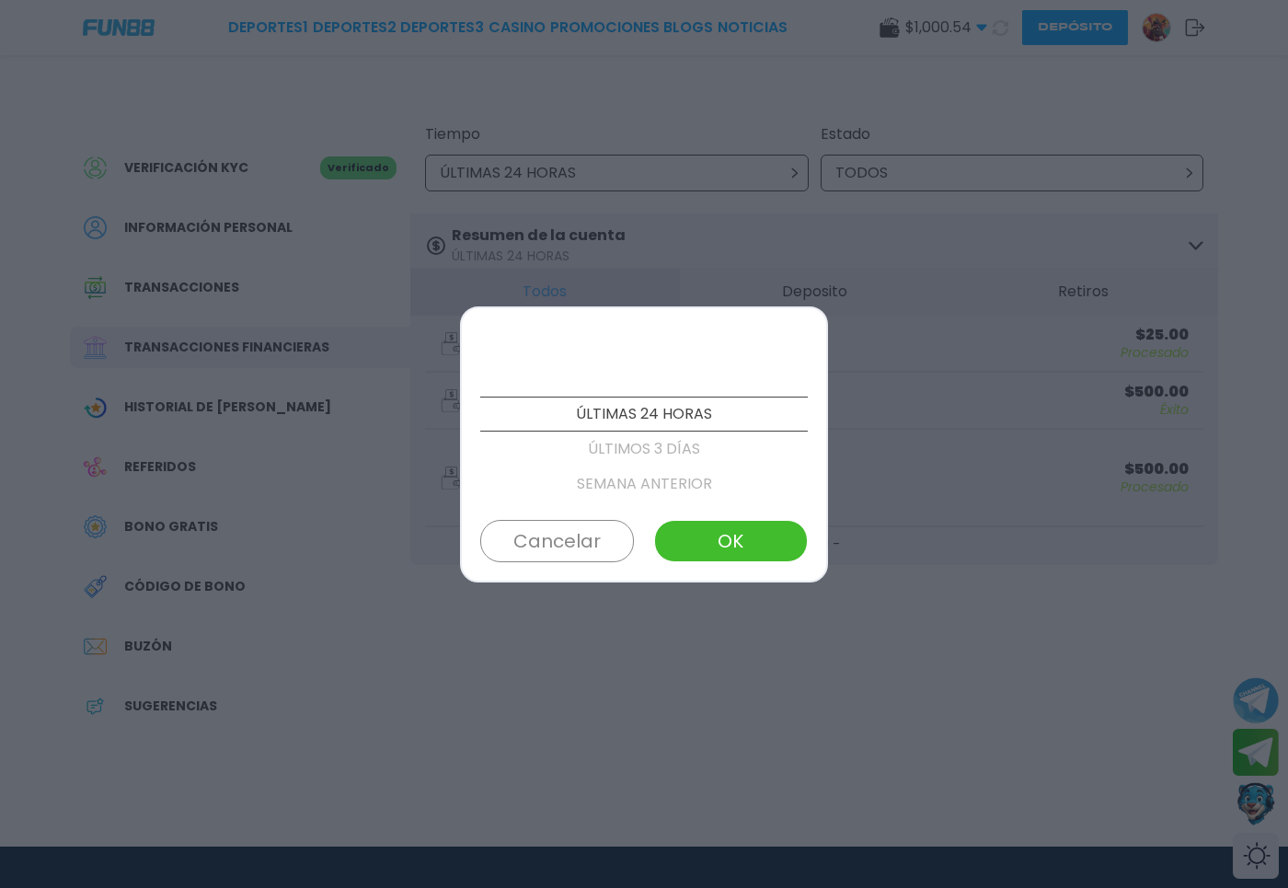
click at [777, 235] on div at bounding box center [644, 444] width 1288 height 888
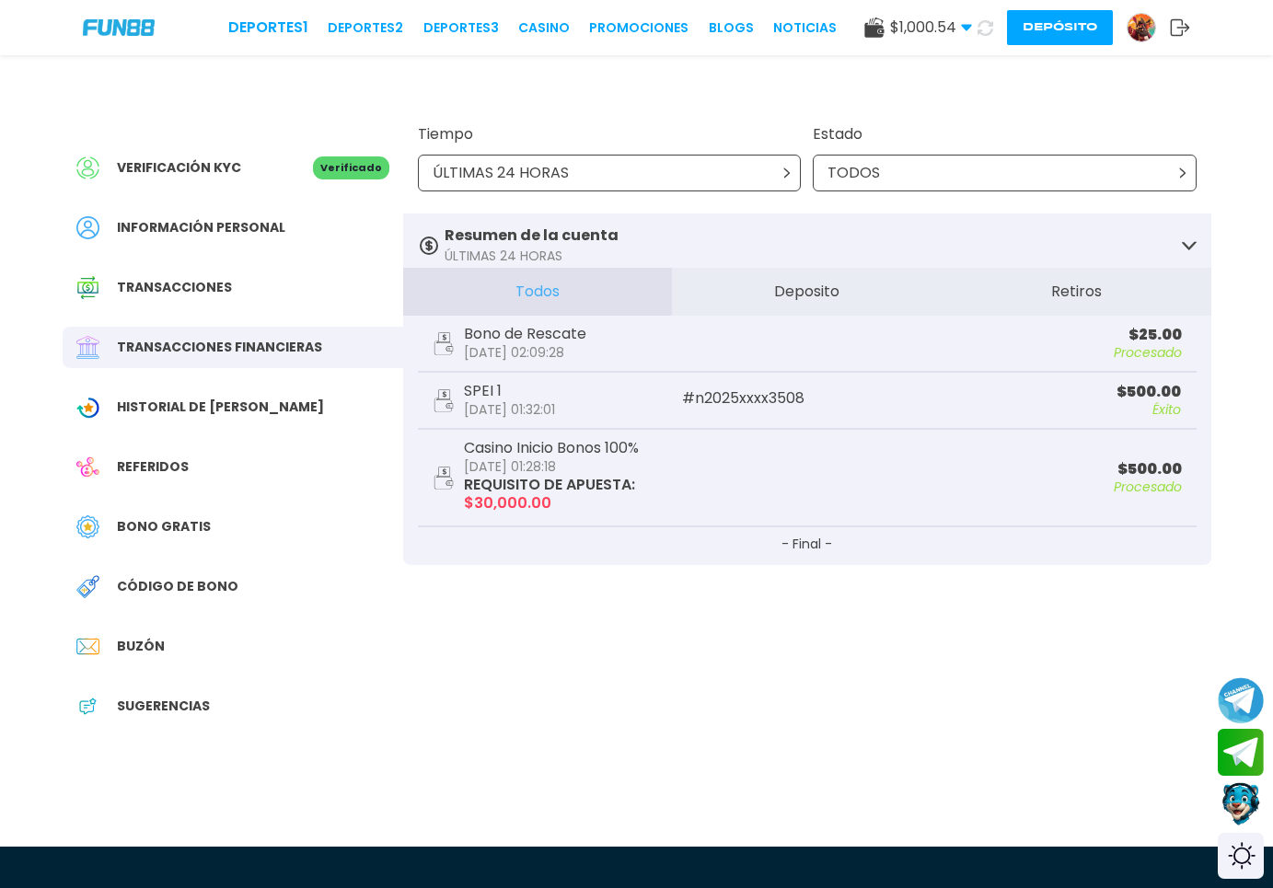
scroll to position [188, 0]
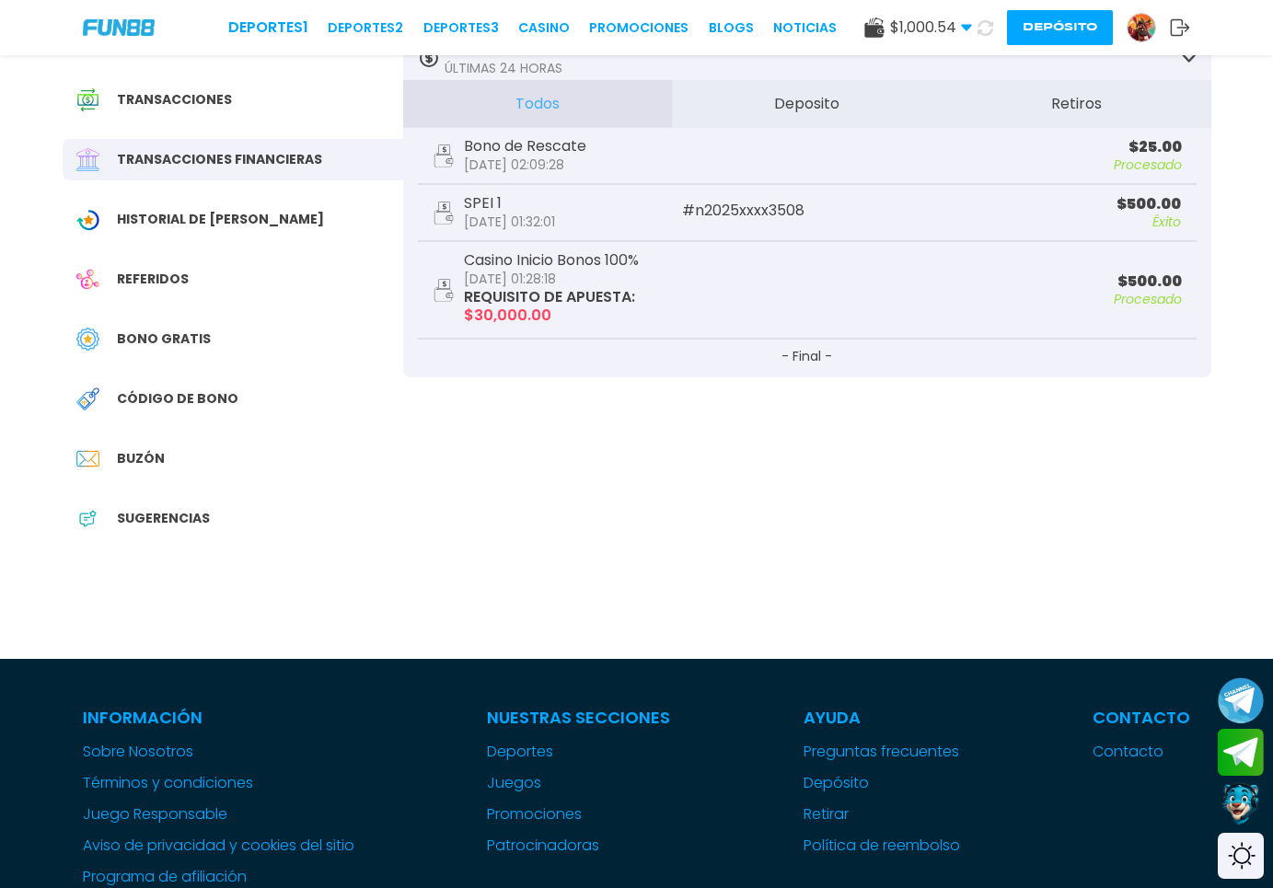
click at [1134, 29] on img at bounding box center [1141, 28] width 28 height 28
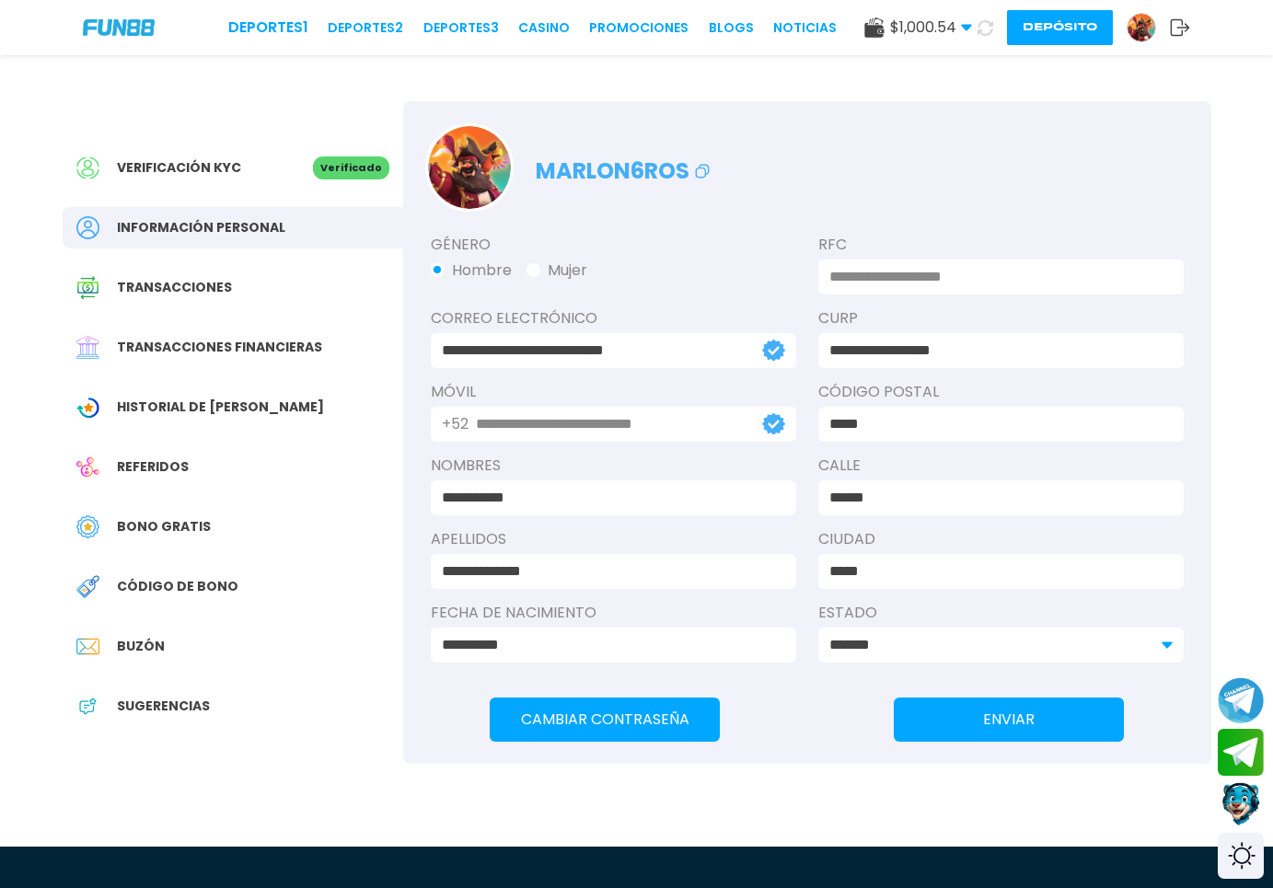
click at [1144, 36] on img at bounding box center [1141, 28] width 28 height 28
click at [1140, 38] on img at bounding box center [1141, 28] width 28 height 28
click at [1137, 19] on img at bounding box center [1141, 28] width 28 height 28
click at [1138, 41] on div at bounding box center [1140, 27] width 29 height 29
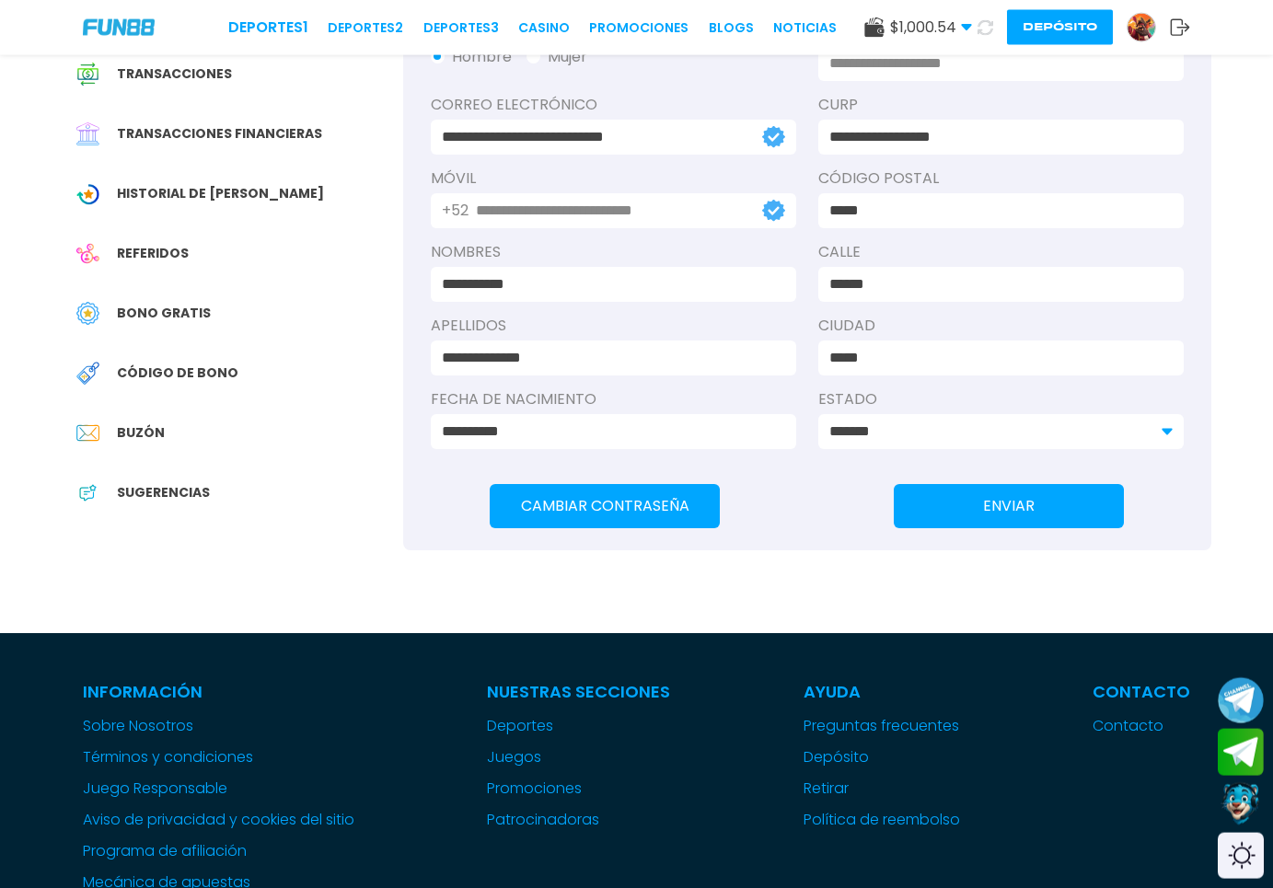
scroll to position [282, 0]
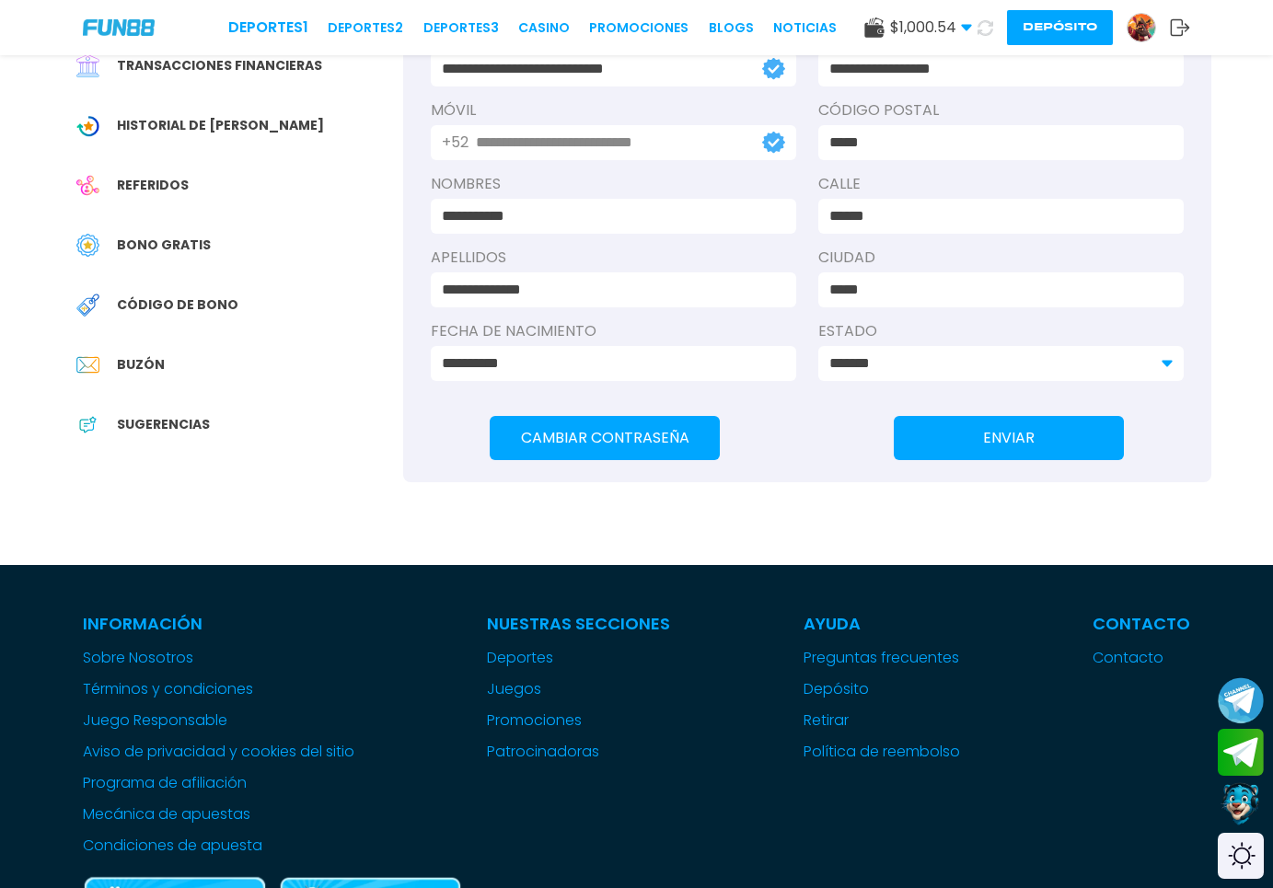
click at [1054, 30] on button "Depósito" at bounding box center [1060, 27] width 106 height 35
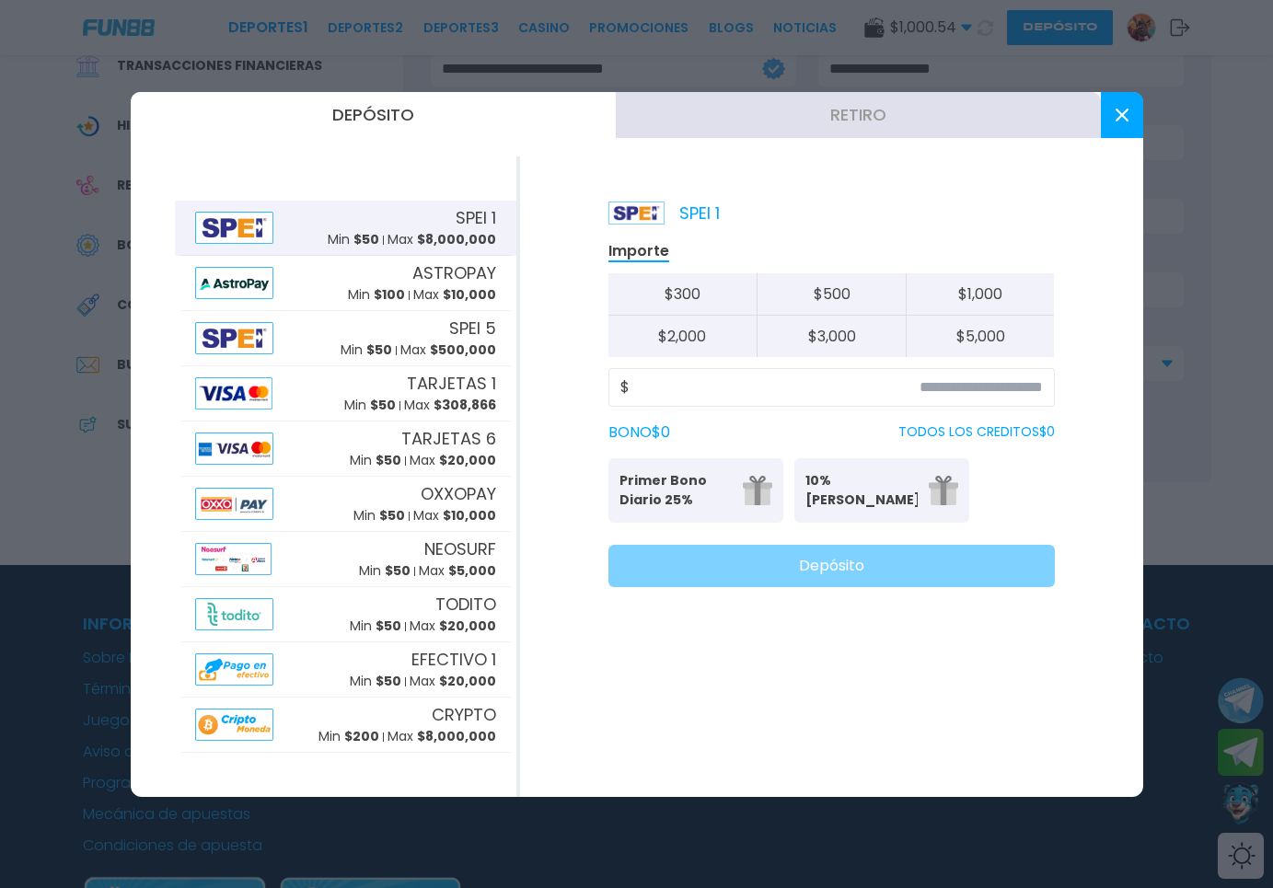
click at [878, 126] on button "Retiro" at bounding box center [858, 115] width 485 height 46
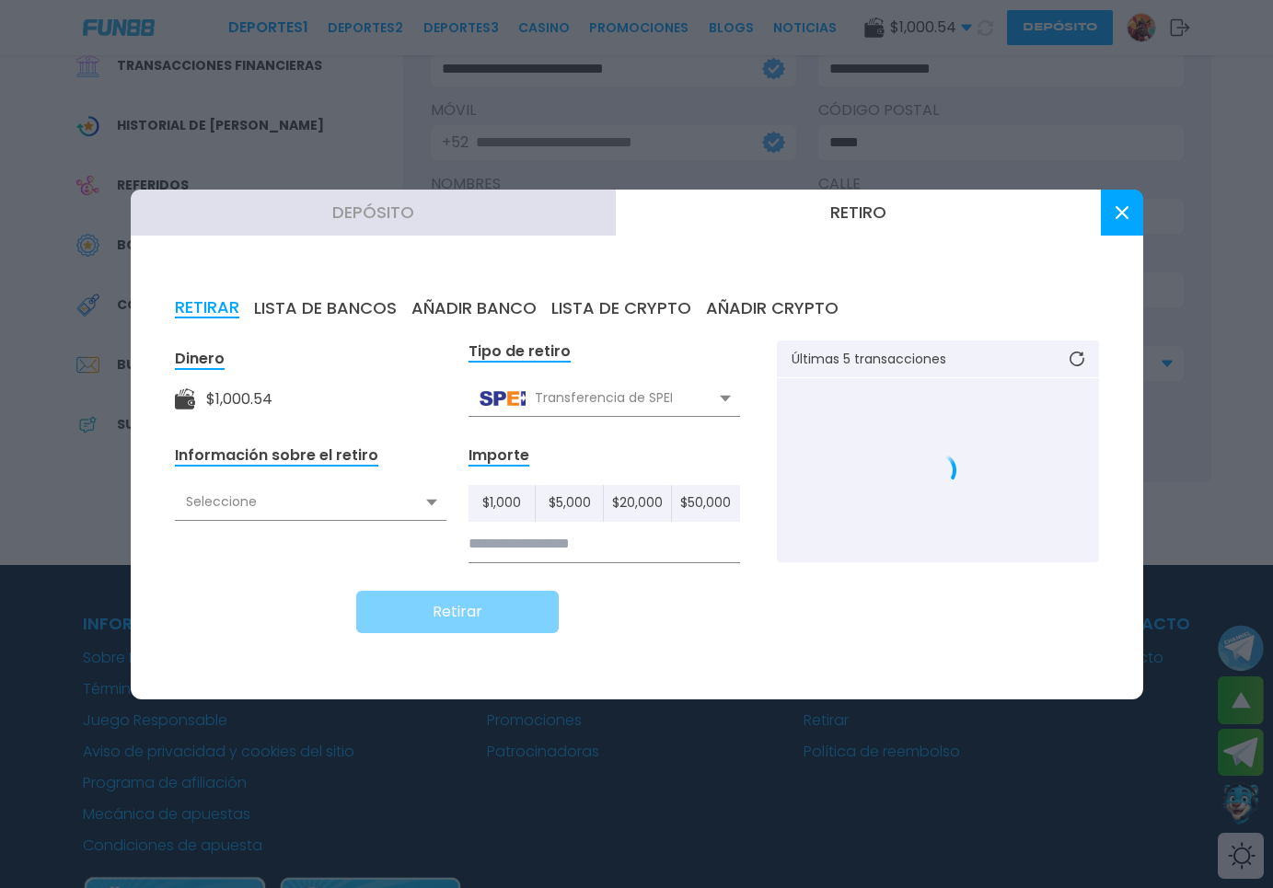
scroll to position [469, 0]
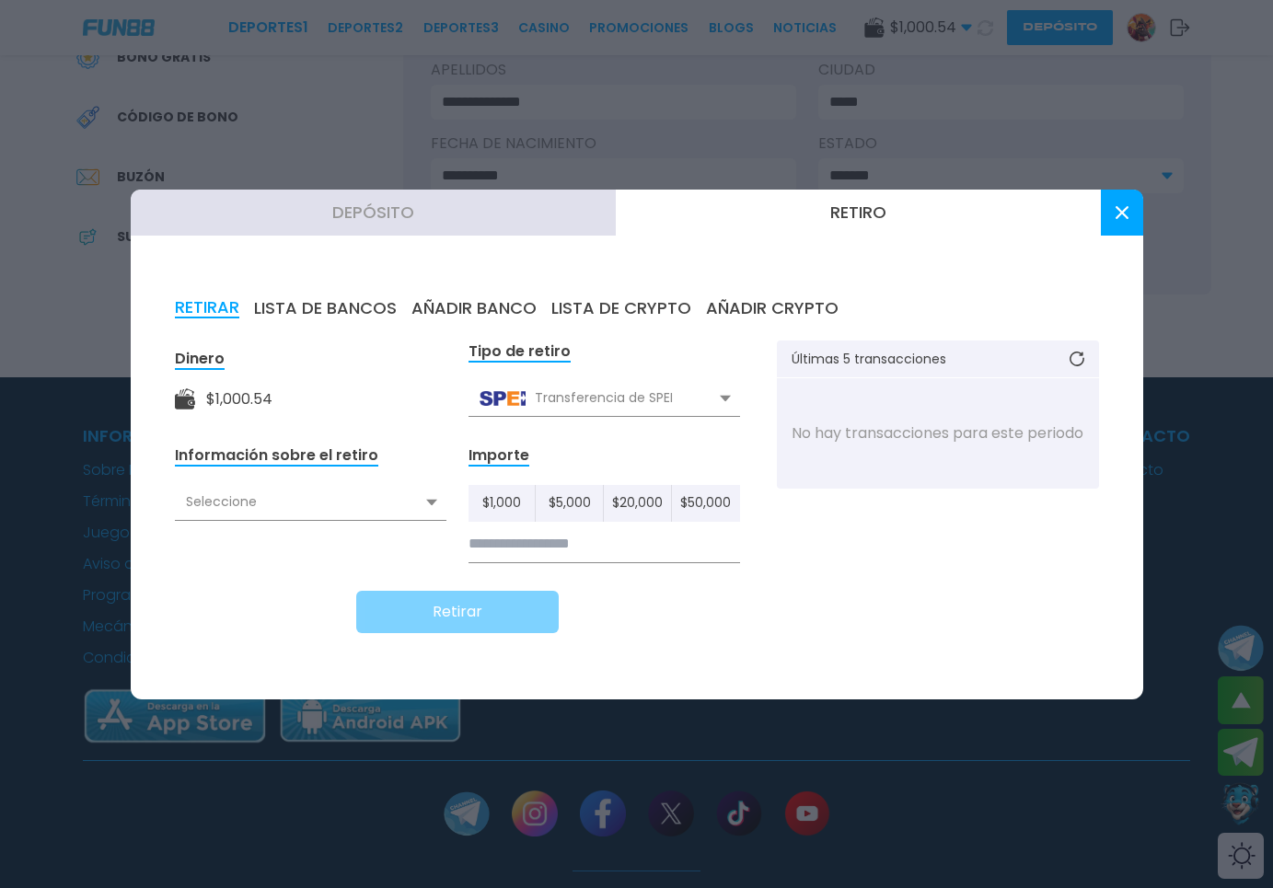
click at [314, 514] on div "Seleccione" at bounding box center [310, 502] width 271 height 35
click at [347, 314] on button "LISTA DE BANCOS" at bounding box center [325, 308] width 143 height 20
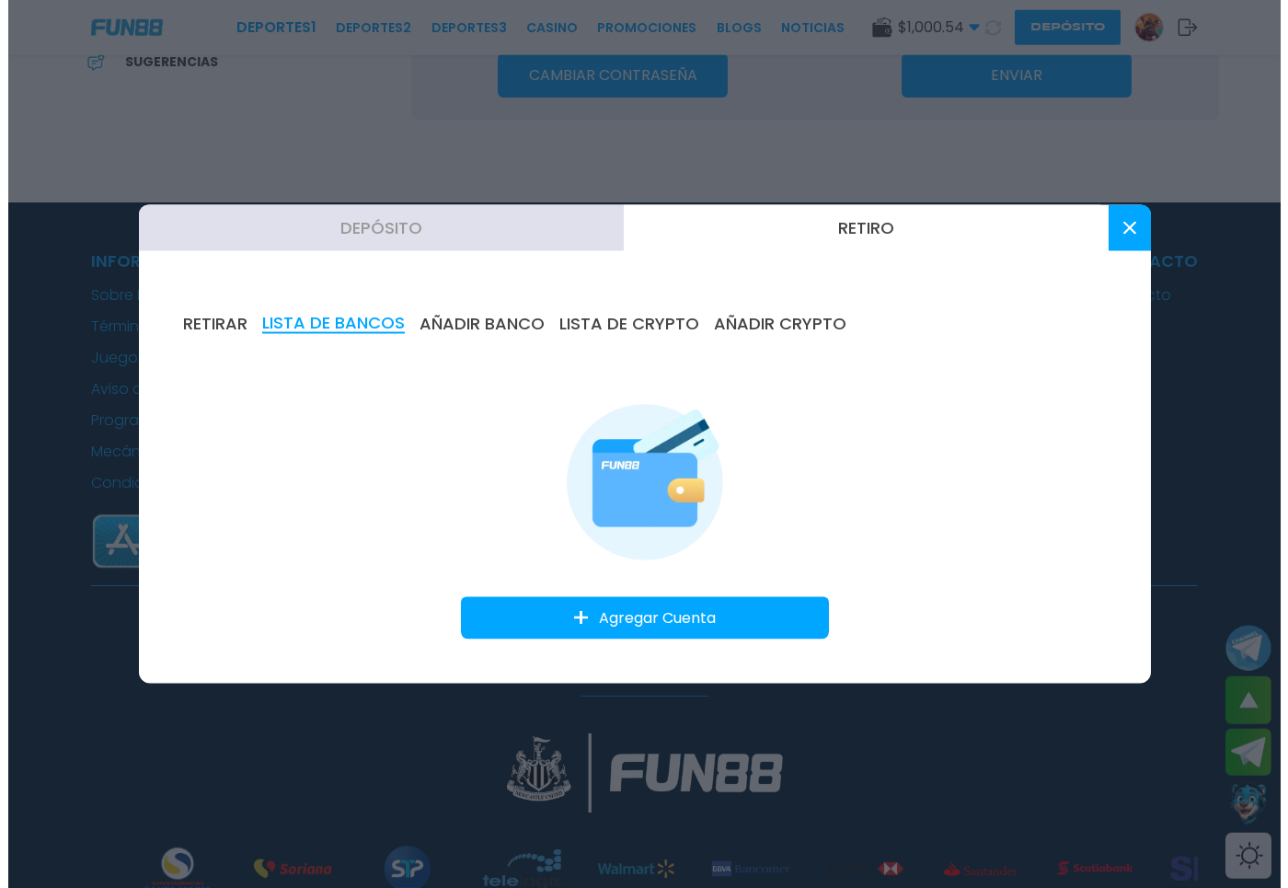
scroll to position [657, 0]
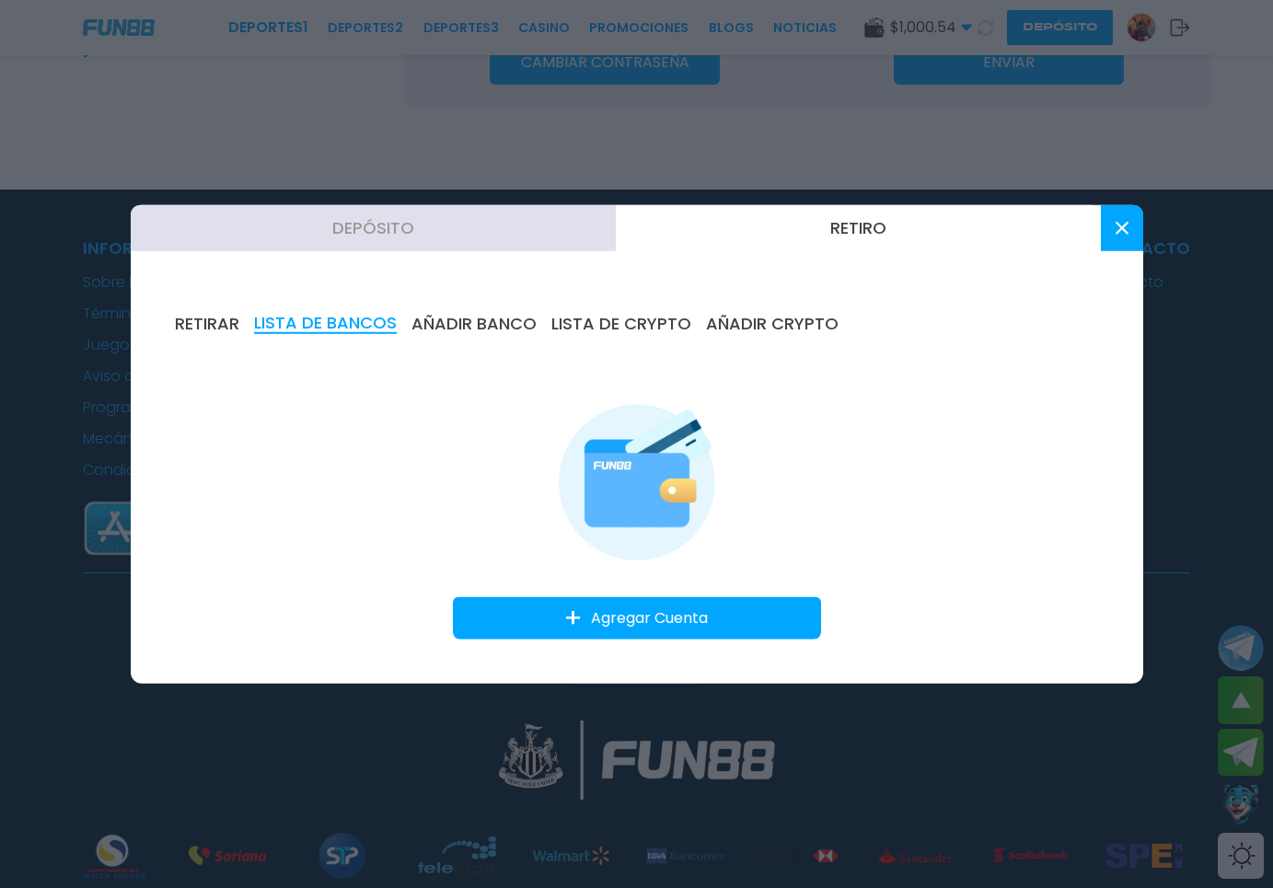
click at [577, 611] on button "Agregar Cuenta" at bounding box center [637, 618] width 368 height 42
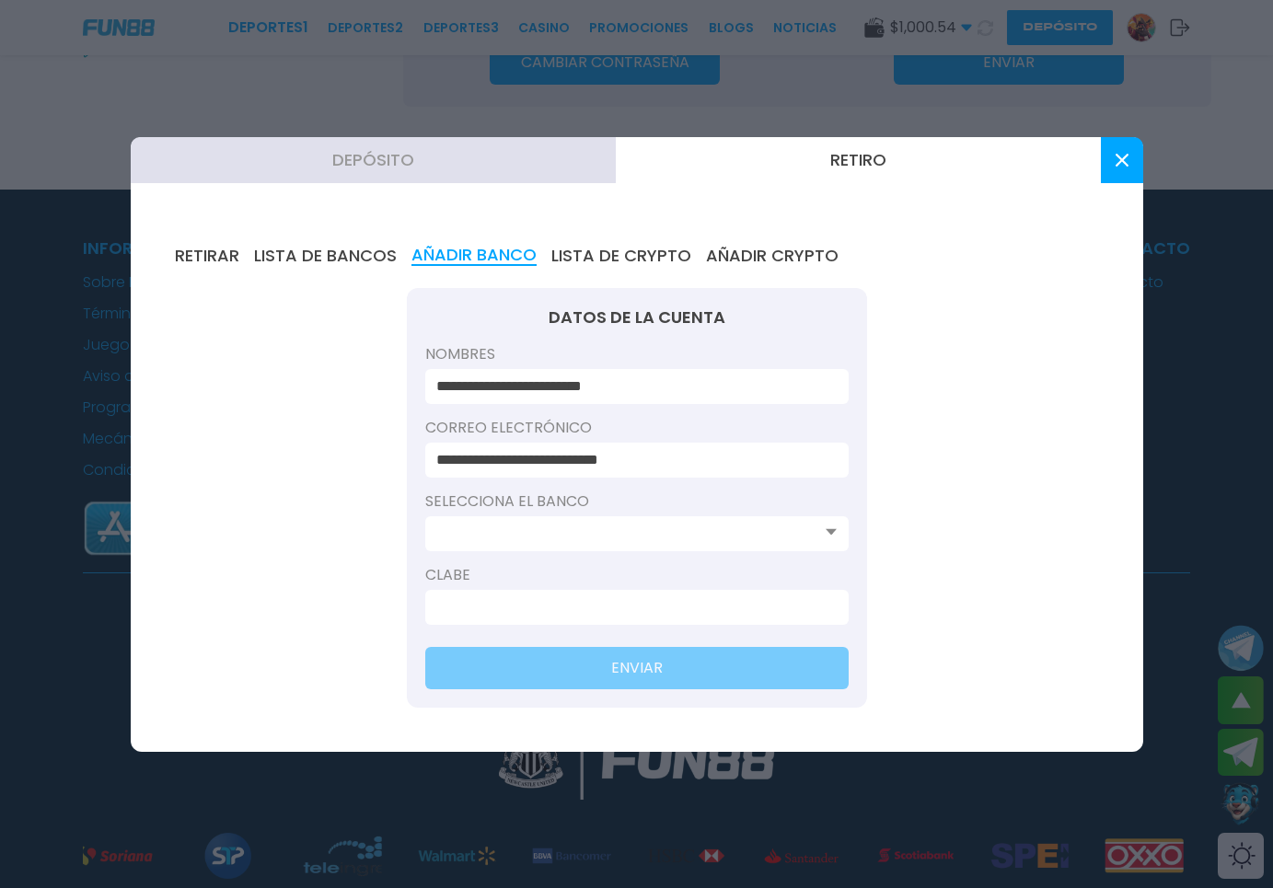
click at [511, 539] on input at bounding box center [631, 534] width 390 height 22
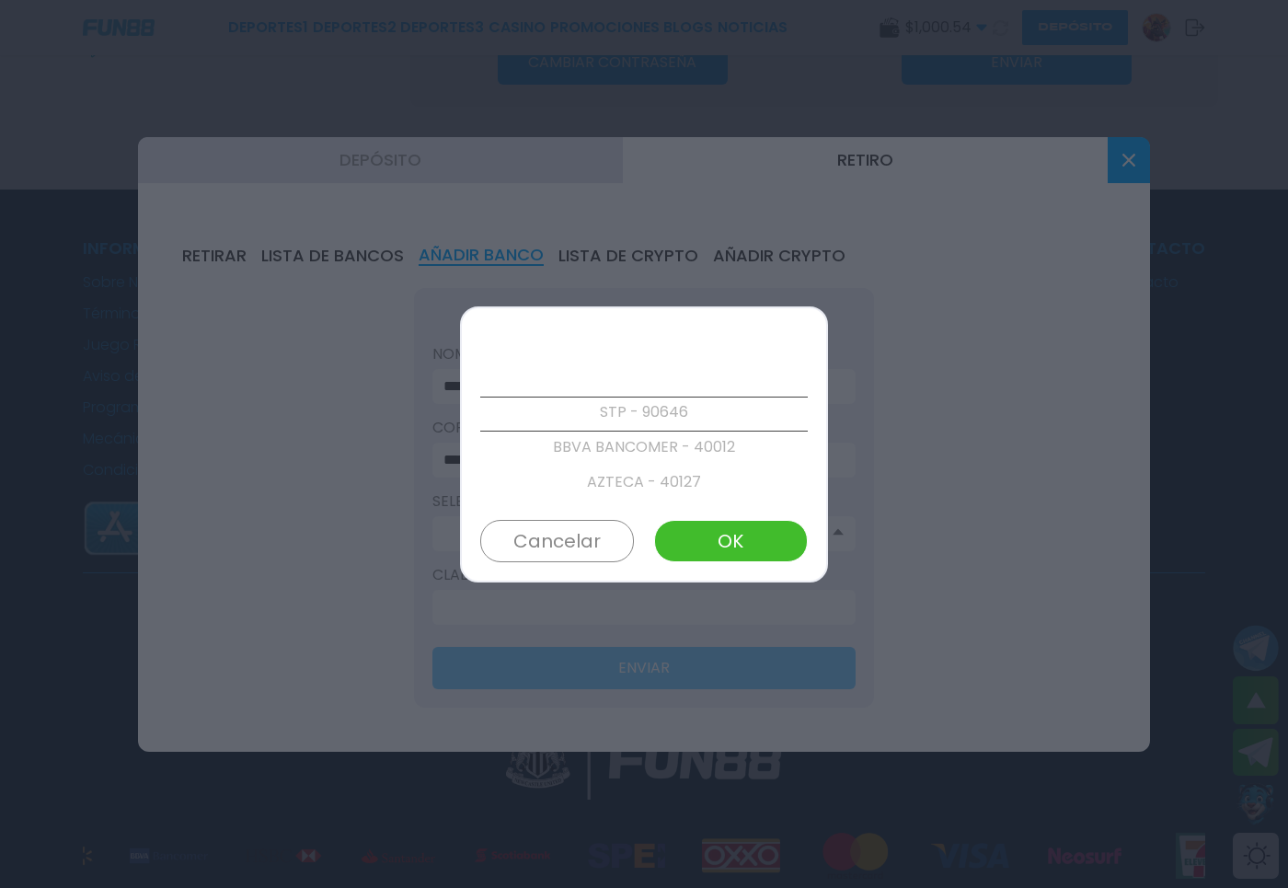
scroll to position [0, 0]
click at [645, 412] on p "STP - 90646" at bounding box center [644, 414] width 328 height 35
drag, startPoint x: 713, startPoint y: 533, endPoint x: 662, endPoint y: 372, distance: 169.1
click at [662, 372] on div "STP - 90646 BBVA BANCOMER - 40012 AZTECA - 40127 BANORTE/IXE - 40072 ABC CAPITA…" at bounding box center [644, 444] width 368 height 276
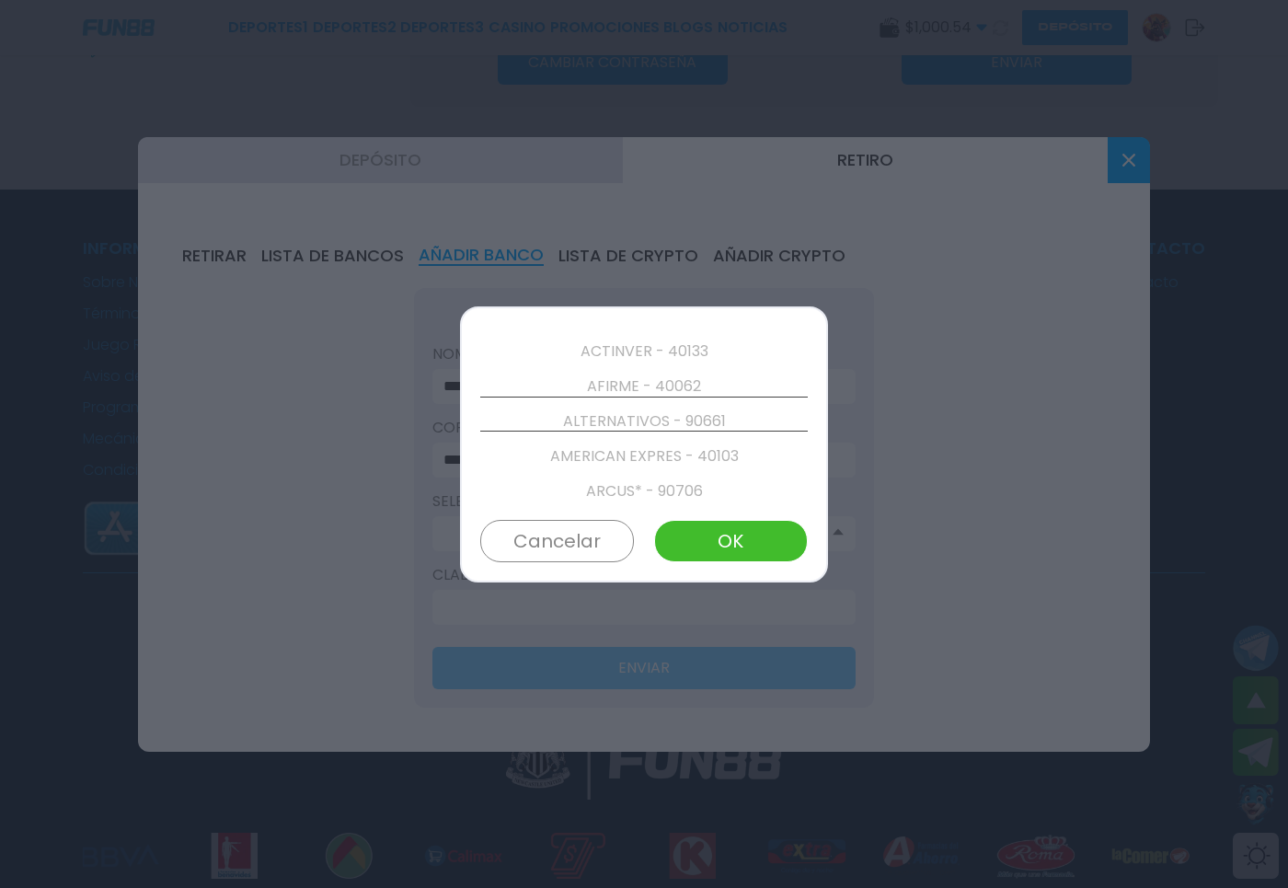
scroll to position [280, 0]
drag, startPoint x: 597, startPoint y: 557, endPoint x: 662, endPoint y: 415, distance: 156.0
click at [662, 415] on div "STP - 90646 BBVA BANCOMER - 40012 AZTECA - 40127 BANORTE/IXE - 40072 ABC CAPITA…" at bounding box center [644, 444] width 368 height 276
click at [660, 351] on p "BANREGIO - 40058" at bounding box center [644, 344] width 328 height 35
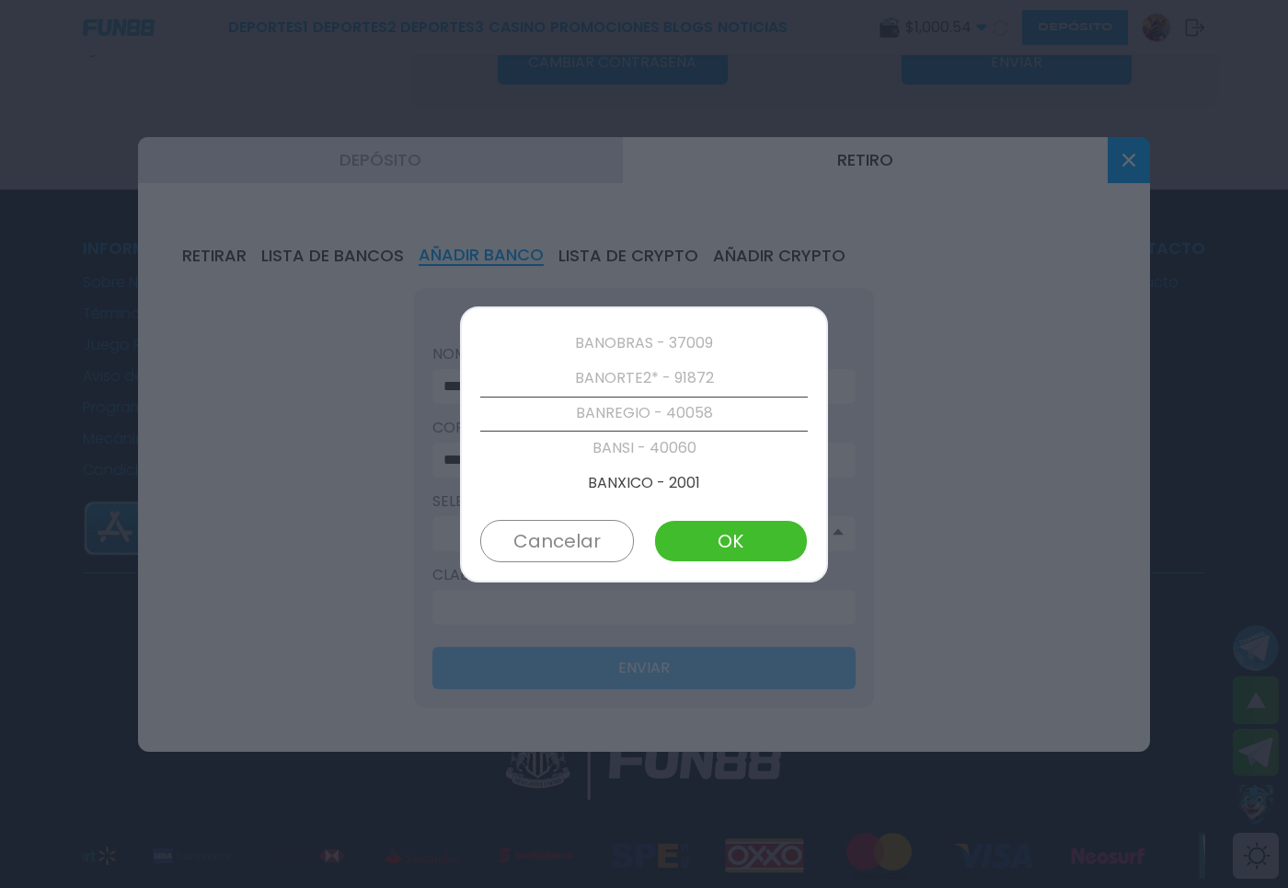
scroll to position [1049, 0]
click at [701, 539] on button "OK" at bounding box center [731, 541] width 154 height 42
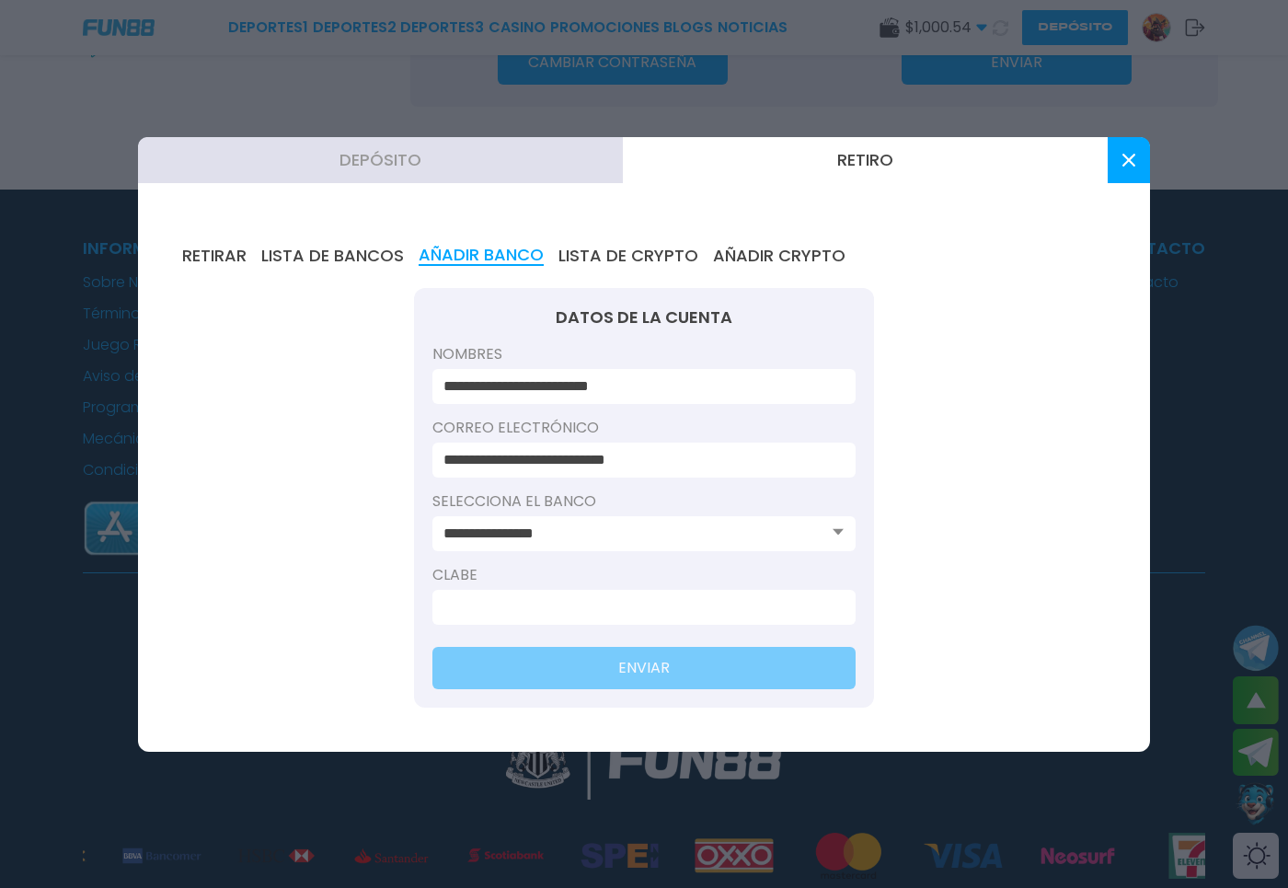
type input "**********"
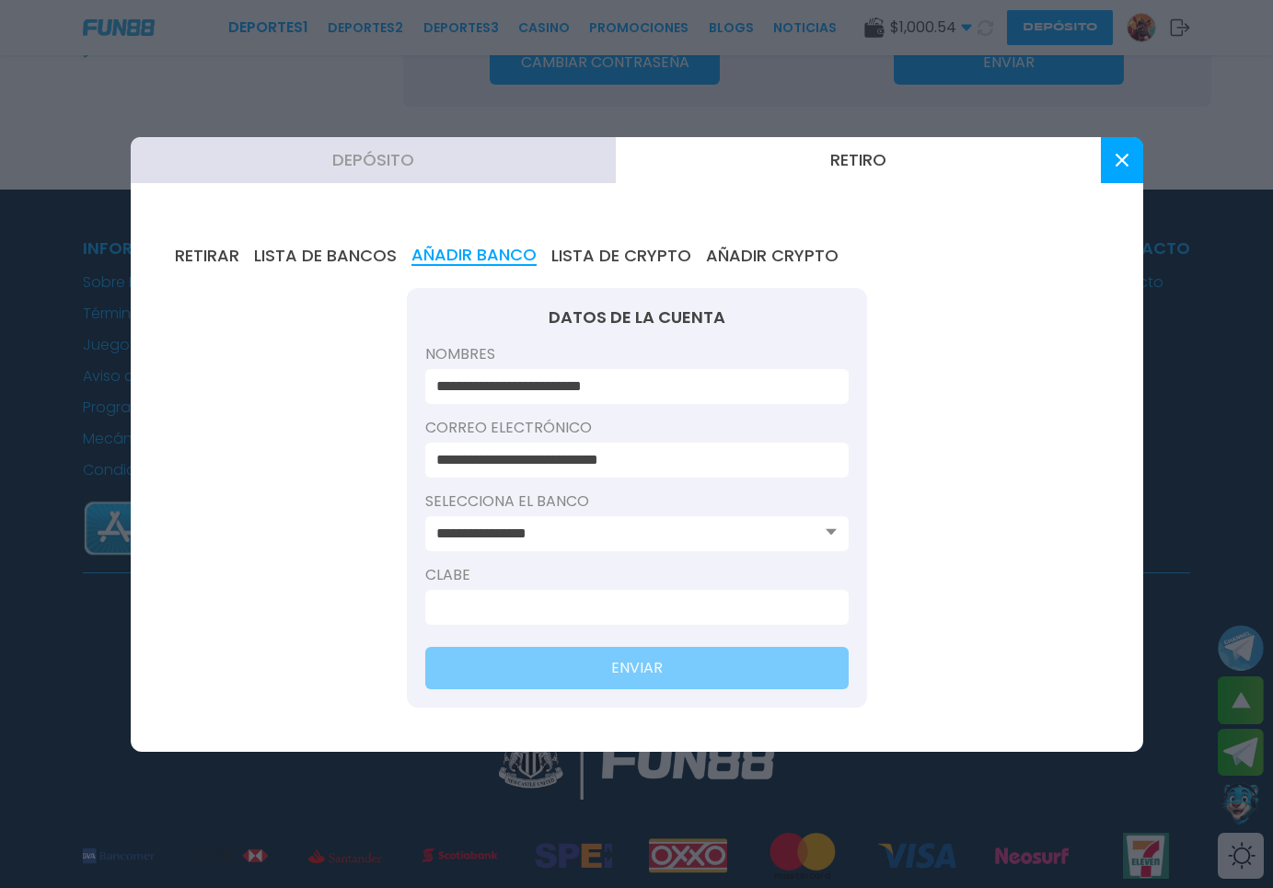
click at [458, 605] on input at bounding box center [631, 607] width 390 height 22
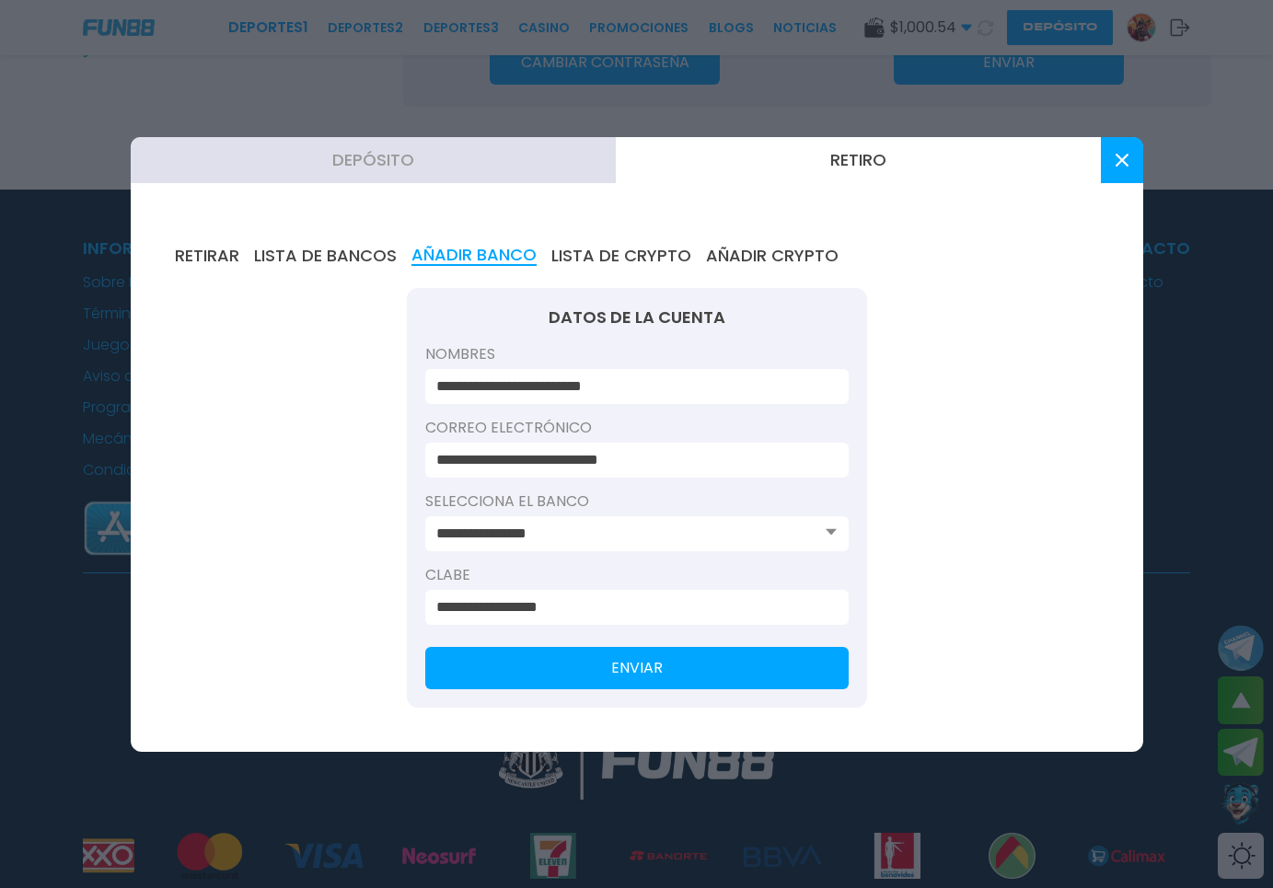
type input "**********"
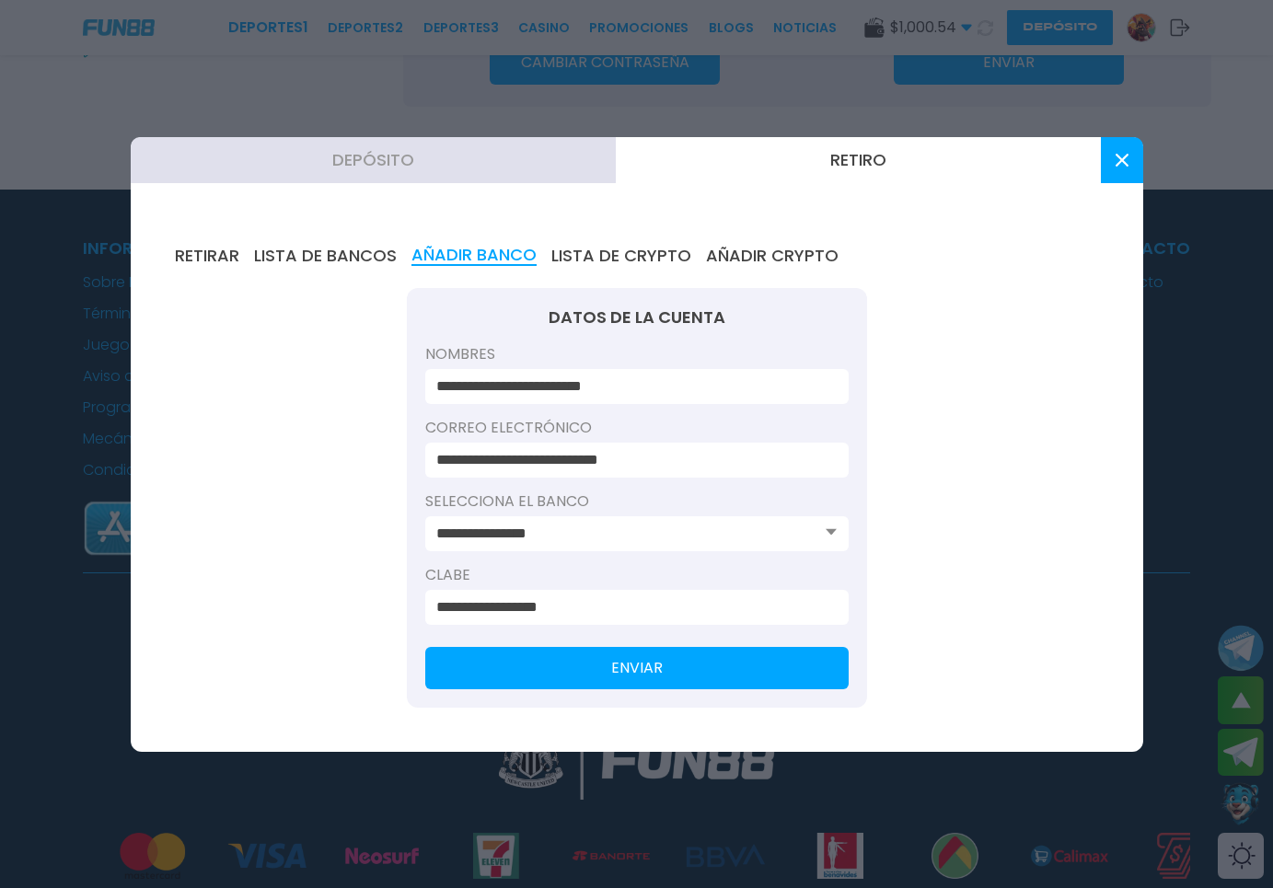
click at [578, 671] on button "ENVIAR" at bounding box center [636, 668] width 423 height 42
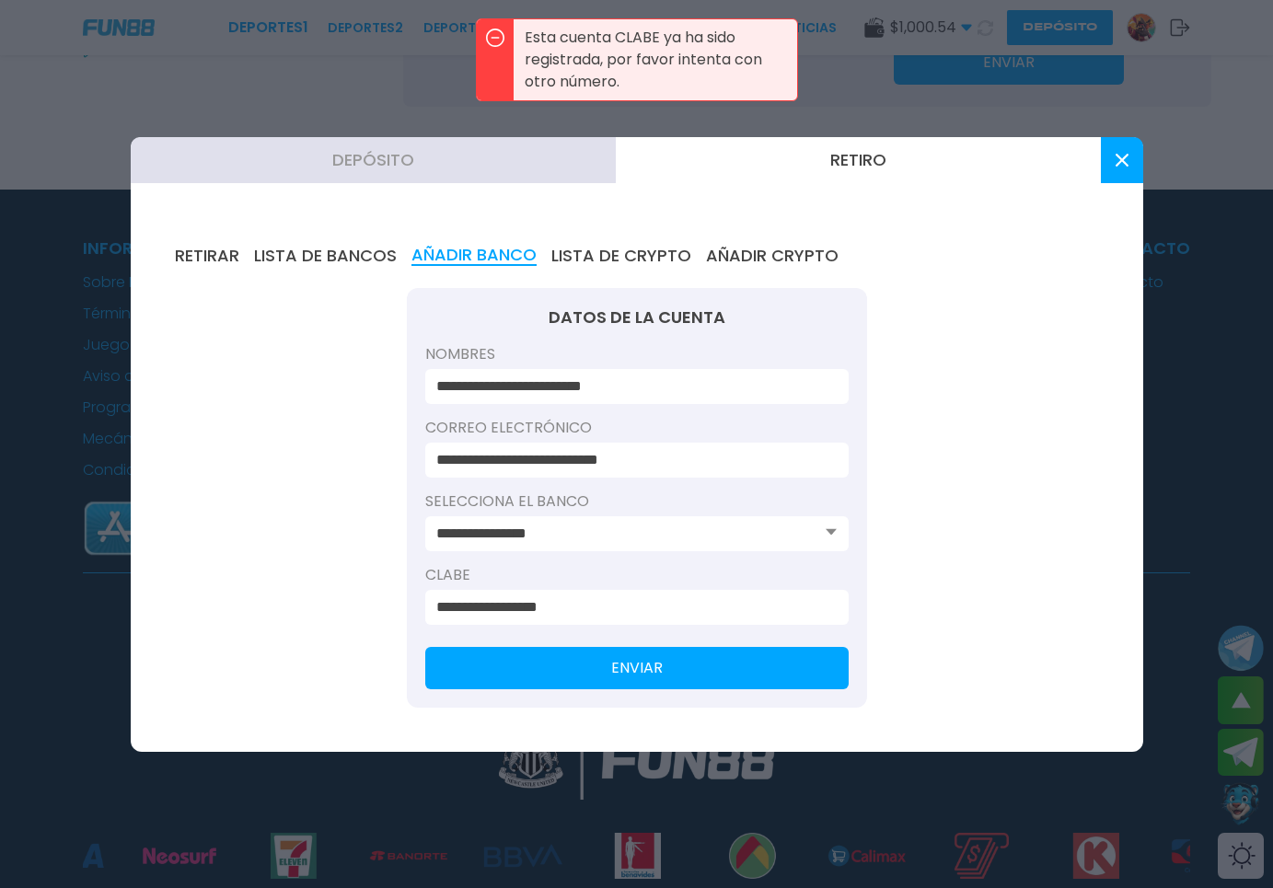
click at [561, 632] on form "**********" at bounding box center [637, 498] width 460 height 420
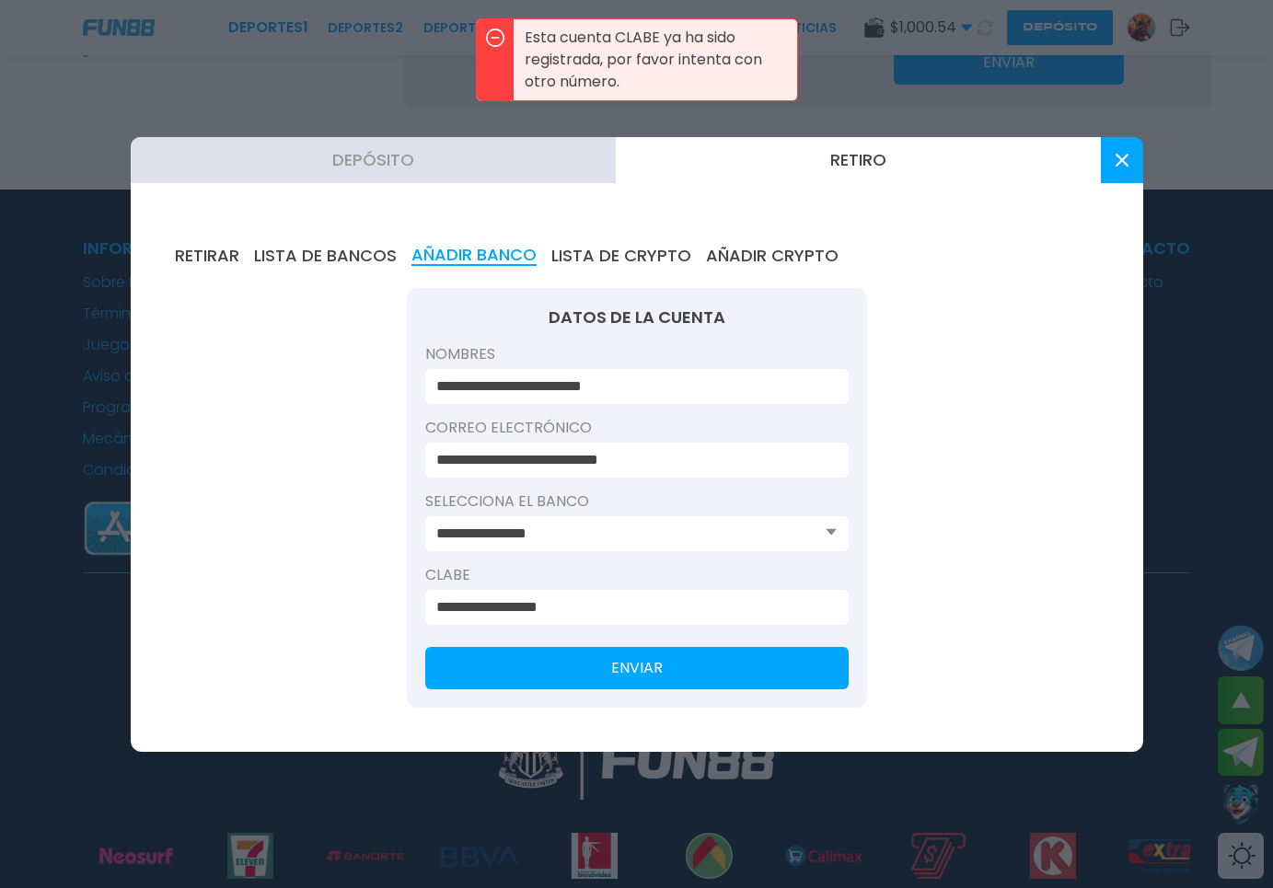
click at [559, 616] on input "**********" at bounding box center [631, 607] width 390 height 22
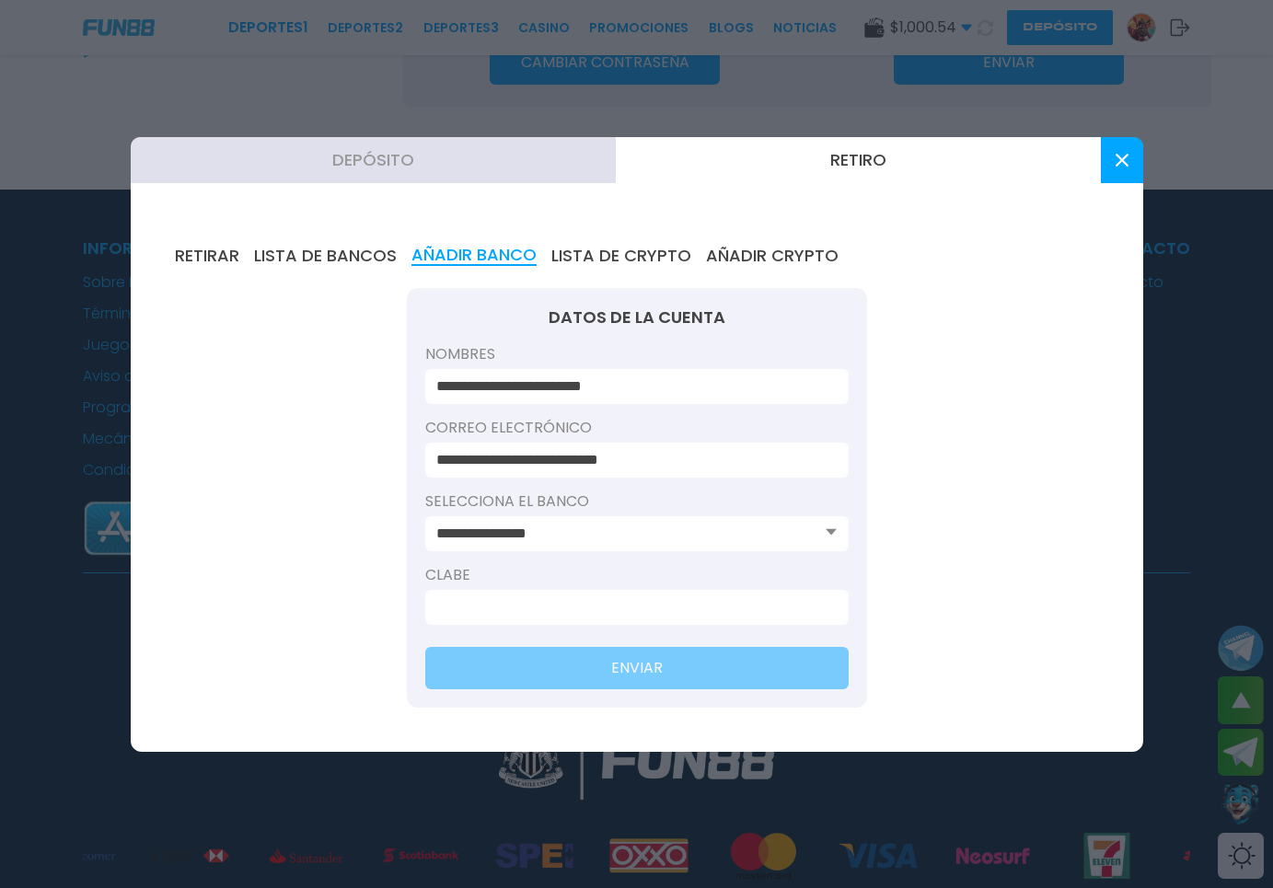
click at [586, 596] on input at bounding box center [631, 607] width 390 height 22
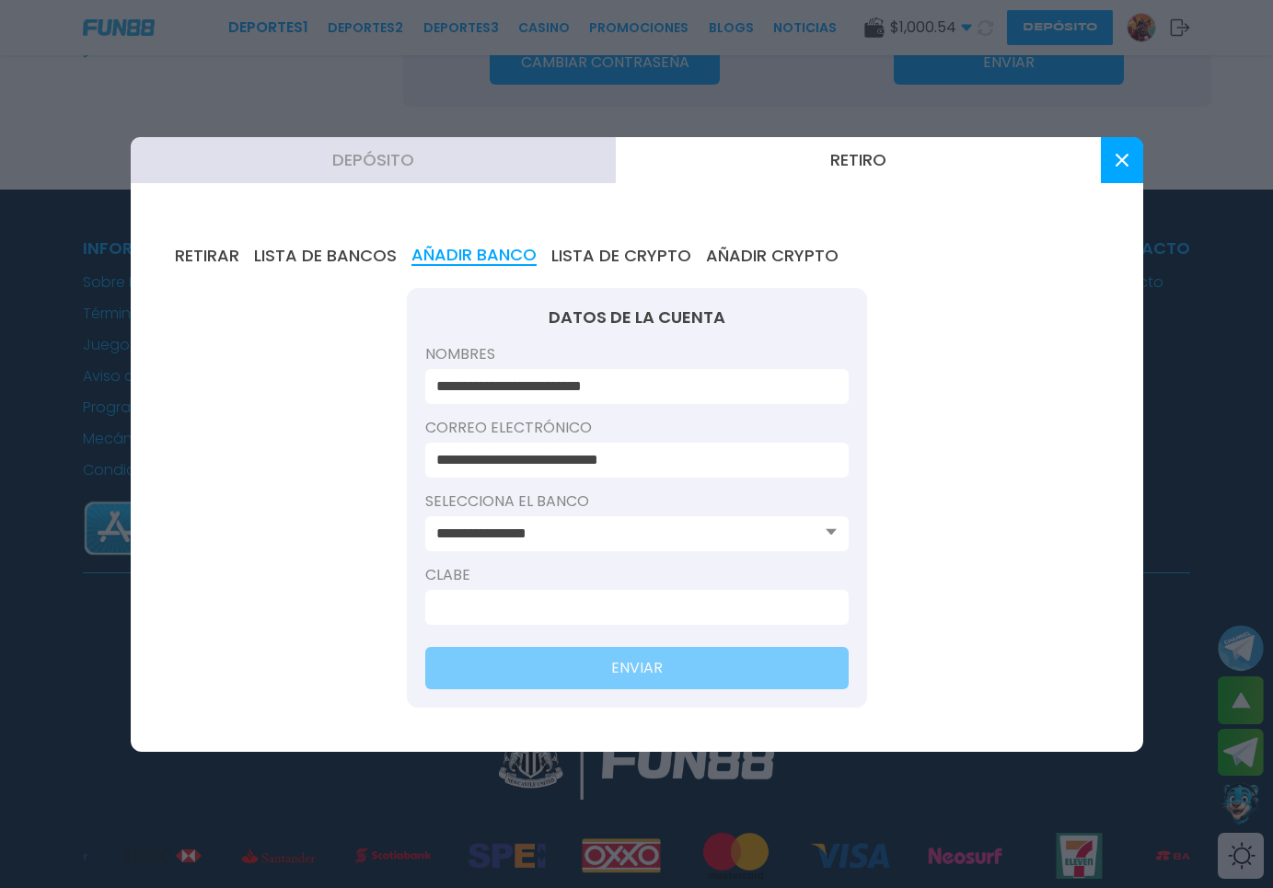
paste input "**********"
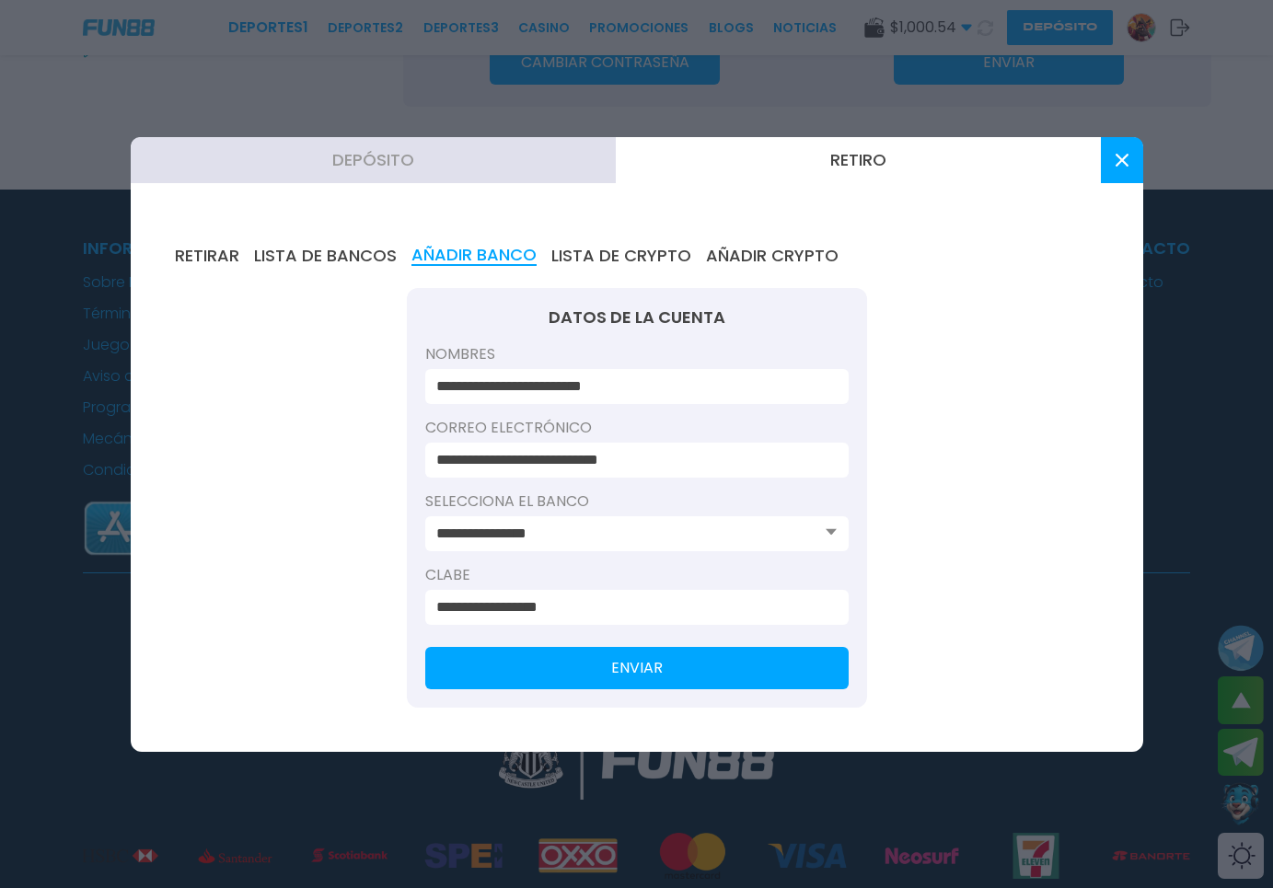
type input "**********"
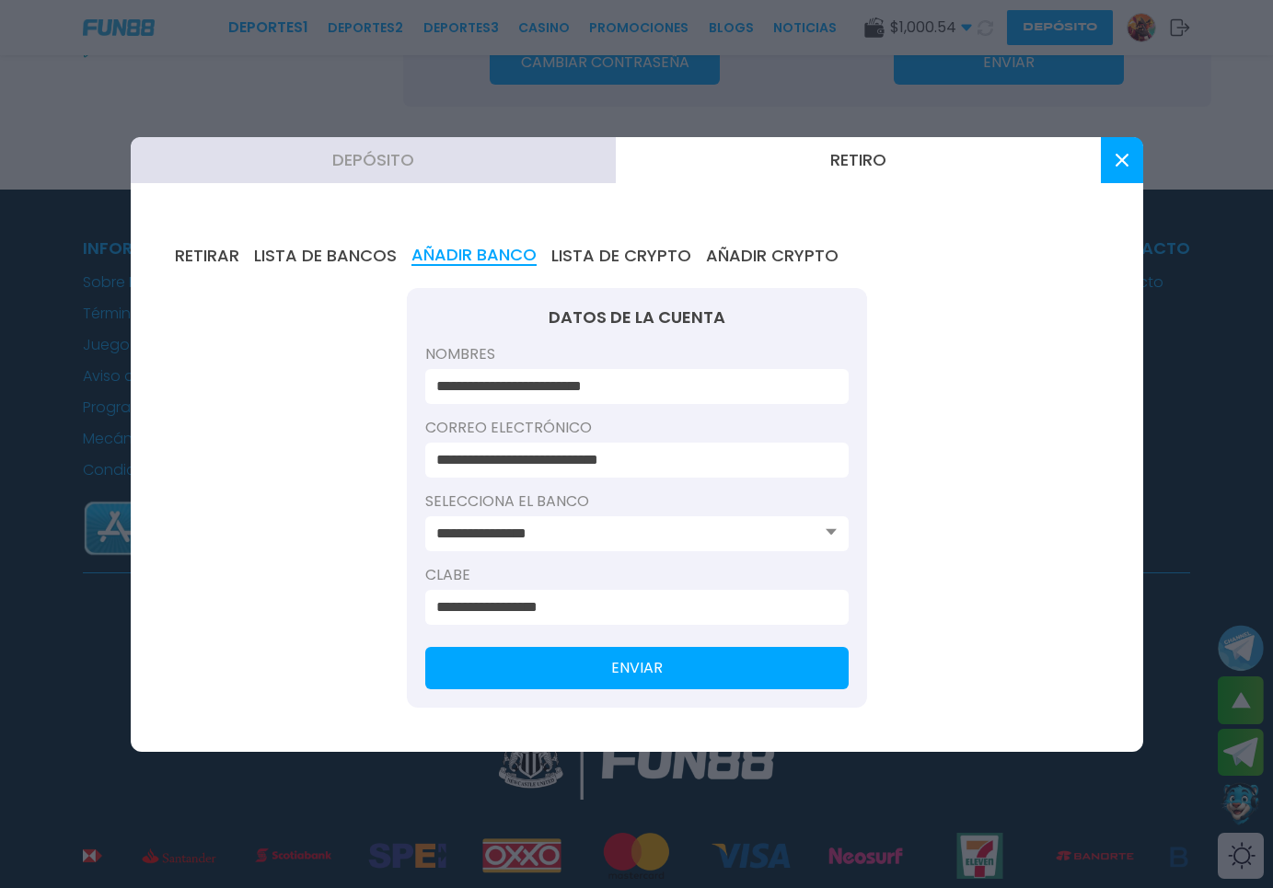
drag, startPoint x: 576, startPoint y: 680, endPoint x: 644, endPoint y: 453, distance: 237.2
click at [644, 453] on form "**********" at bounding box center [637, 498] width 460 height 420
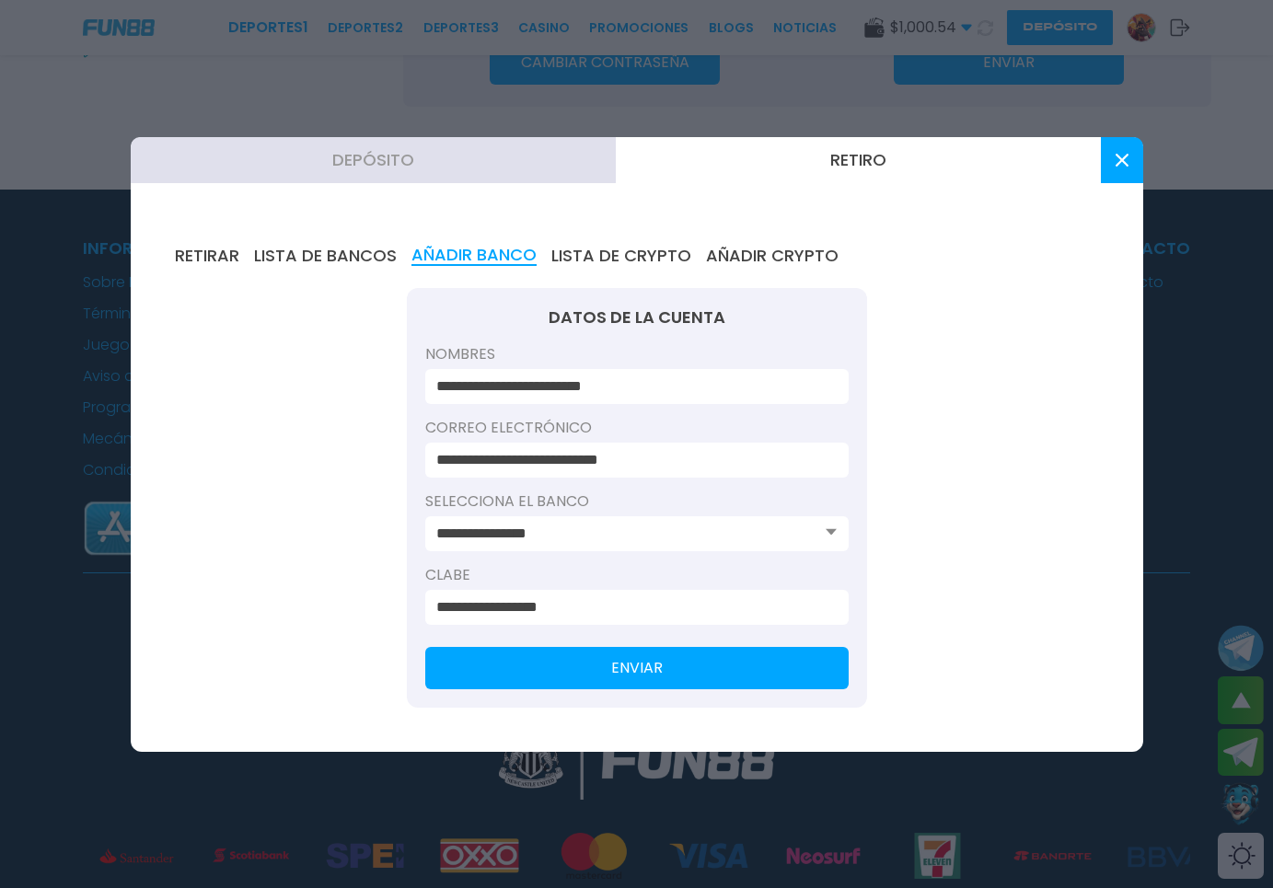
click at [646, 523] on input "**********" at bounding box center [631, 534] width 390 height 22
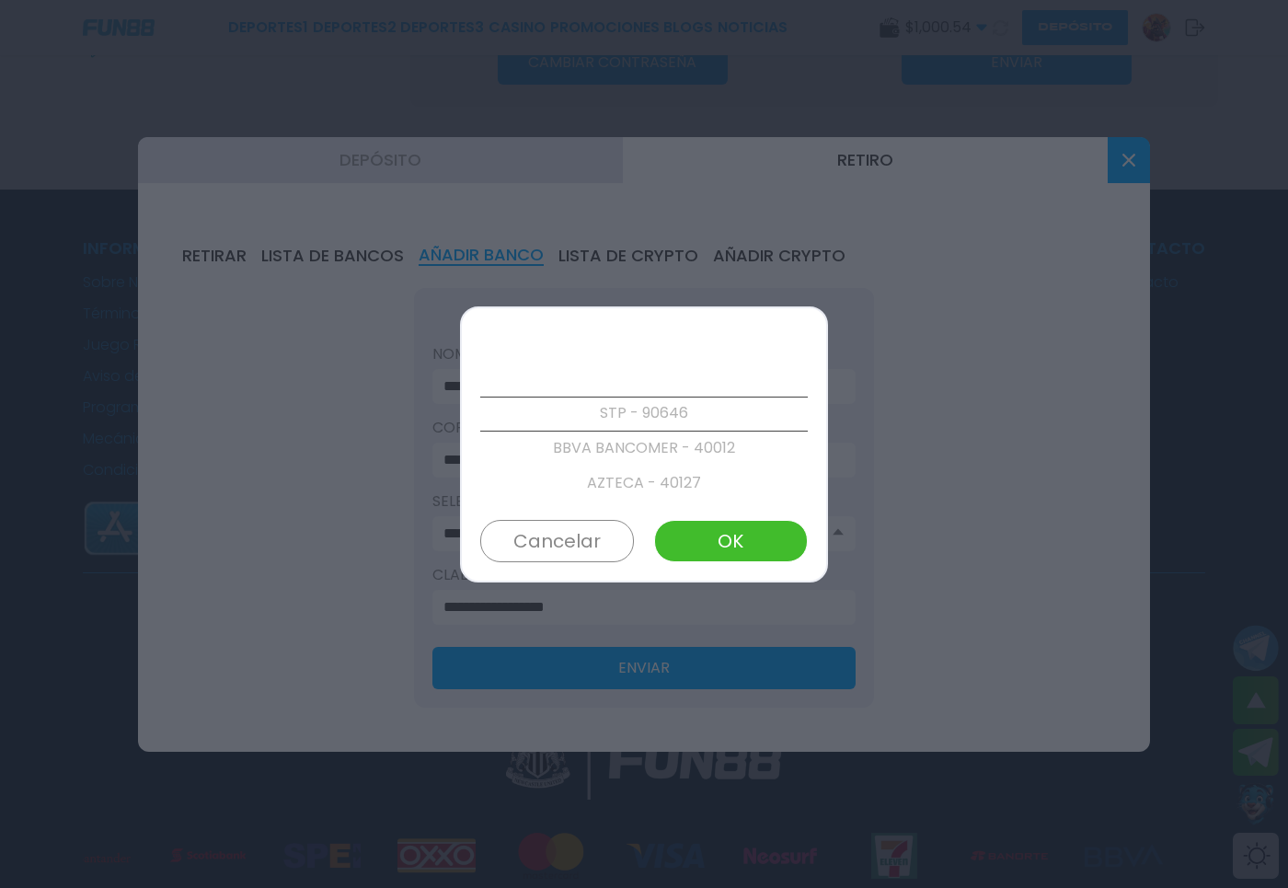
scroll to position [0, 0]
click at [627, 399] on p "STP - 90646" at bounding box center [644, 414] width 328 height 35
click at [693, 550] on button "OK" at bounding box center [731, 541] width 154 height 42
type input "**********"
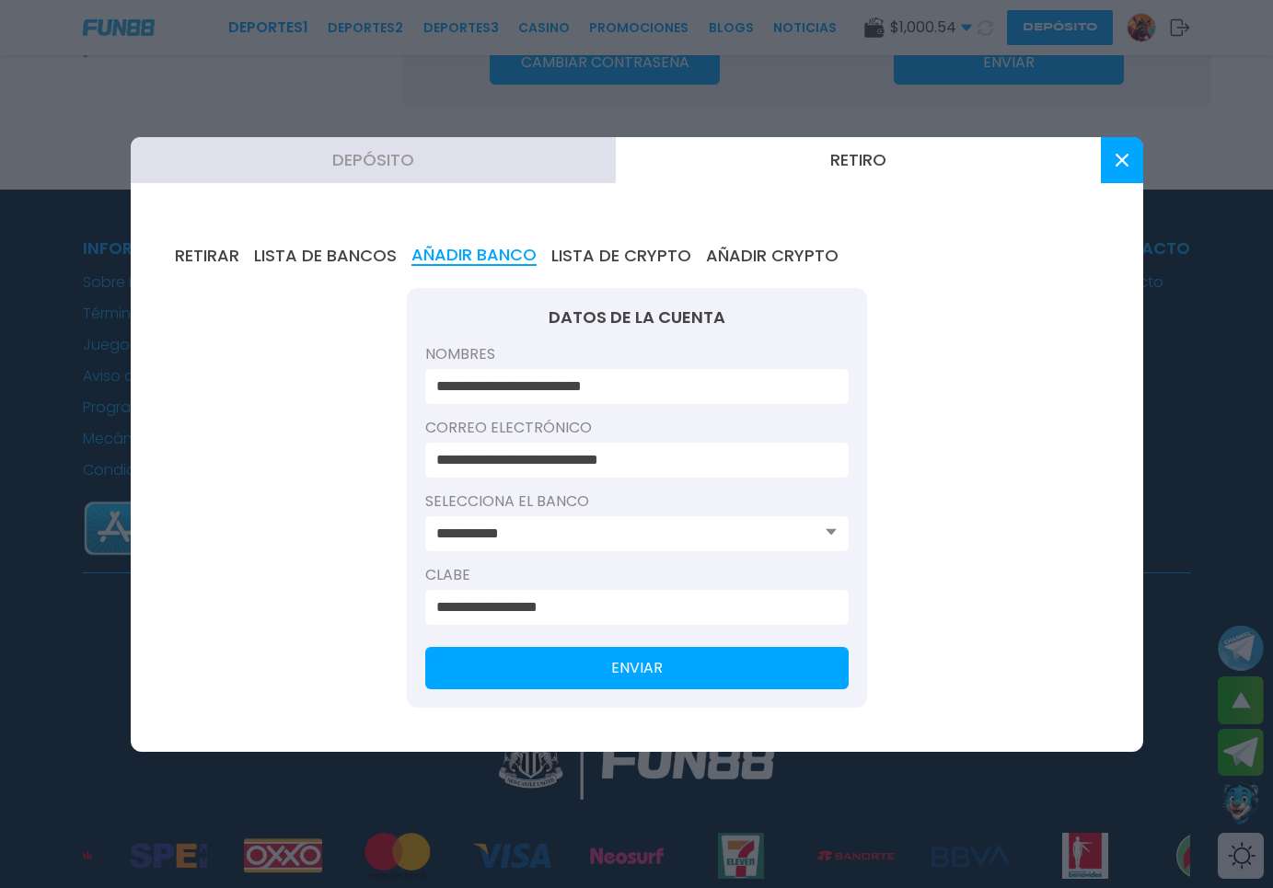
click at [536, 681] on button "ENVIAR" at bounding box center [636, 668] width 423 height 42
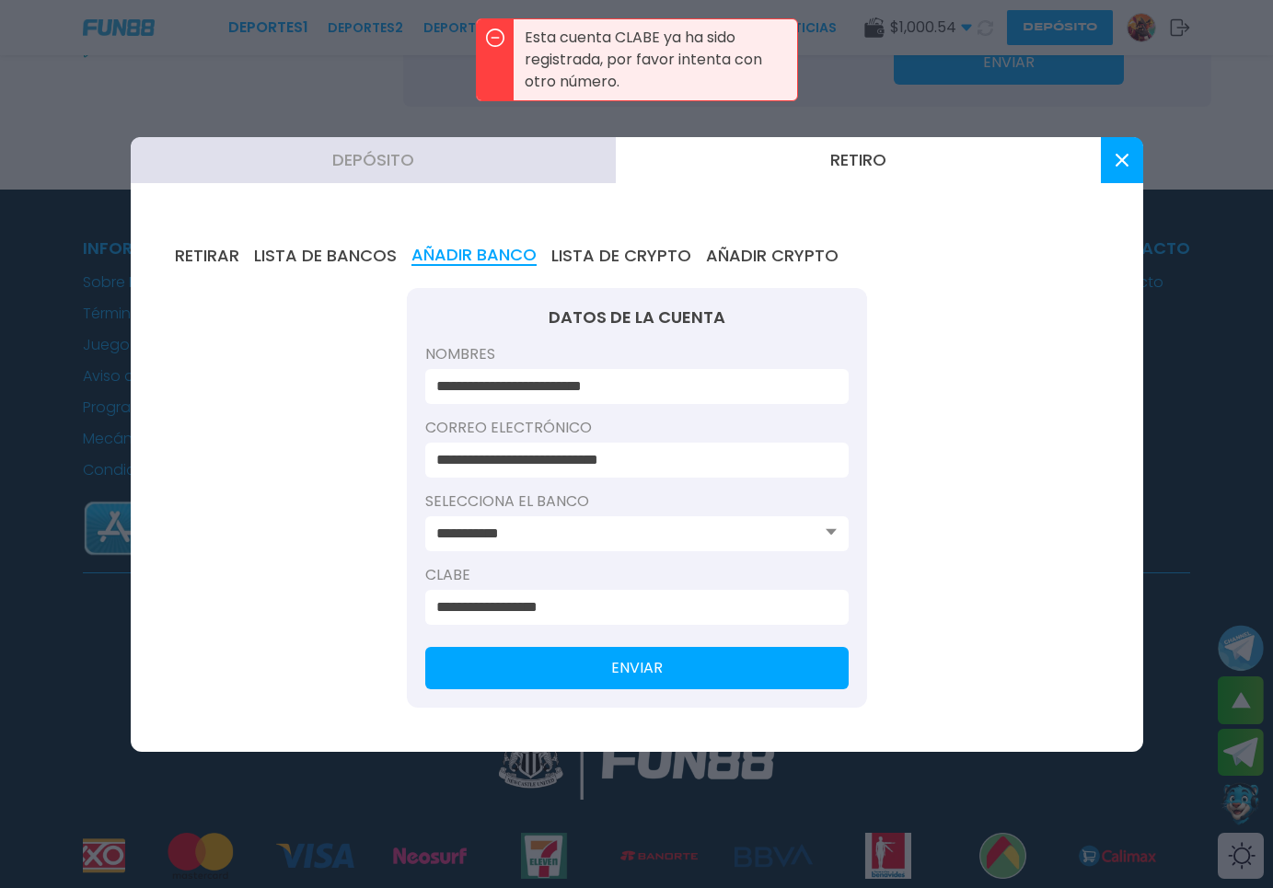
click at [577, 615] on input "**********" at bounding box center [631, 607] width 390 height 22
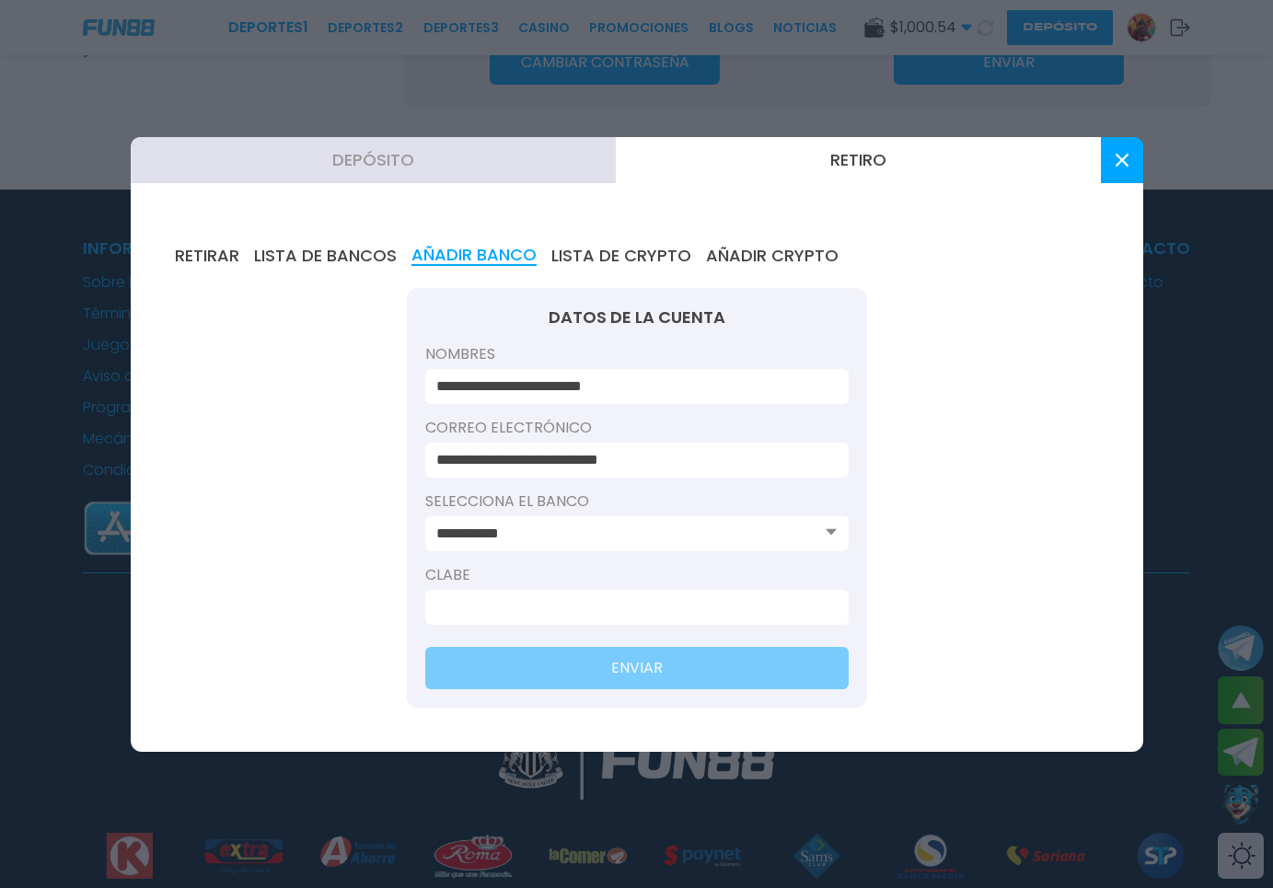
click at [586, 387] on input "**********" at bounding box center [631, 386] width 390 height 22
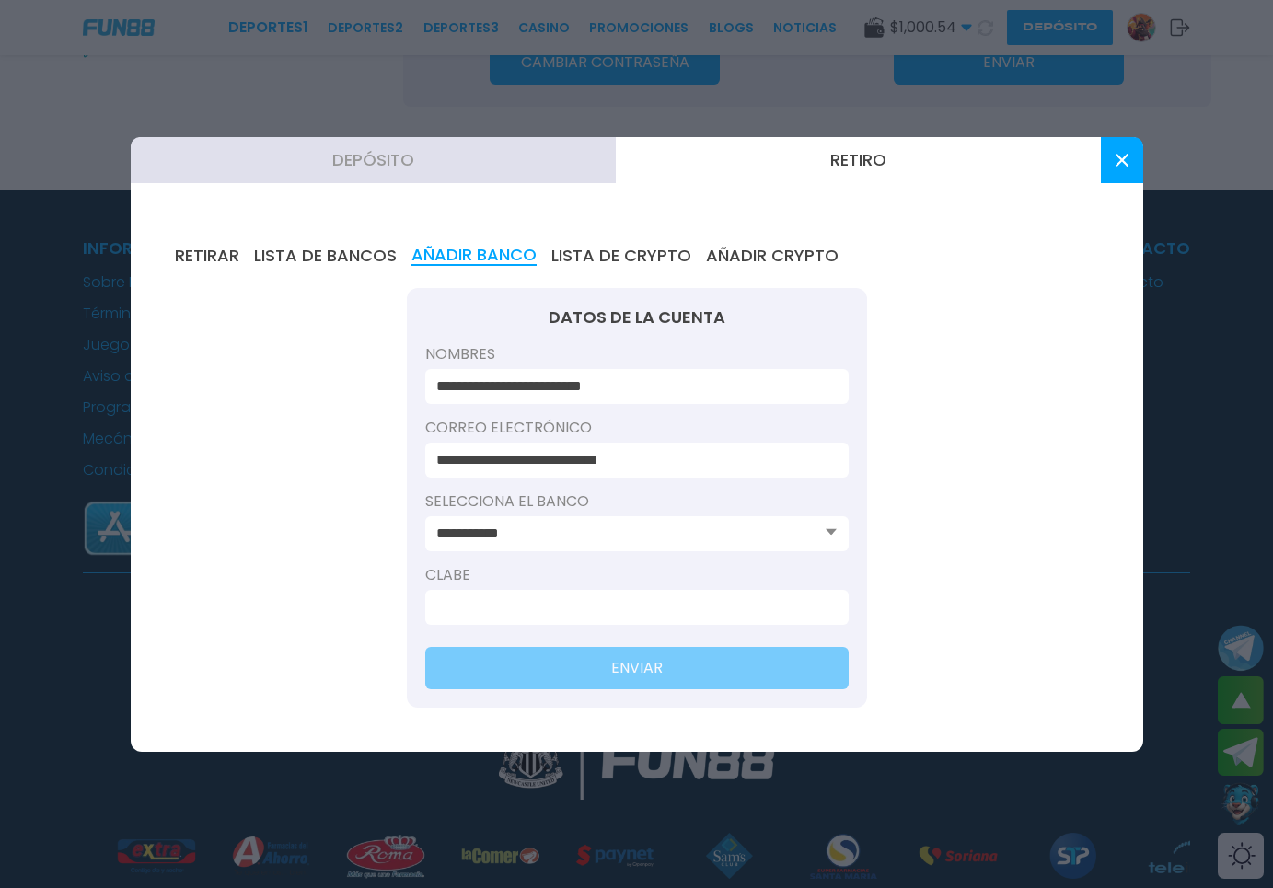
click at [568, 613] on input at bounding box center [631, 607] width 390 height 22
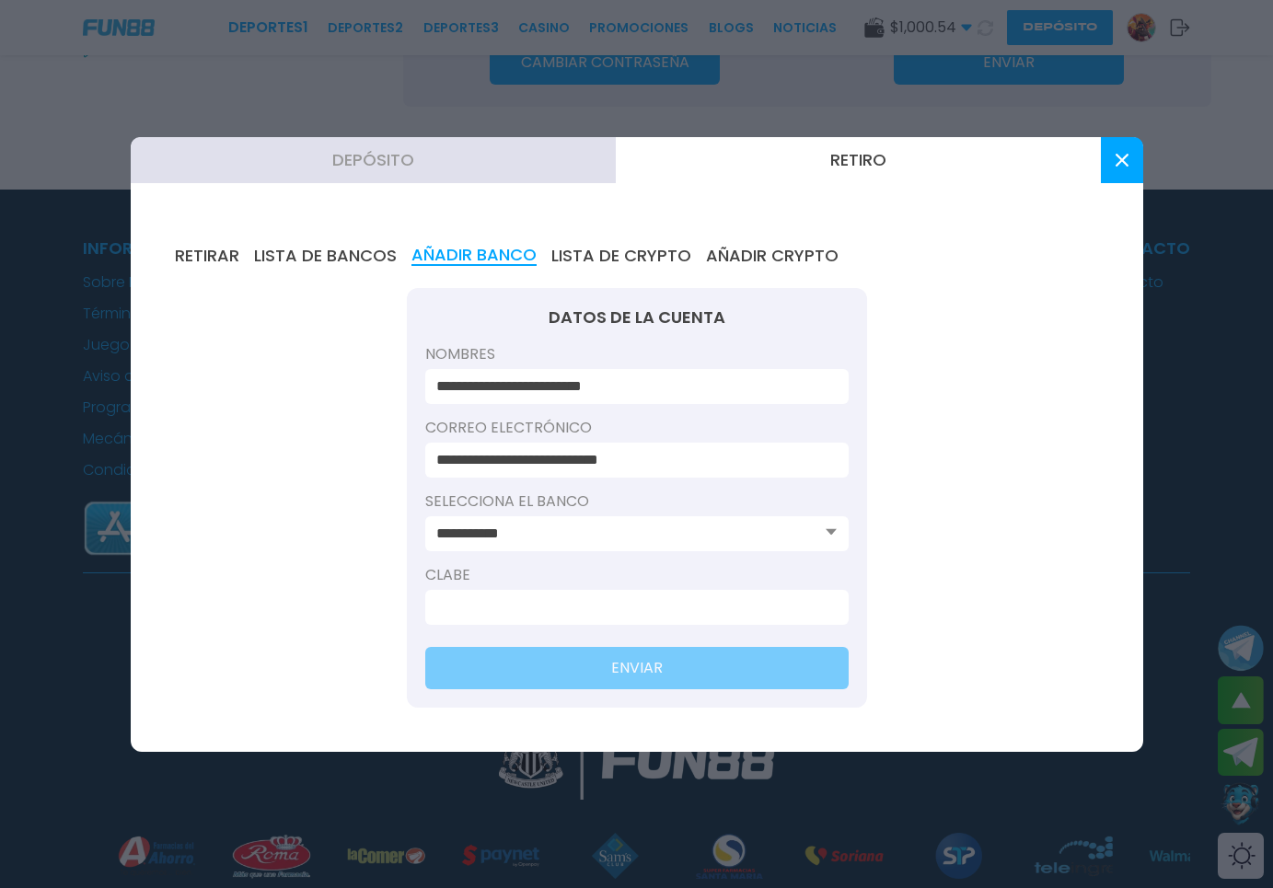
click at [564, 541] on input "**********" at bounding box center [631, 534] width 390 height 22
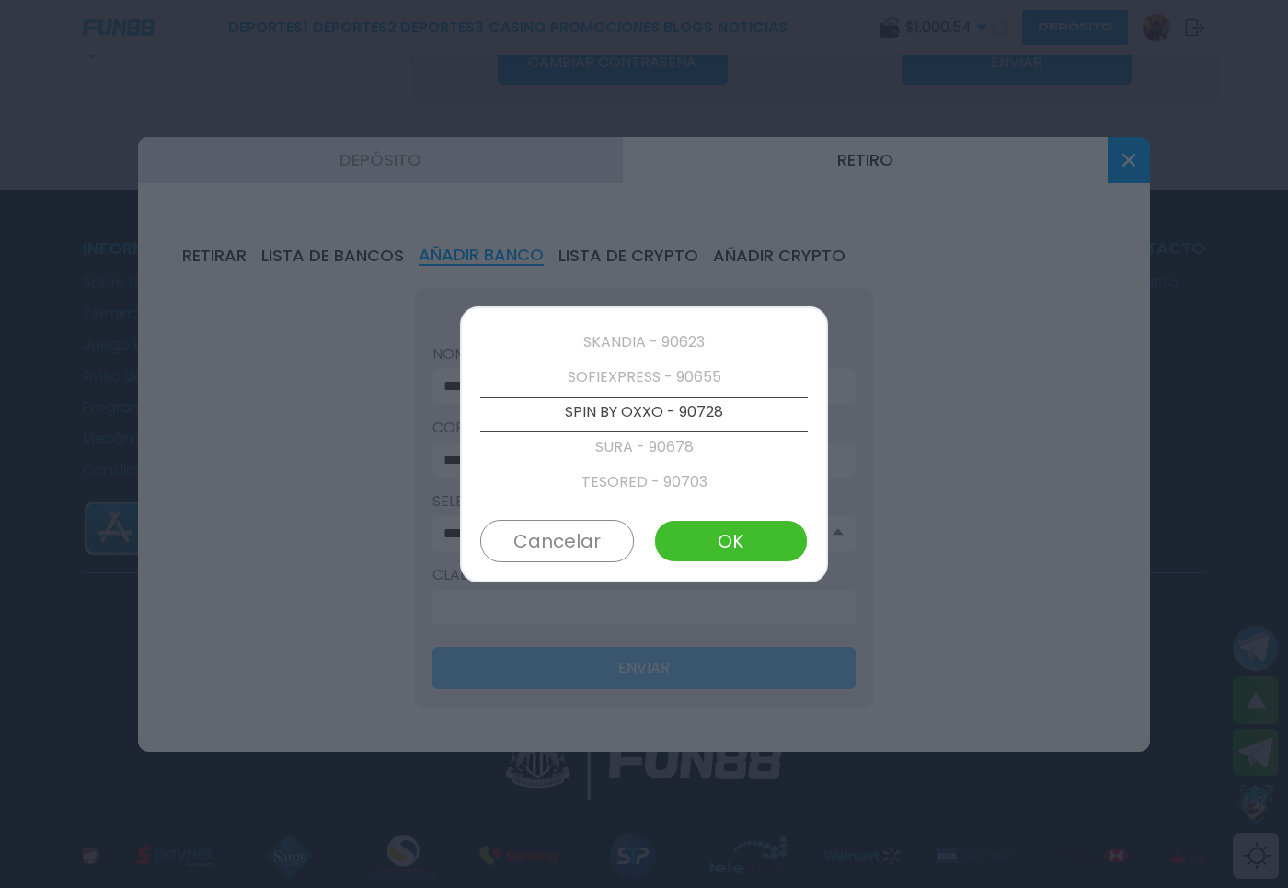
scroll to position [3741, 0]
click at [685, 547] on button "OK" at bounding box center [731, 541] width 154 height 42
type input "**********"
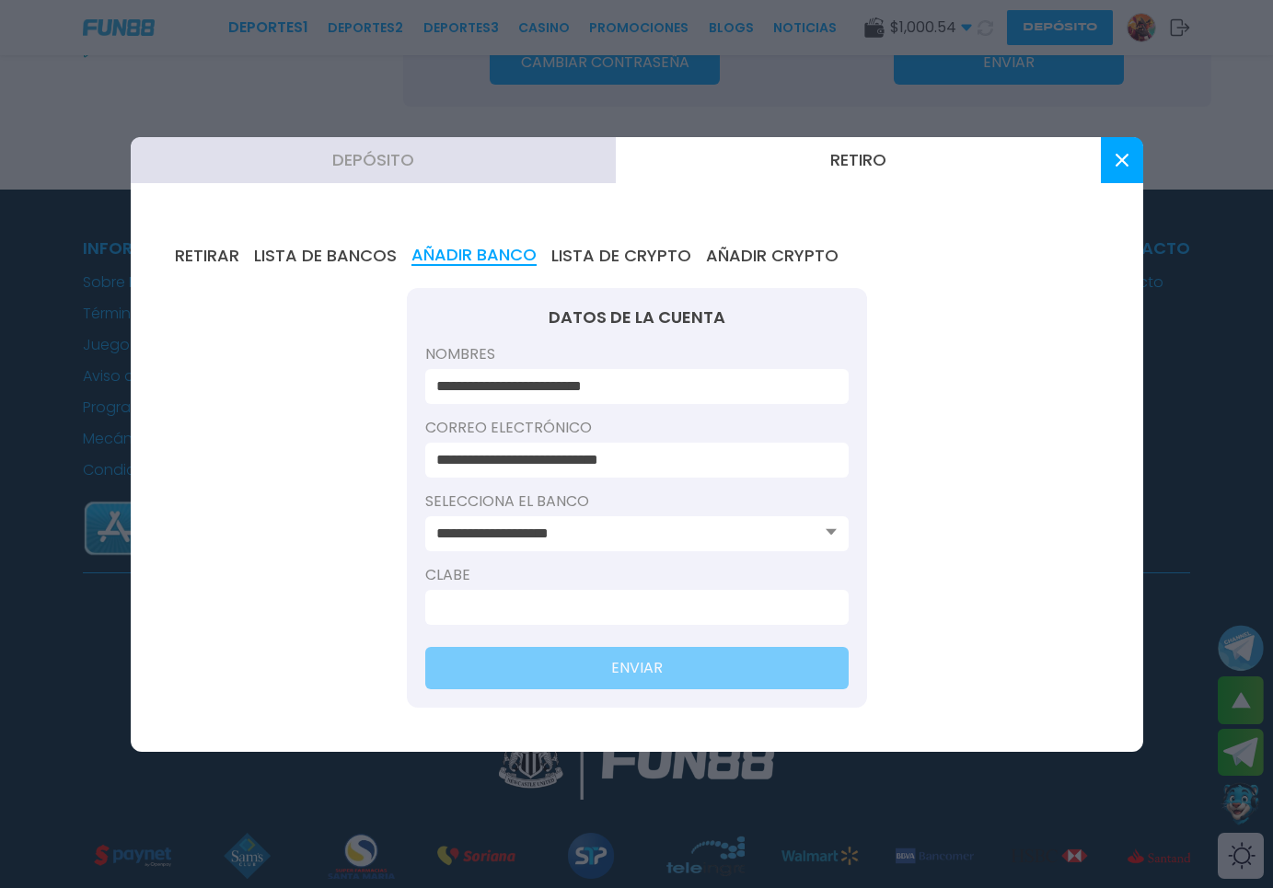
click at [501, 616] on input at bounding box center [631, 607] width 390 height 22
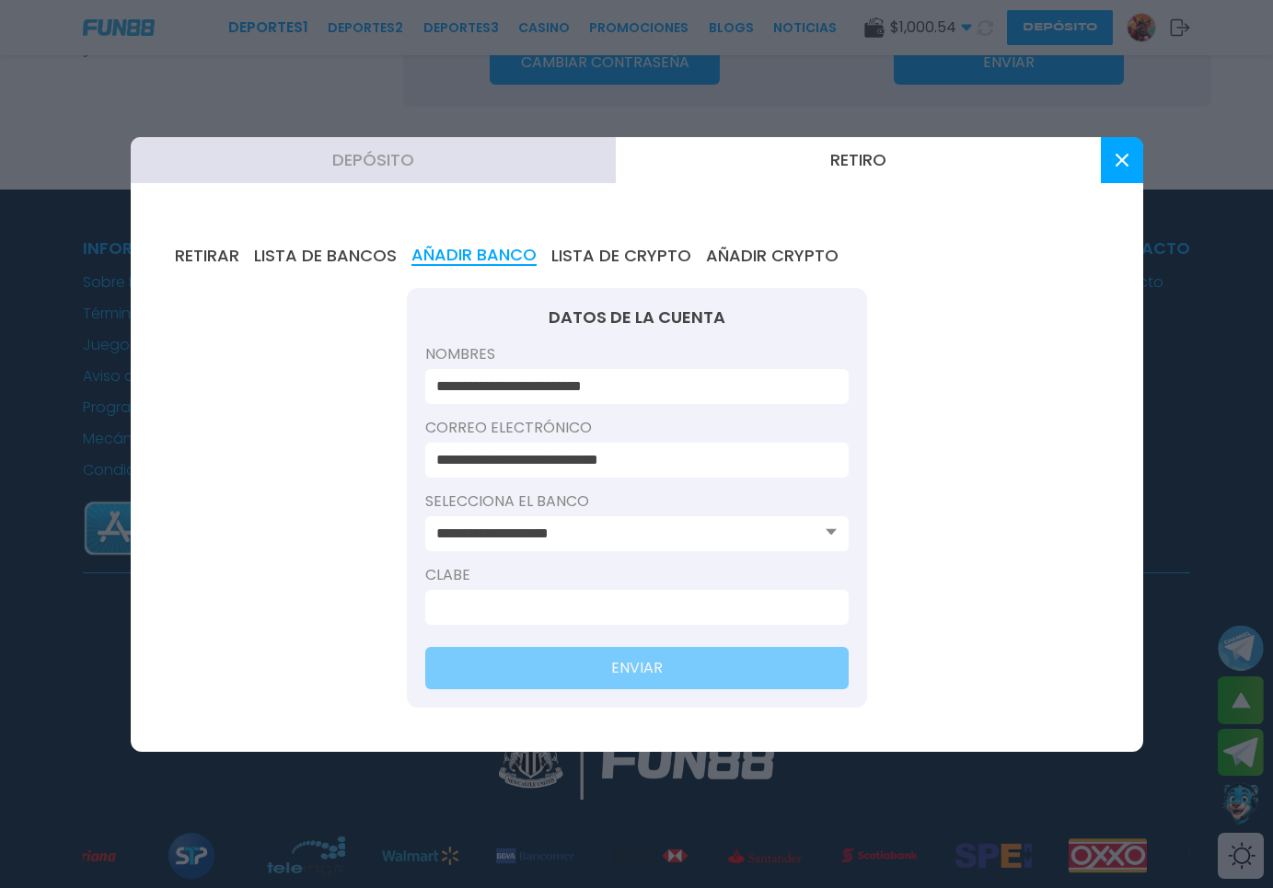
drag, startPoint x: 560, startPoint y: 535, endPoint x: 576, endPoint y: 534, distance: 15.7
click at [576, 534] on input "**********" at bounding box center [631, 534] width 390 height 22
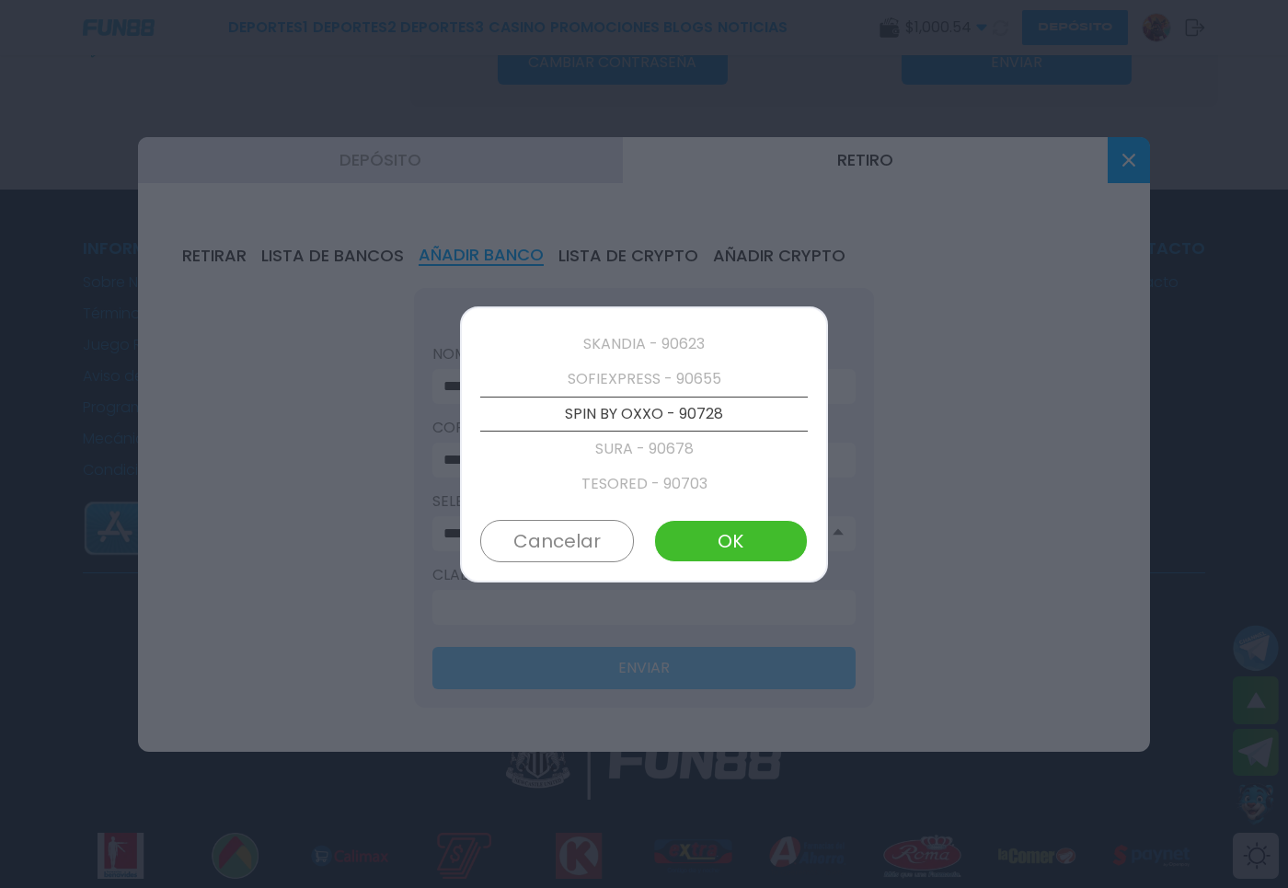
click at [714, 537] on button "OK" at bounding box center [731, 541] width 154 height 42
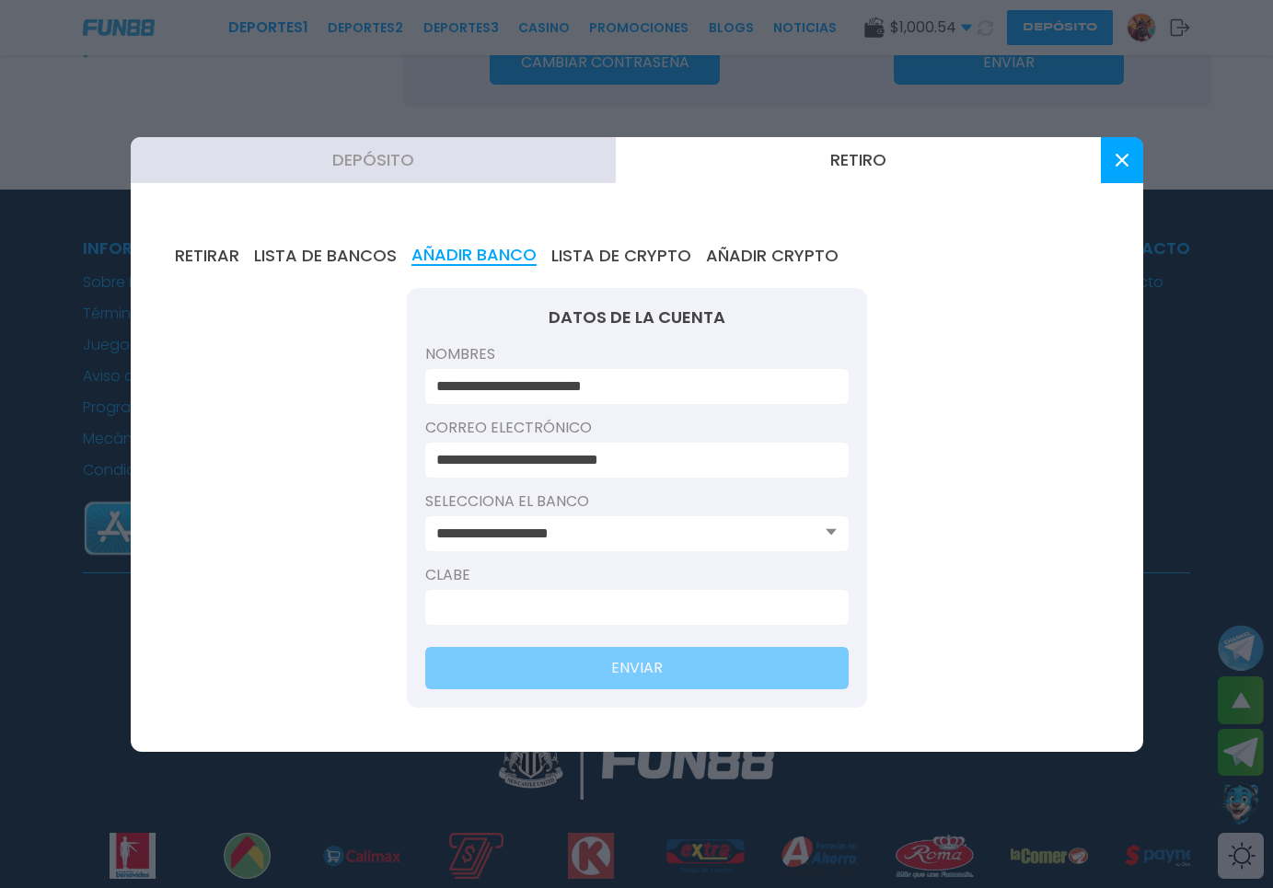
click at [486, 628] on form "**********" at bounding box center [637, 498] width 460 height 420
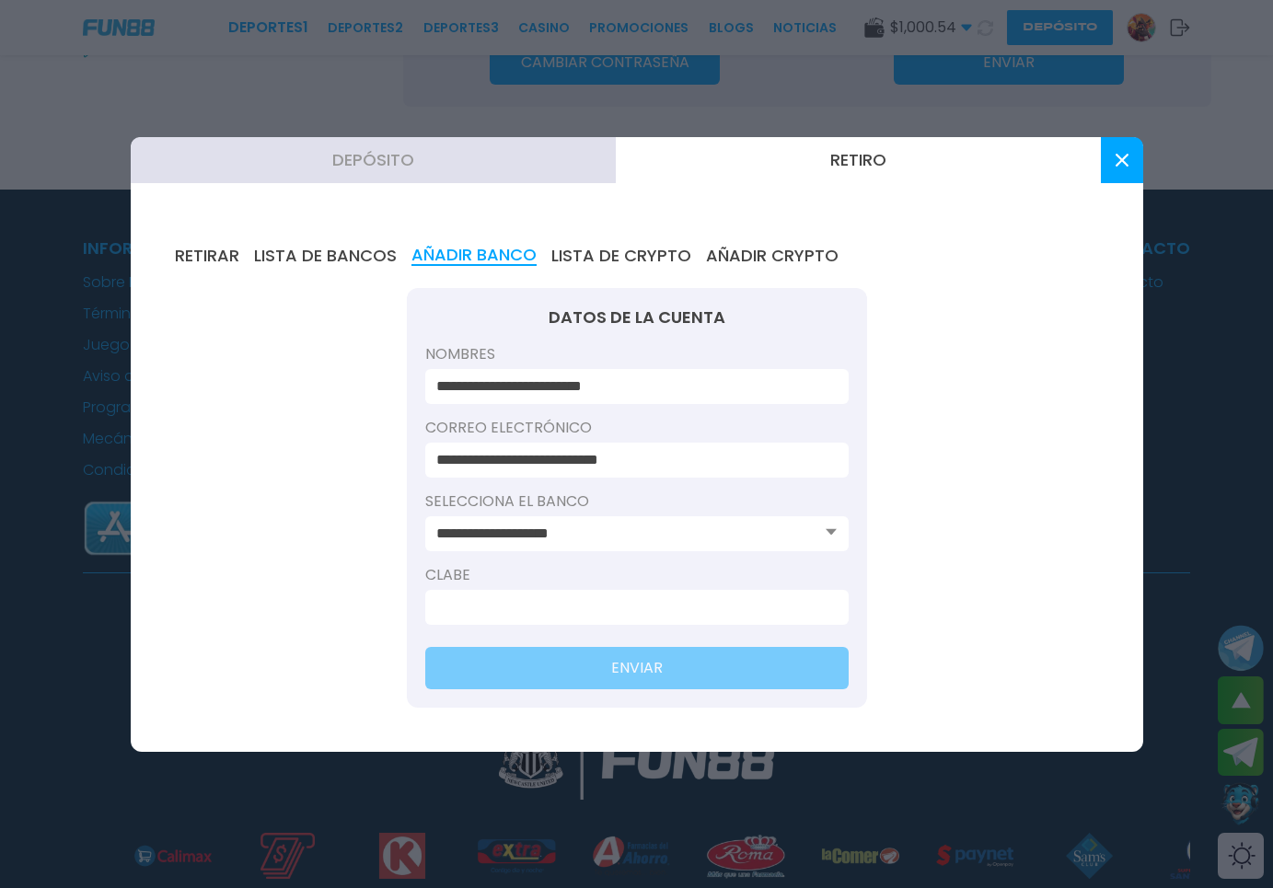
click at [498, 605] on input at bounding box center [631, 607] width 390 height 22
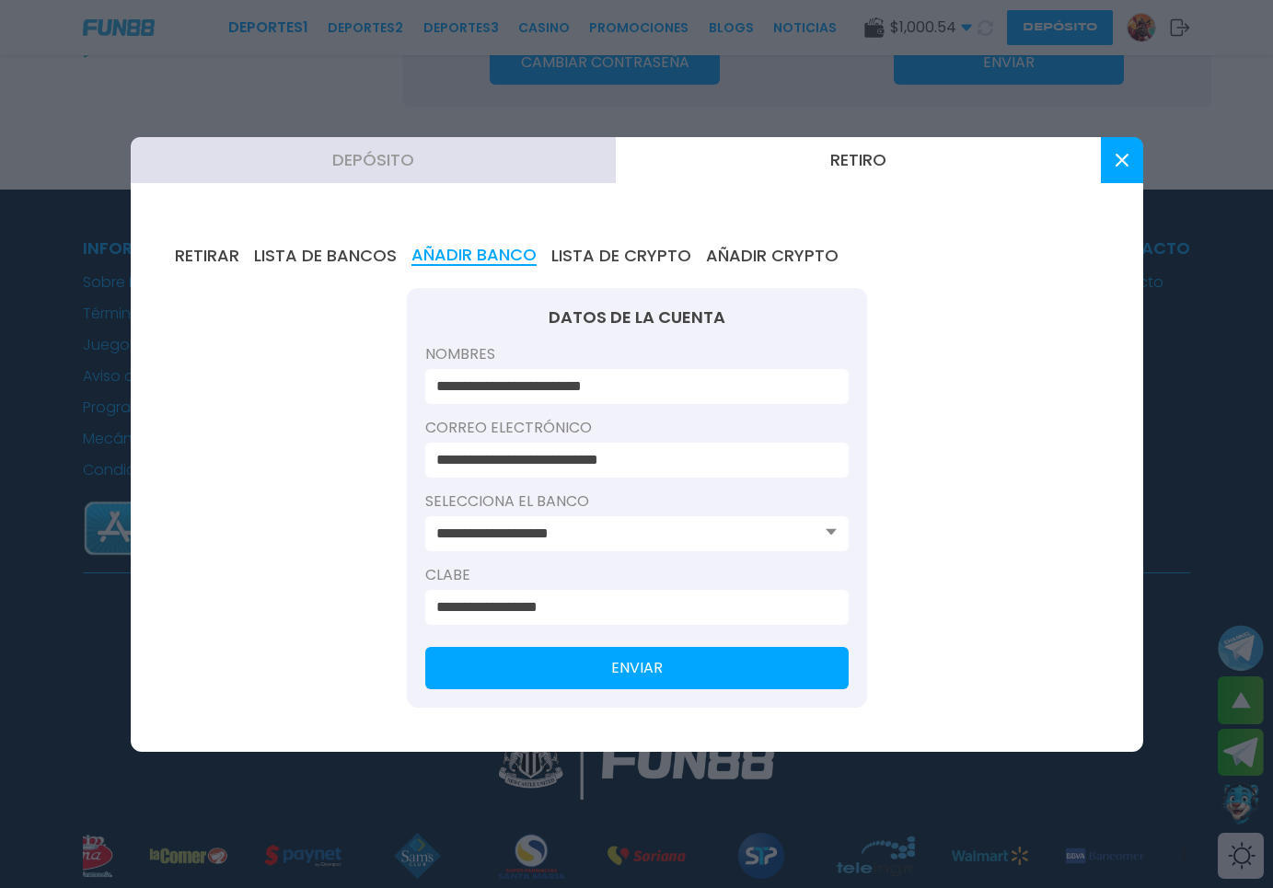
type input "**********"
click at [684, 663] on button "ENVIAR" at bounding box center [636, 668] width 423 height 42
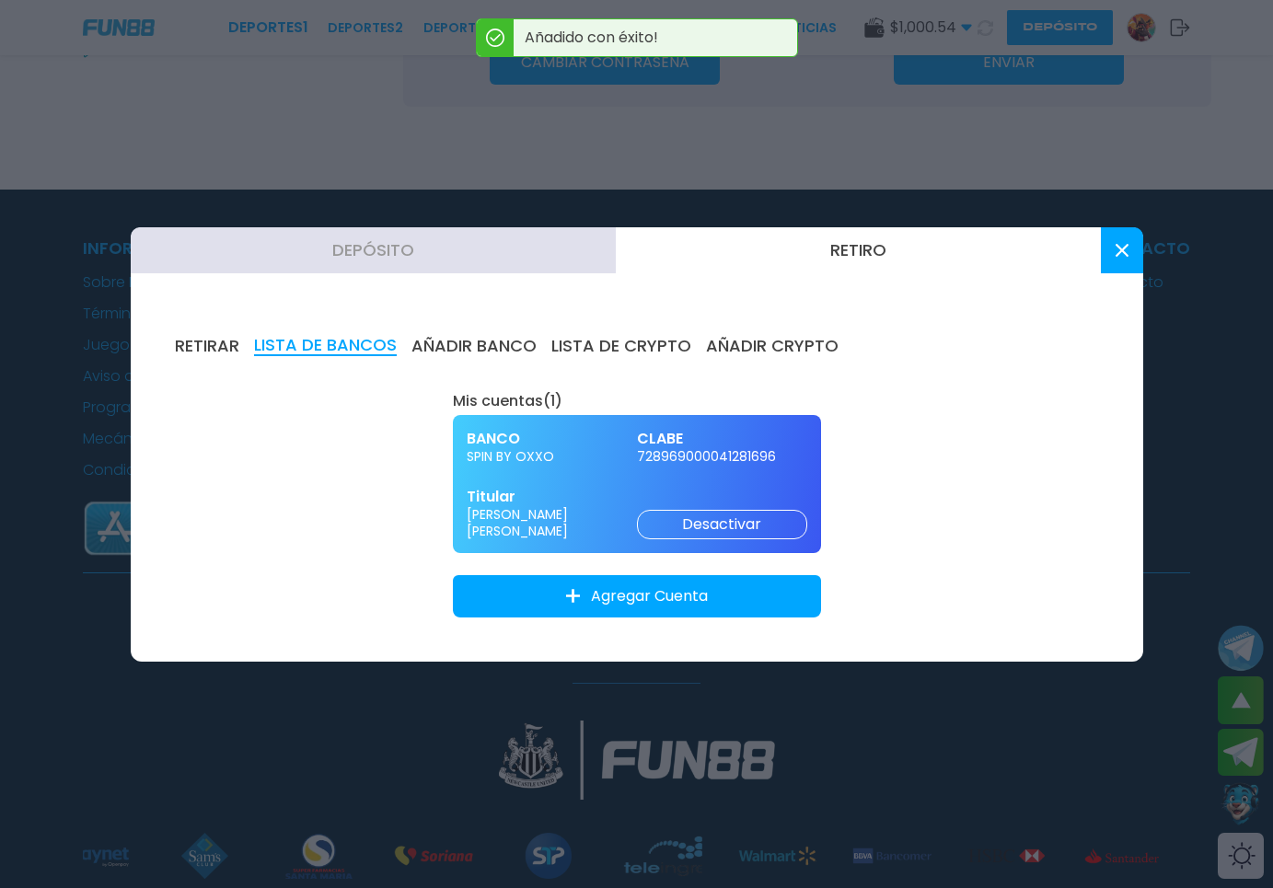
click at [204, 355] on button "RETIRAR" at bounding box center [207, 346] width 64 height 20
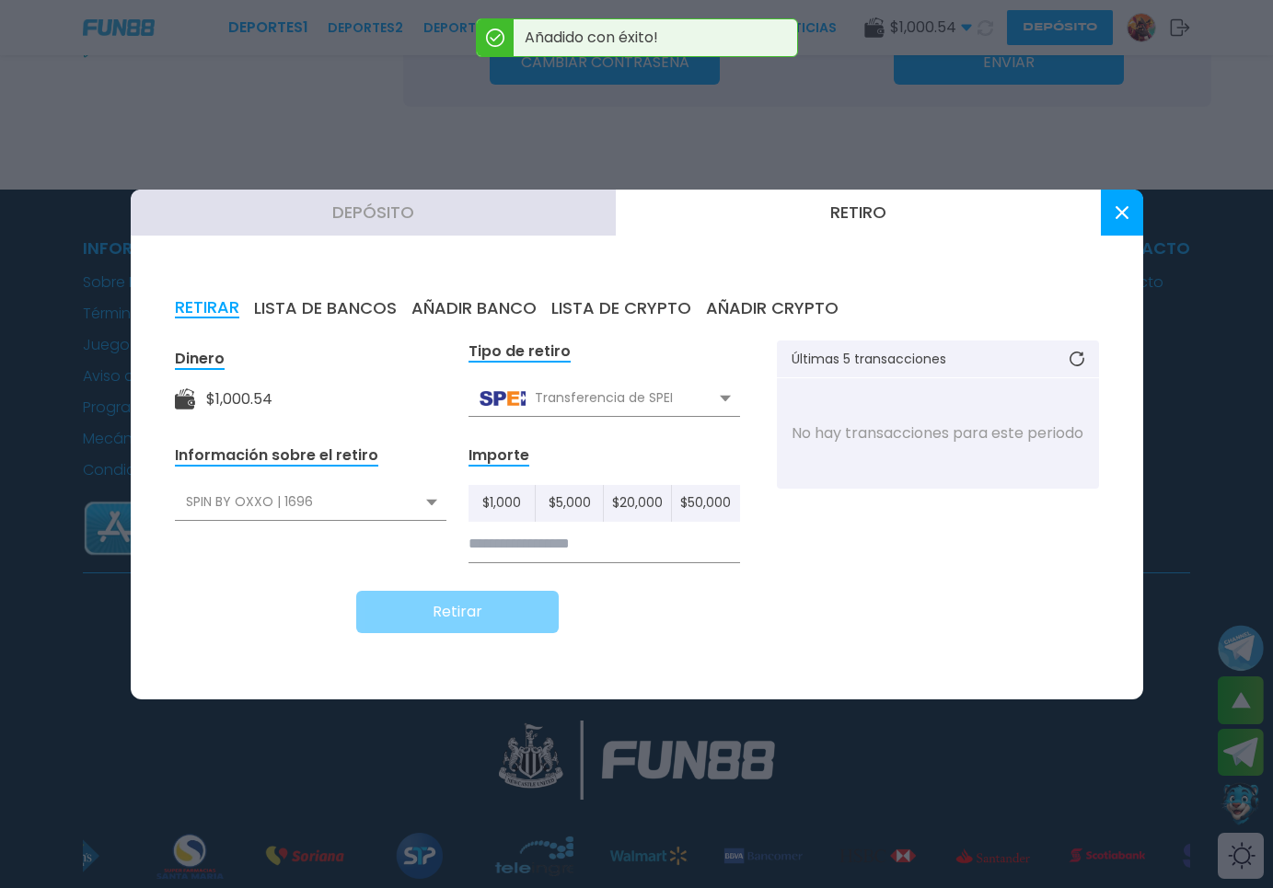
click at [527, 537] on input at bounding box center [603, 544] width 271 height 38
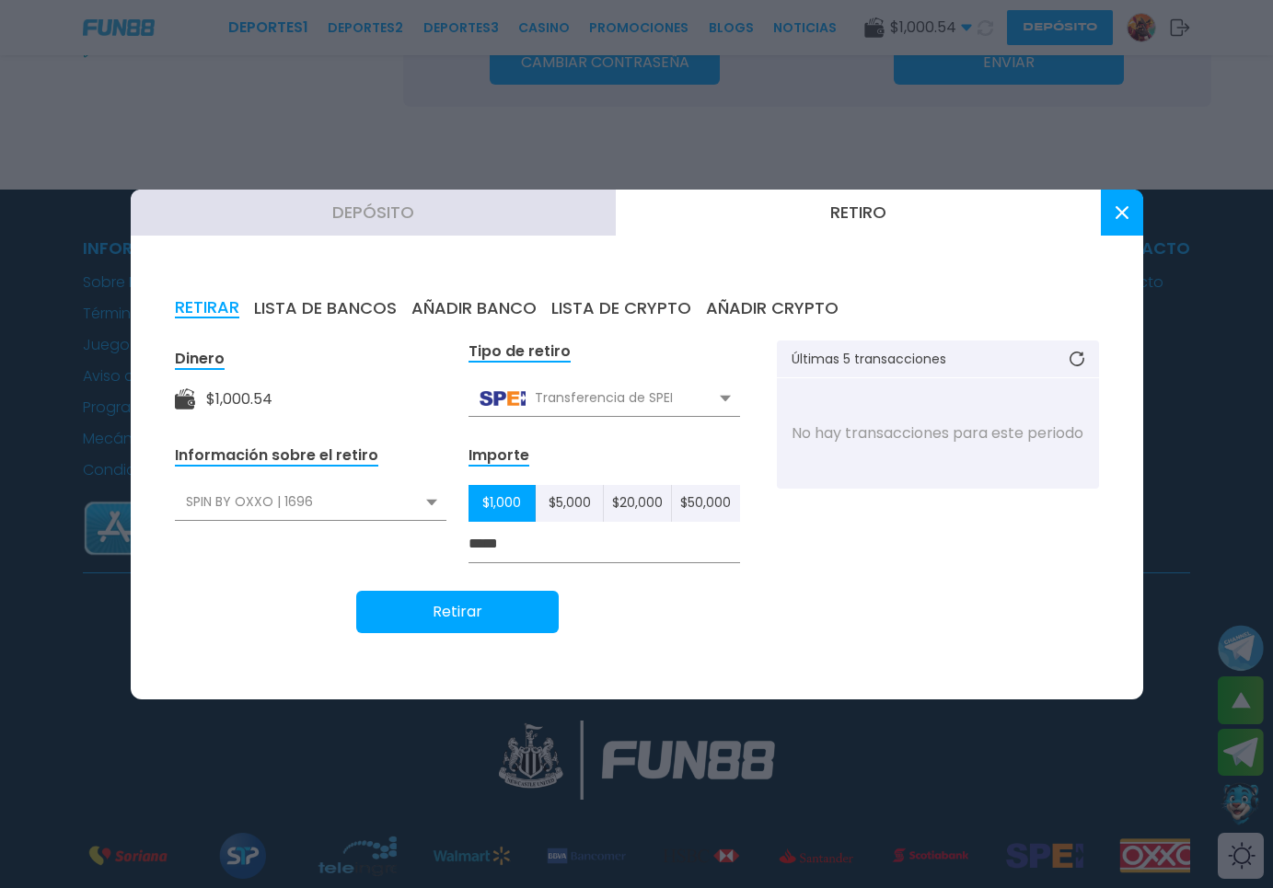
type input "*****"
click at [456, 621] on button "Retirar" at bounding box center [457, 612] width 202 height 42
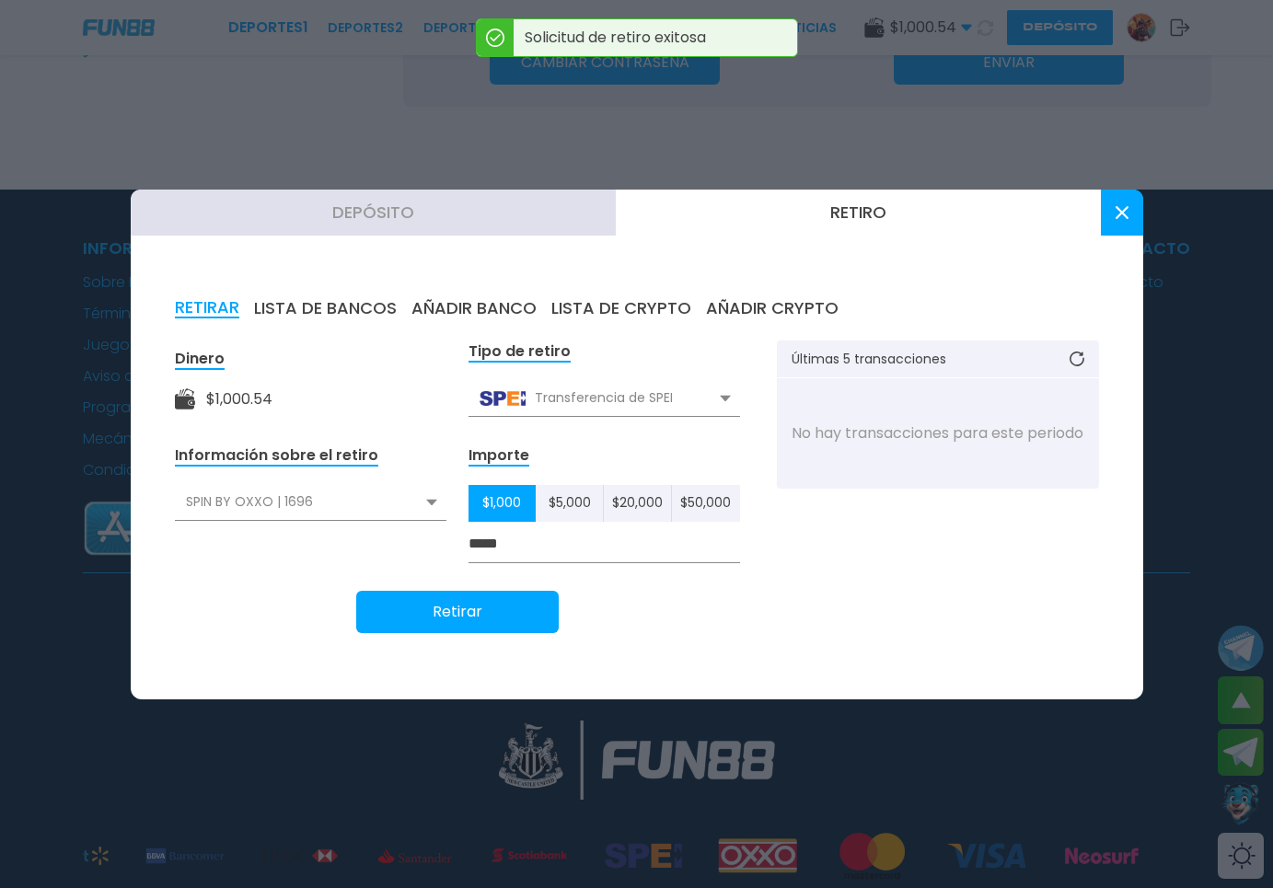
click at [1110, 212] on button at bounding box center [1121, 213] width 42 height 46
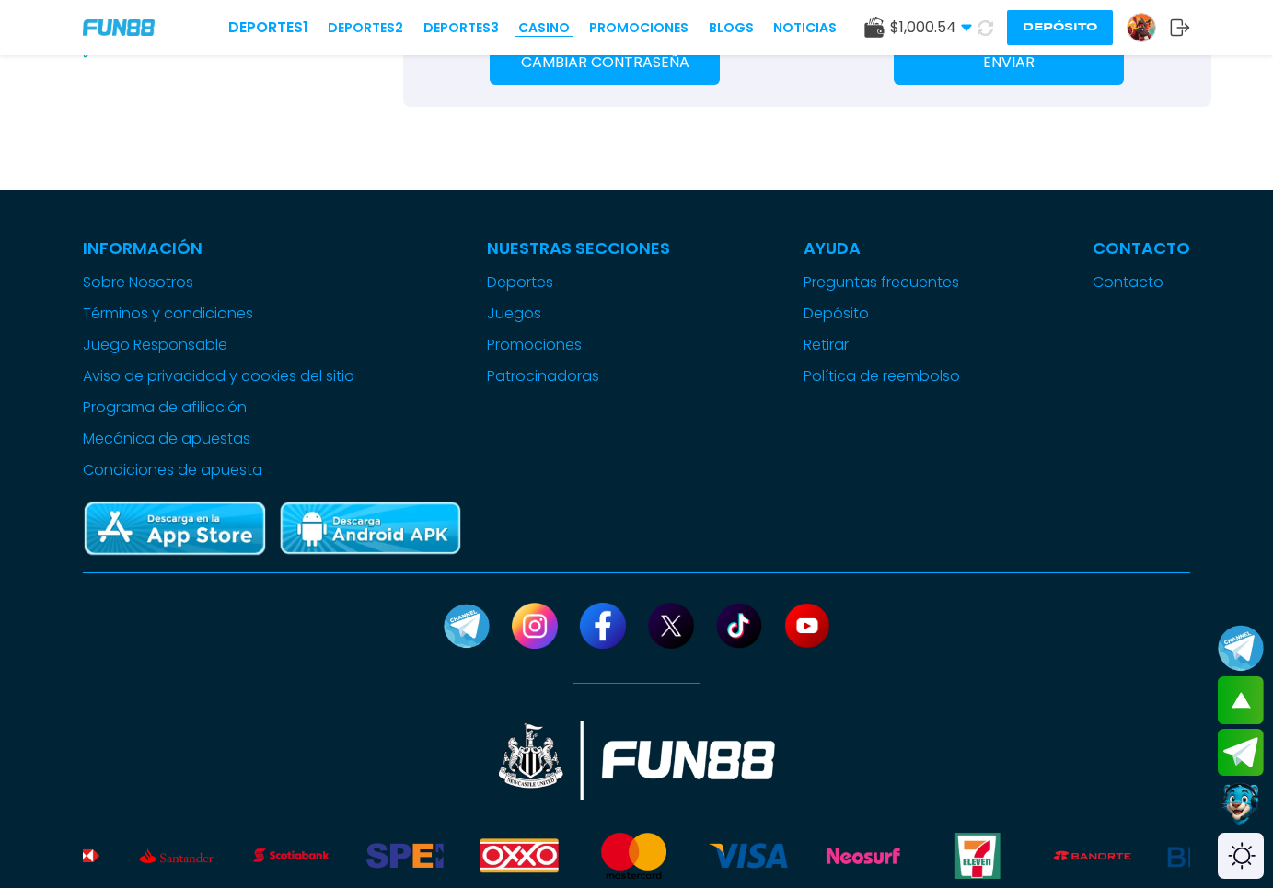
click at [523, 29] on link "CASINO" at bounding box center [544, 27] width 52 height 19
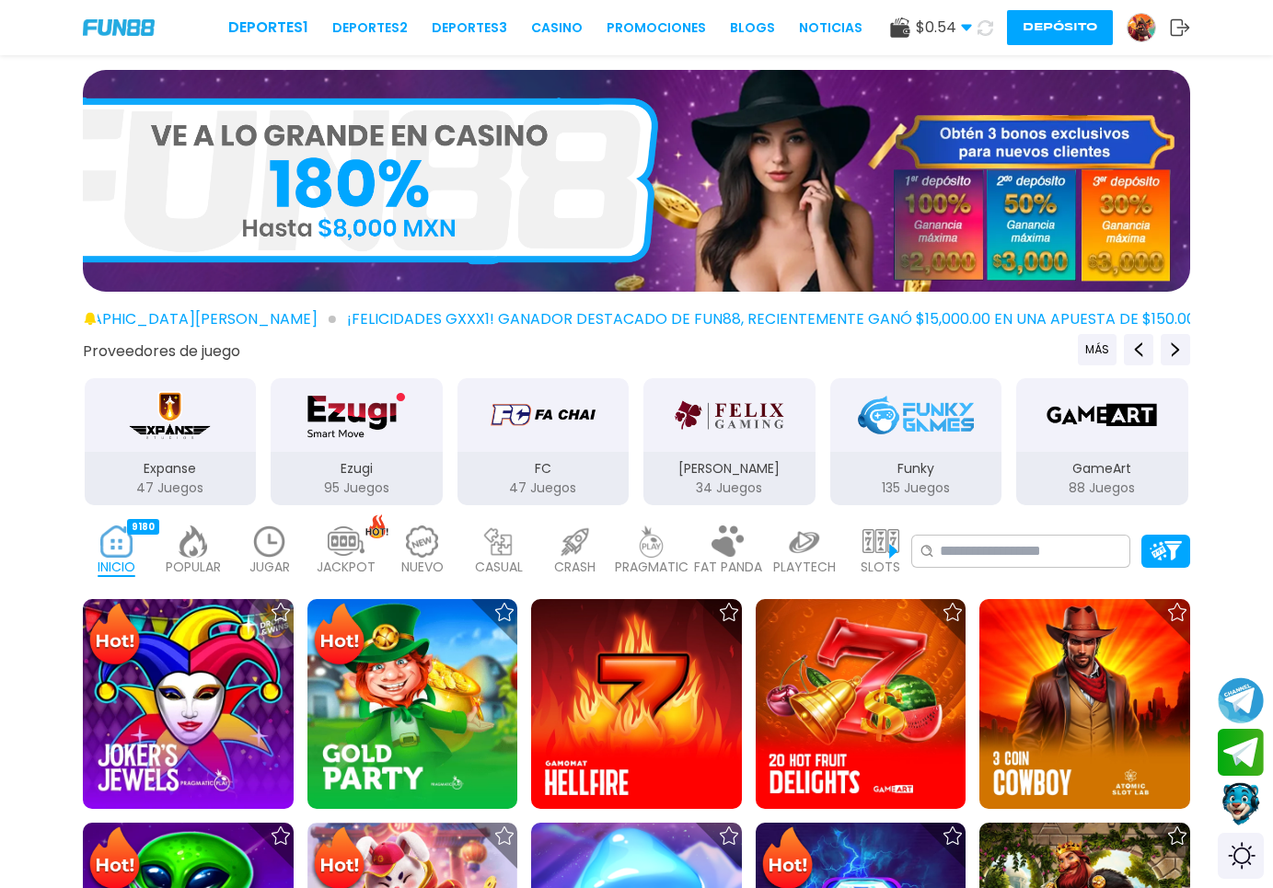
click at [1068, 45] on div "Deportes 1 Deportes 2 Deportes 3 CASINO Promociones BLOGS NOTICIAS $ 0.54 Diner…" at bounding box center [636, 27] width 1273 height 55
click at [1069, 39] on button "Depósito" at bounding box center [1060, 27] width 106 height 35
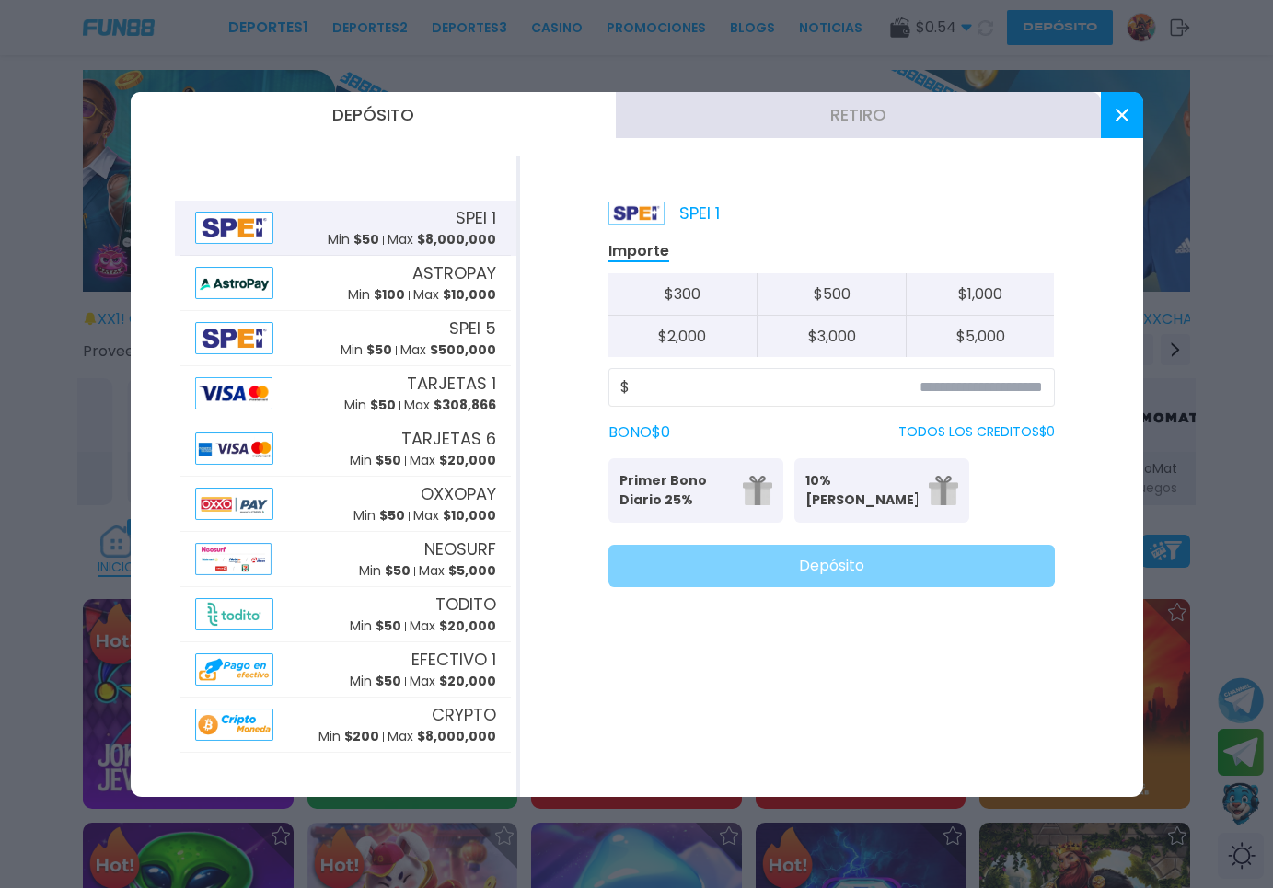
click at [924, 105] on button "Retiro" at bounding box center [858, 115] width 485 height 46
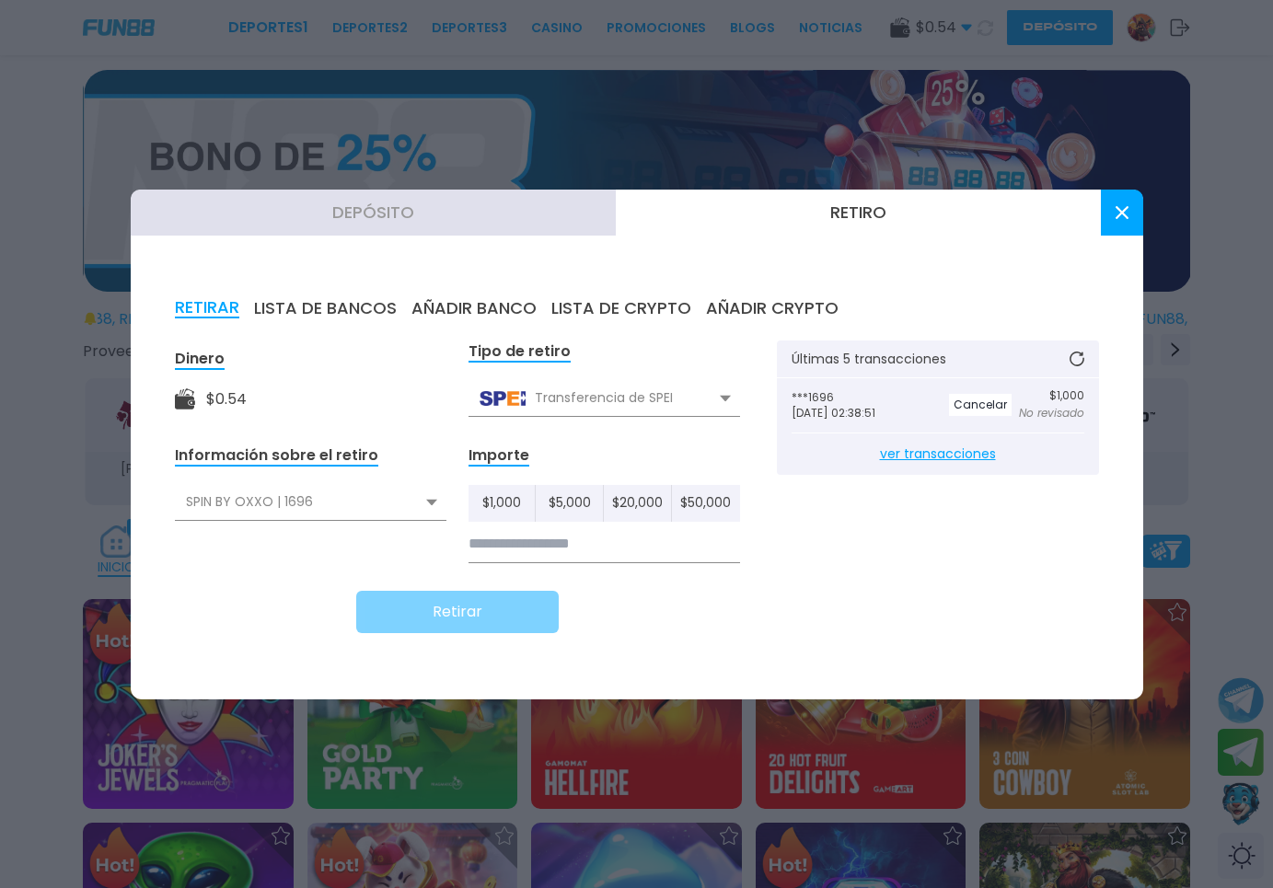
click at [1133, 209] on button at bounding box center [1121, 213] width 42 height 46
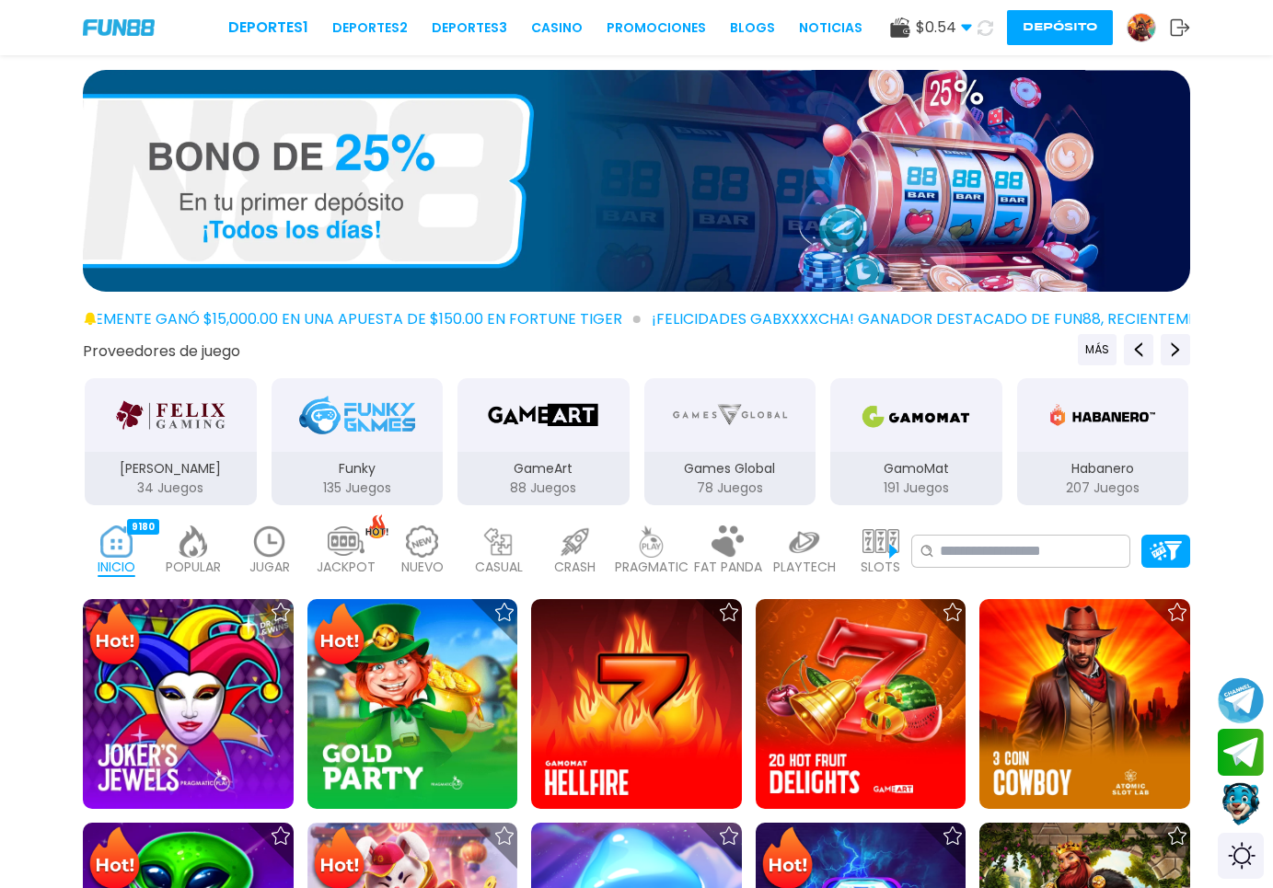
click at [1033, 22] on button "Depósito" at bounding box center [1060, 27] width 106 height 35
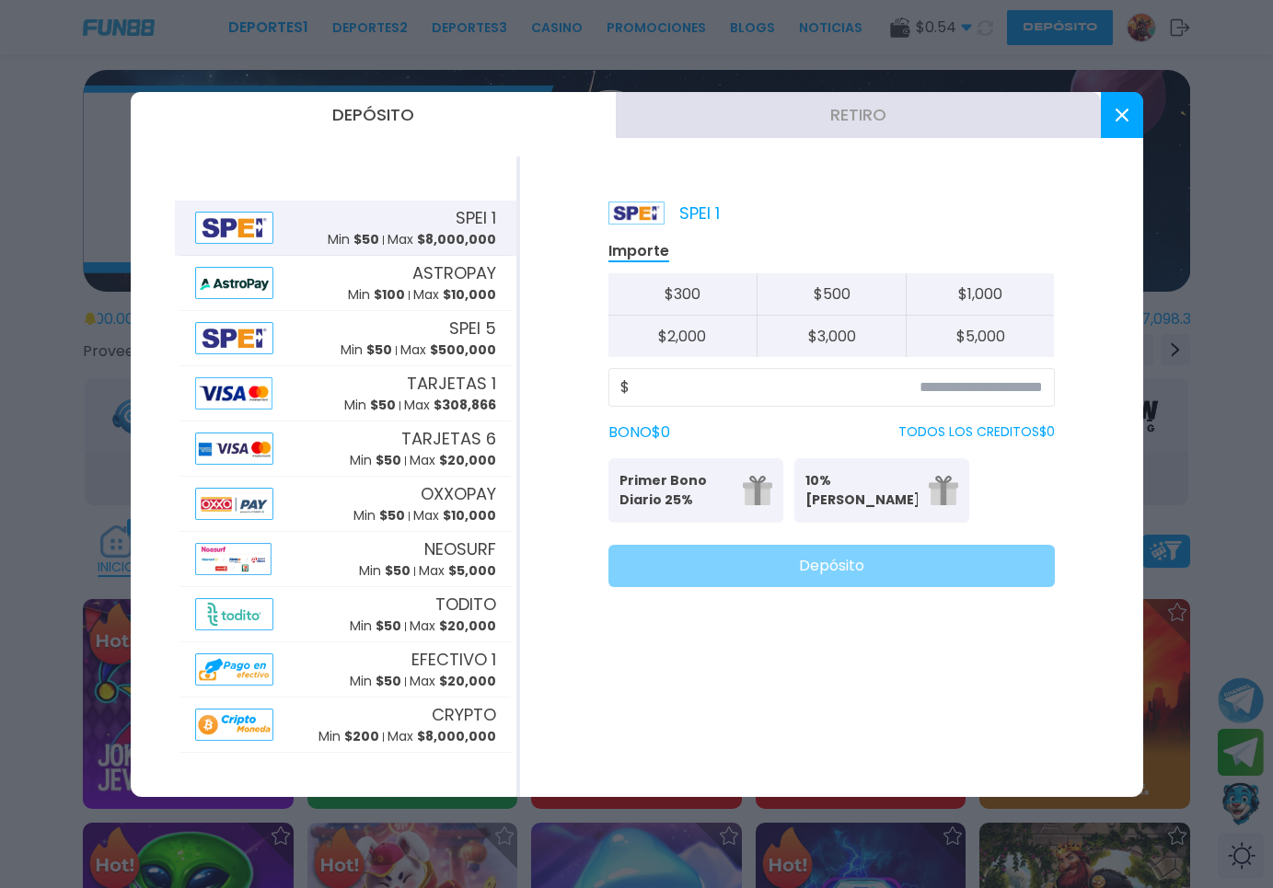
click at [1115, 109] on icon at bounding box center [1121, 115] width 13 height 13
